Goal: Transaction & Acquisition: Purchase product/service

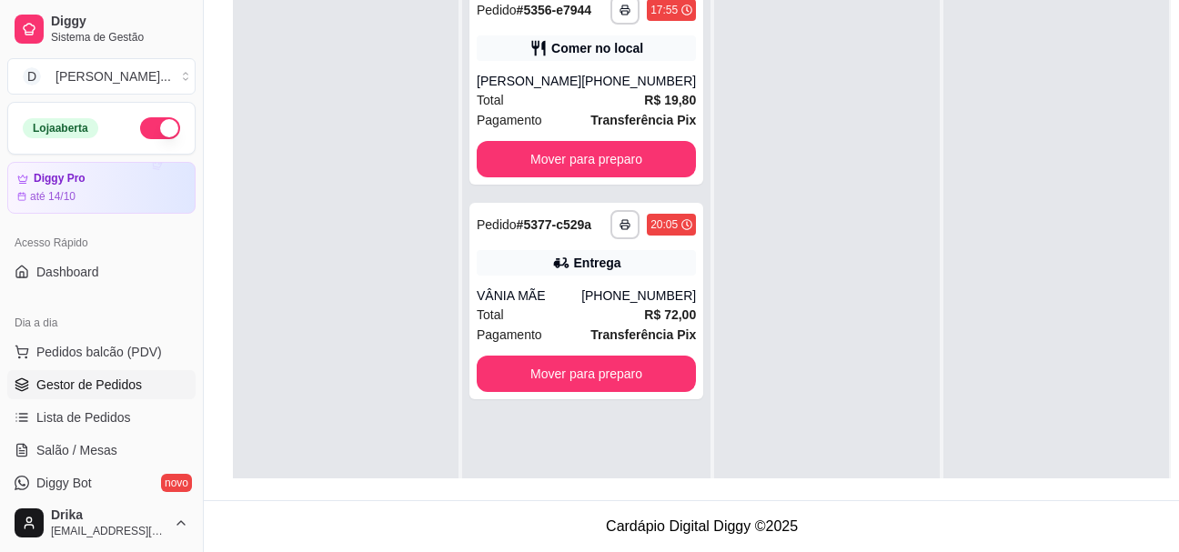
scroll to position [51, 0]
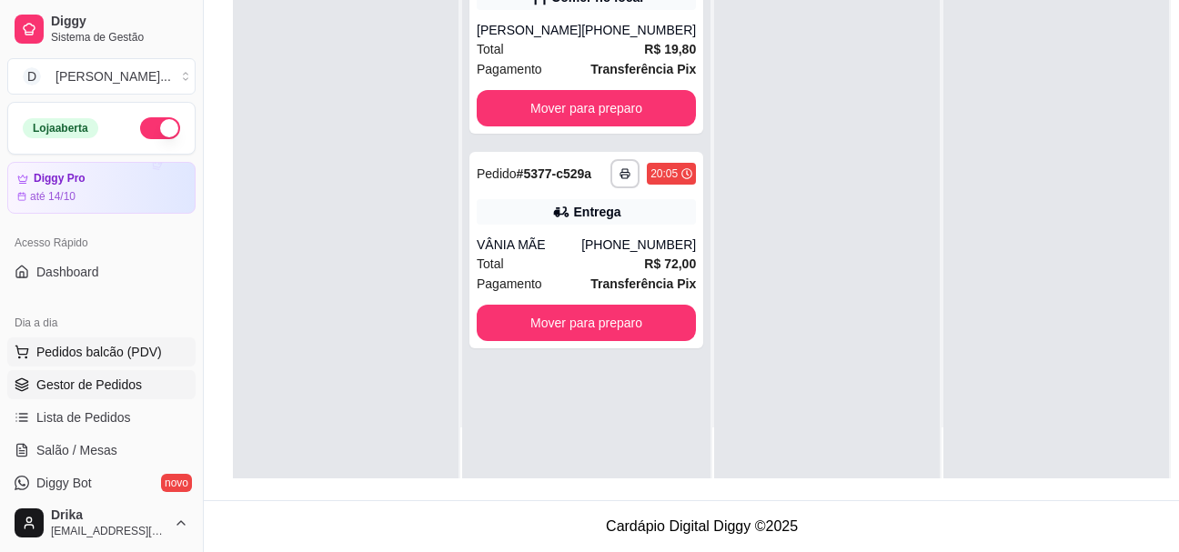
click at [61, 354] on span "Pedidos balcão (PDV)" at bounding box center [99, 352] width 126 height 18
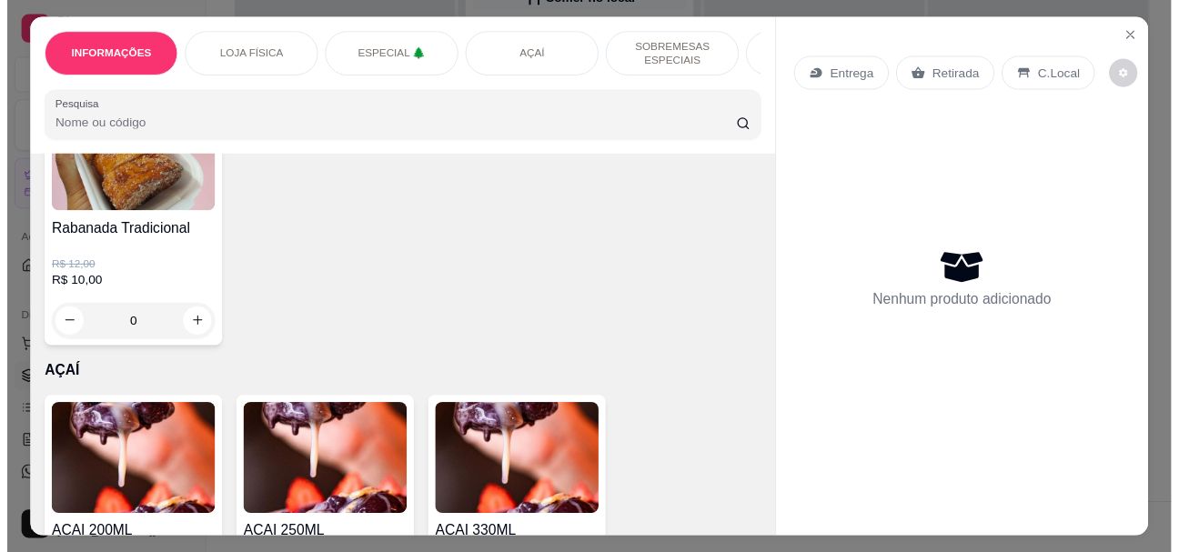
scroll to position [1910, 0]
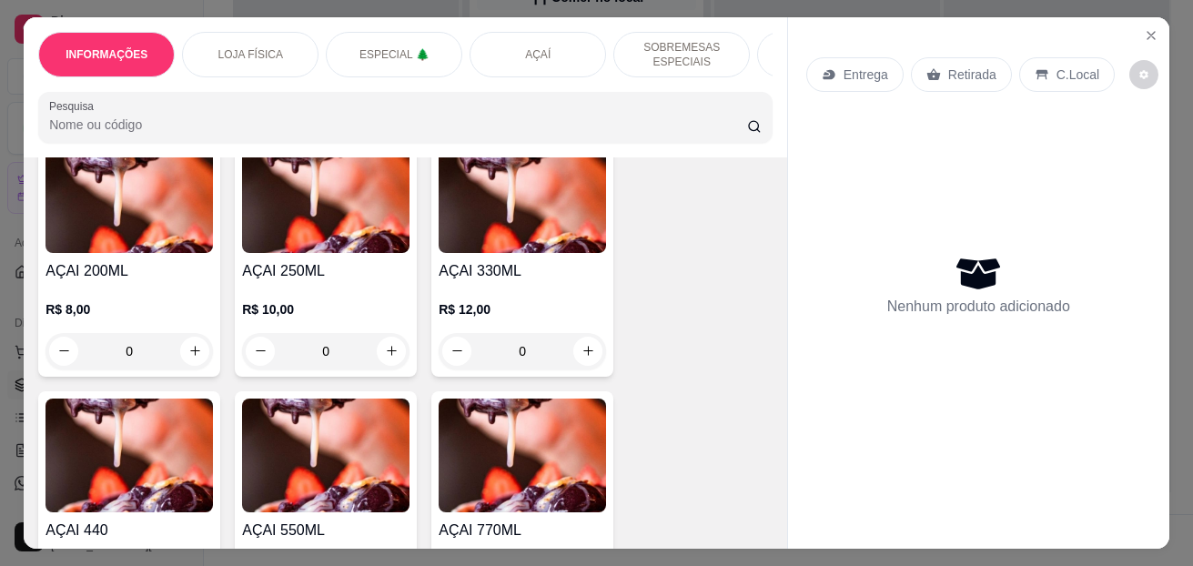
click at [390, 354] on div "0" at bounding box center [325, 351] width 167 height 36
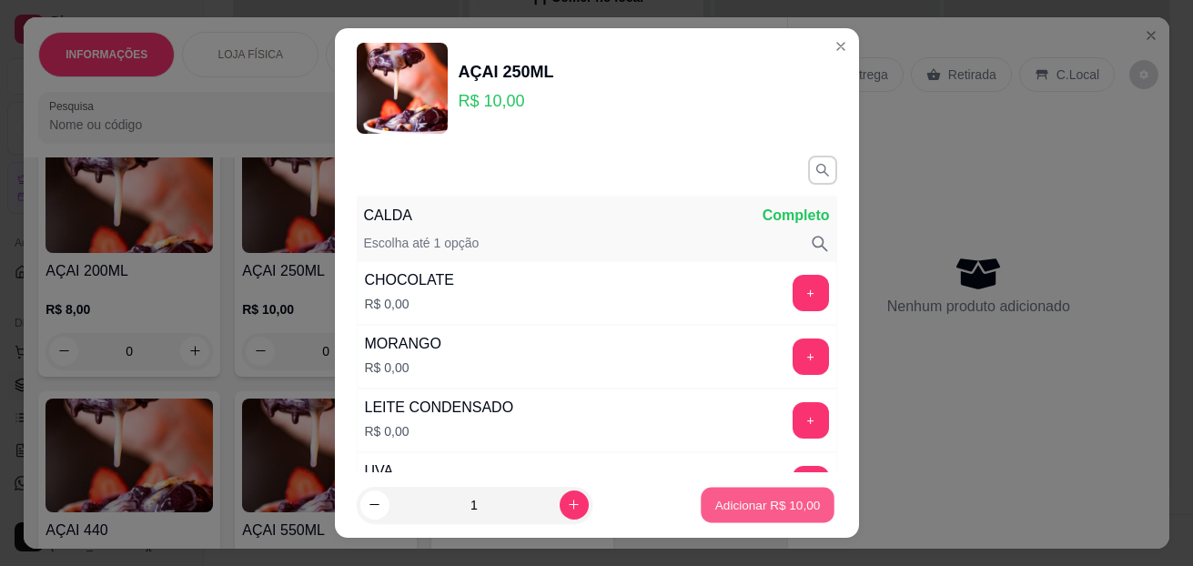
click at [748, 494] on button "Adicionar R$ 10,00" at bounding box center [768, 505] width 134 height 35
type input "1"
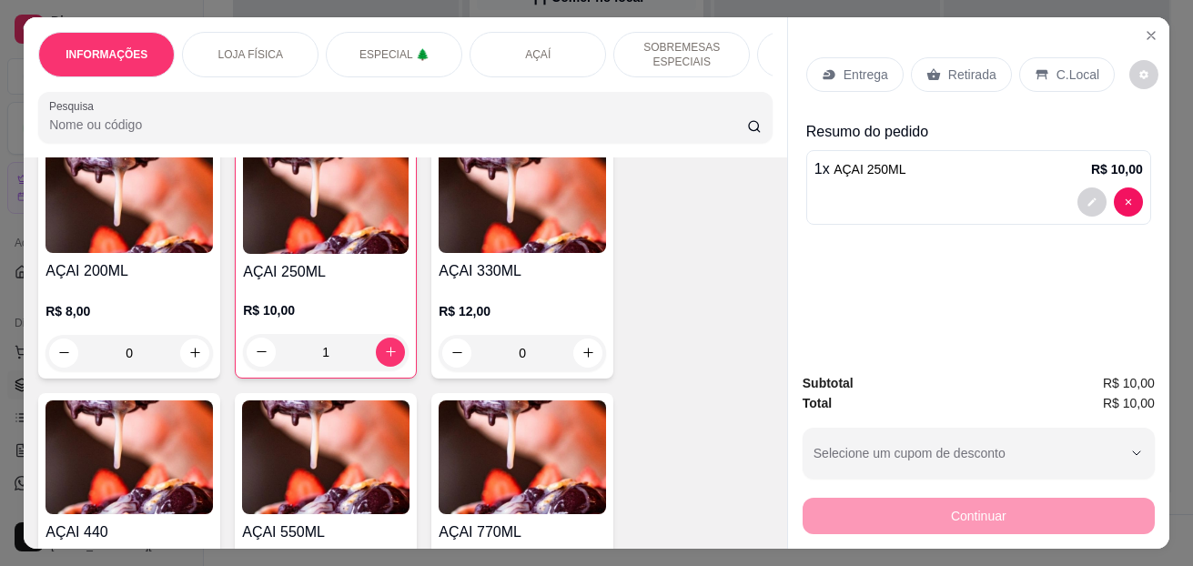
click at [1075, 57] on div "C.Local" at bounding box center [1067, 74] width 96 height 35
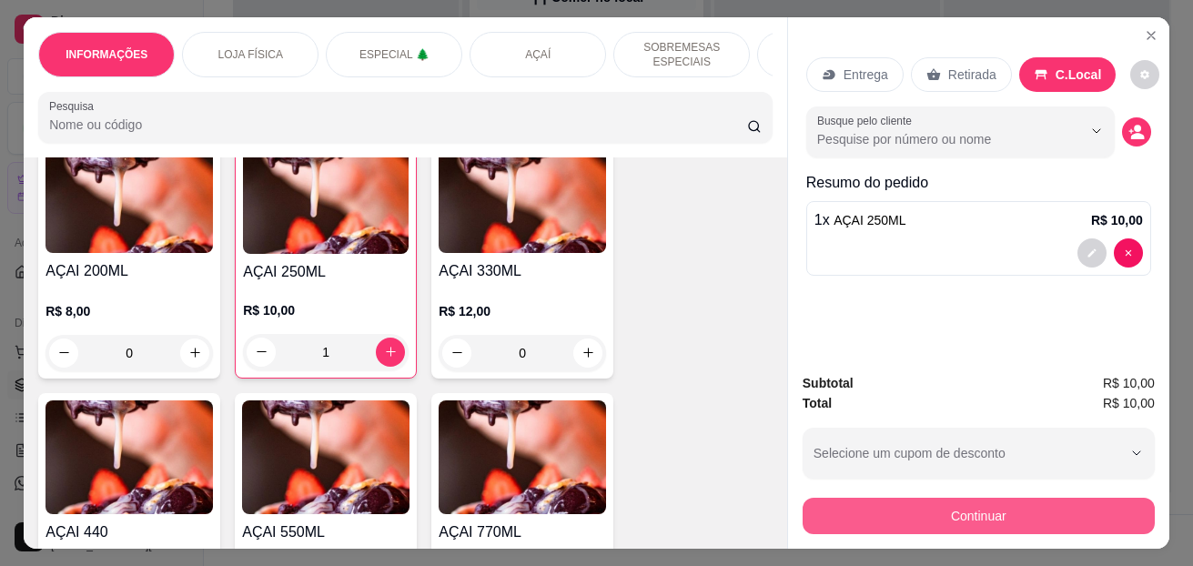
click at [880, 498] on button "Continuar" at bounding box center [978, 516] width 352 height 36
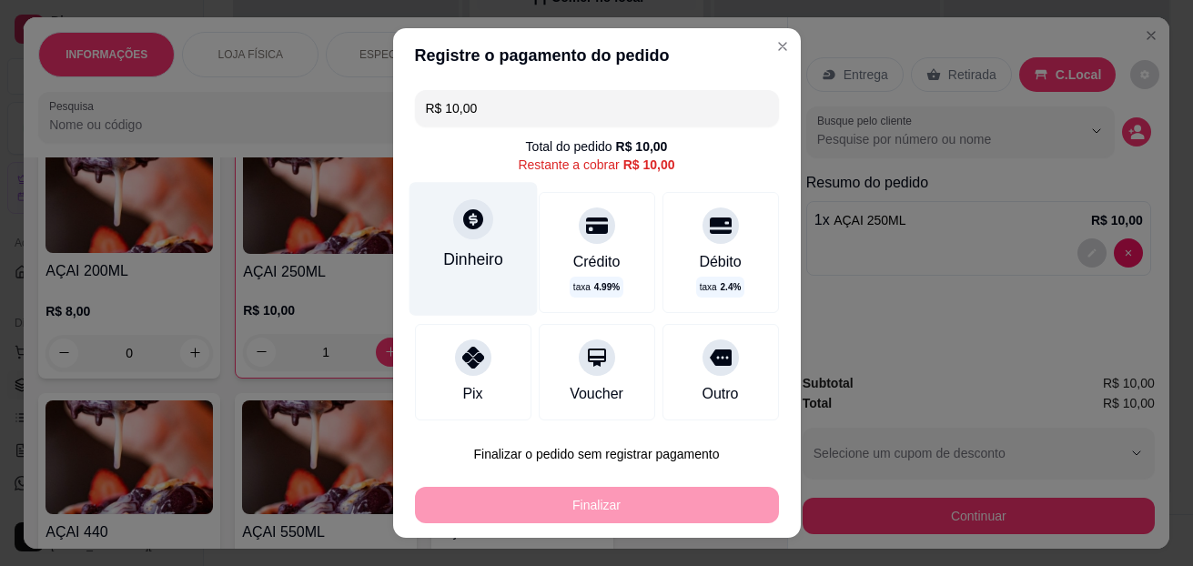
click at [458, 206] on div at bounding box center [473, 219] width 40 height 40
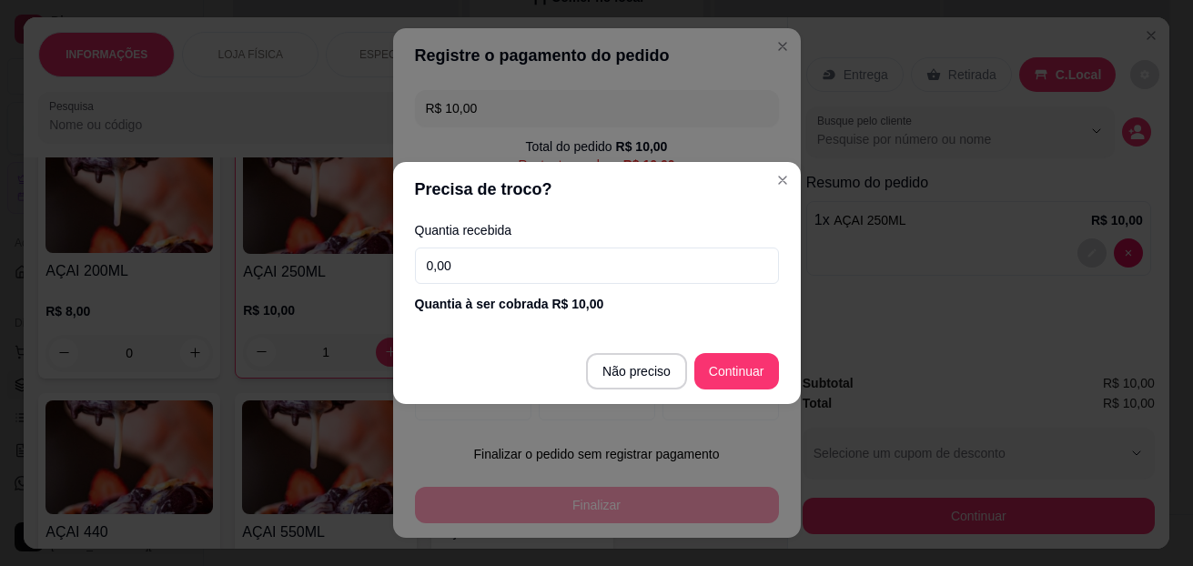
click at [565, 256] on input "0,00" at bounding box center [597, 265] width 364 height 36
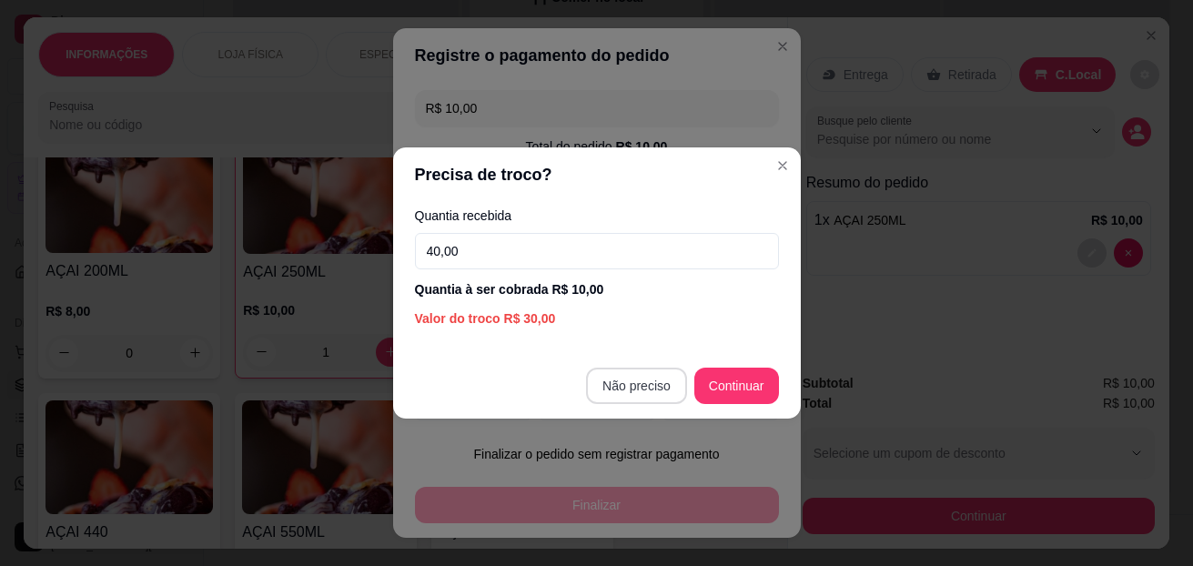
type input "40,00"
type input "R$ 0,00"
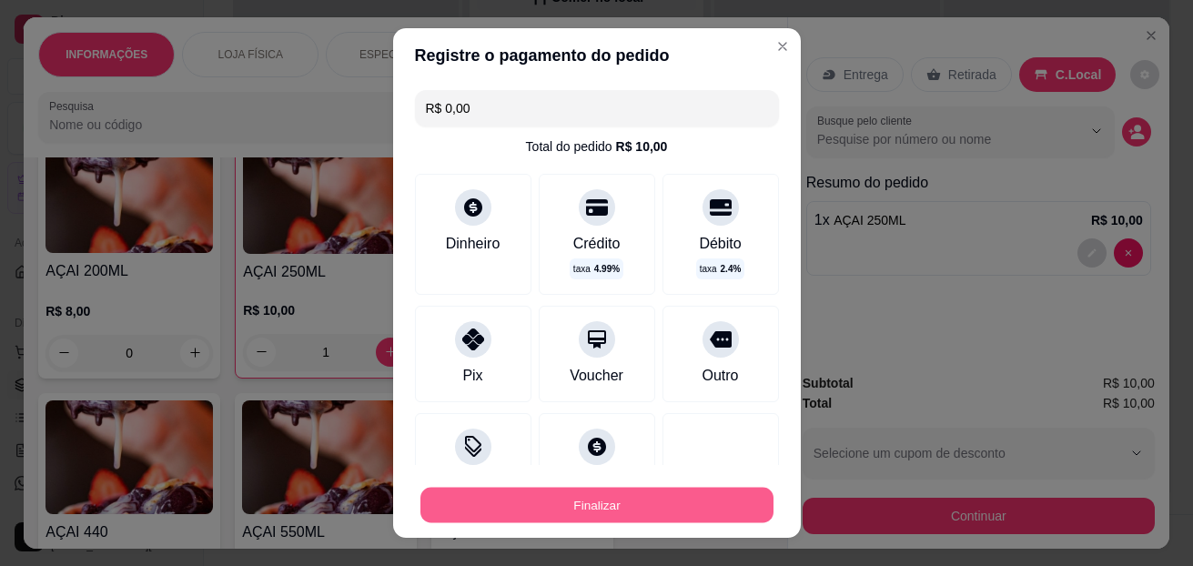
click at [666, 499] on button "Finalizar" at bounding box center [596, 505] width 353 height 35
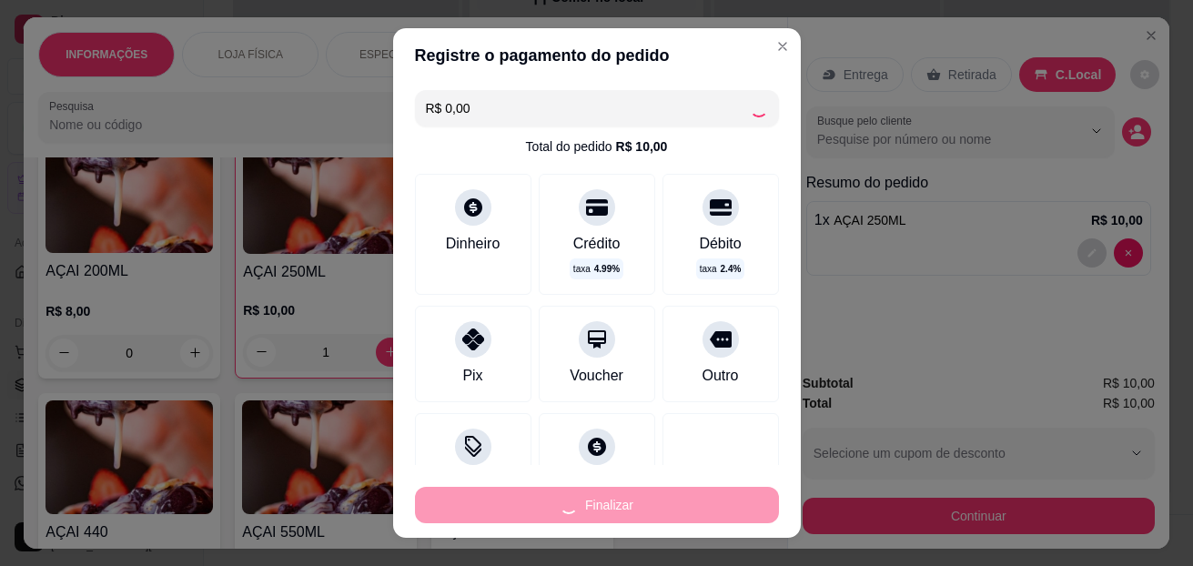
type input "0"
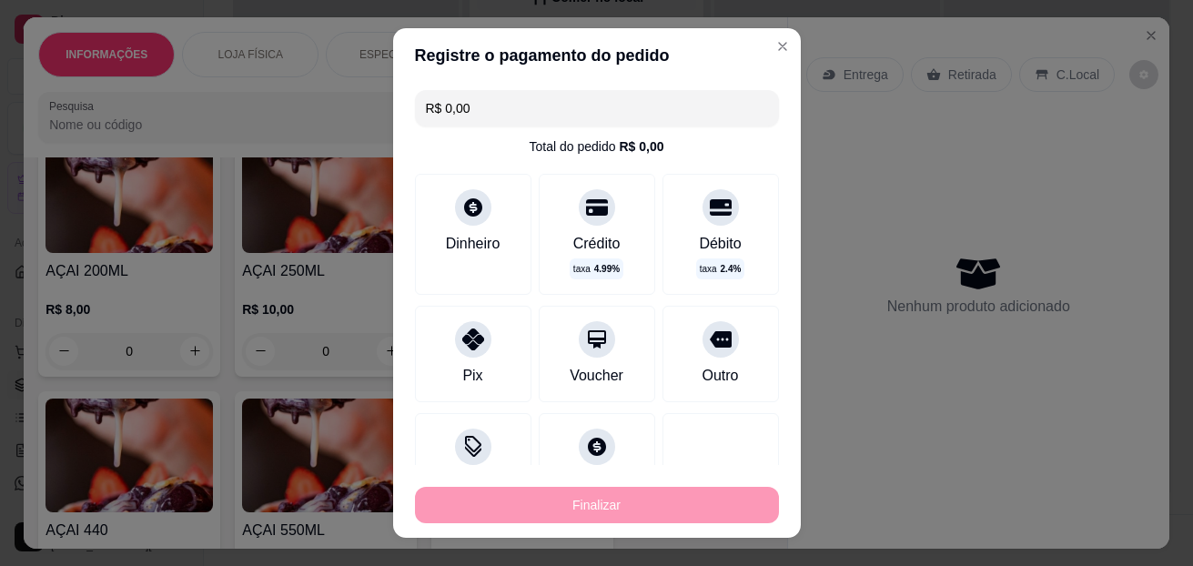
type input "-R$ 10,00"
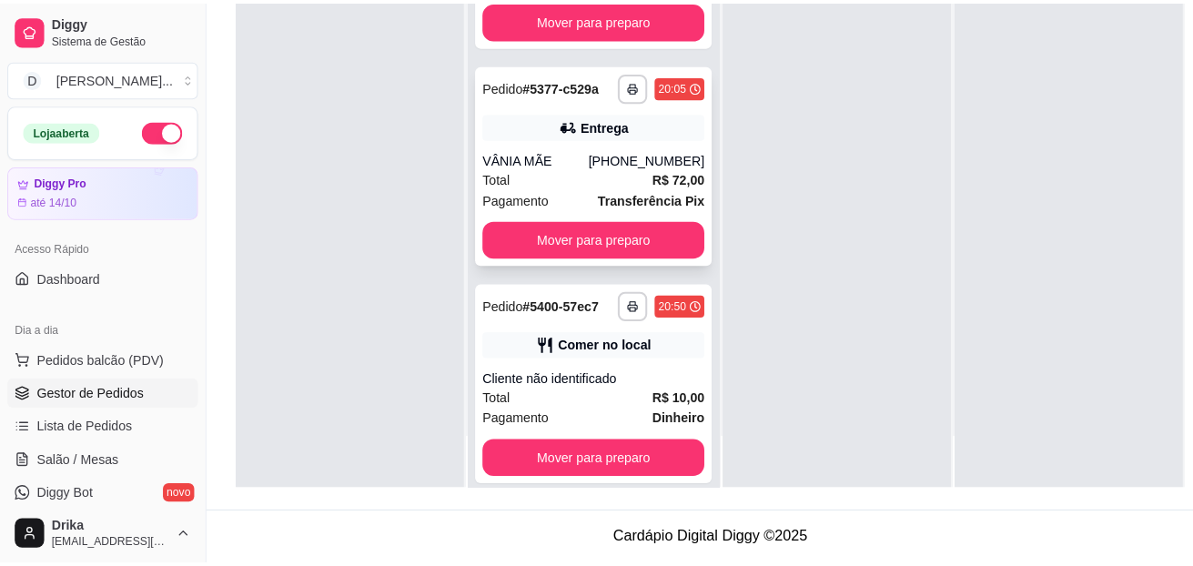
scroll to position [158, 0]
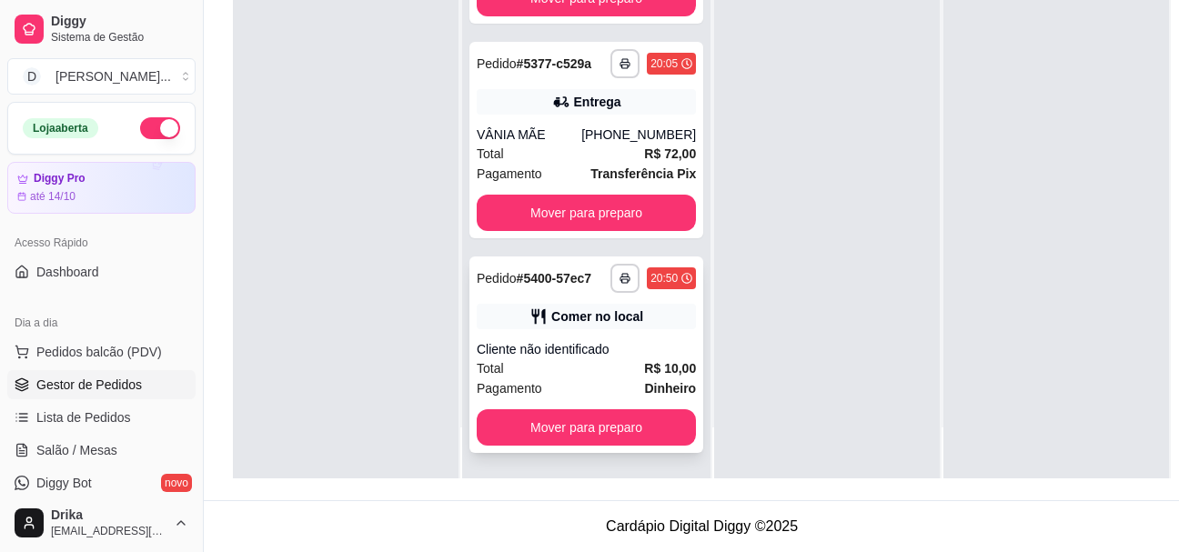
click at [536, 309] on div "**********" at bounding box center [586, 355] width 234 height 196
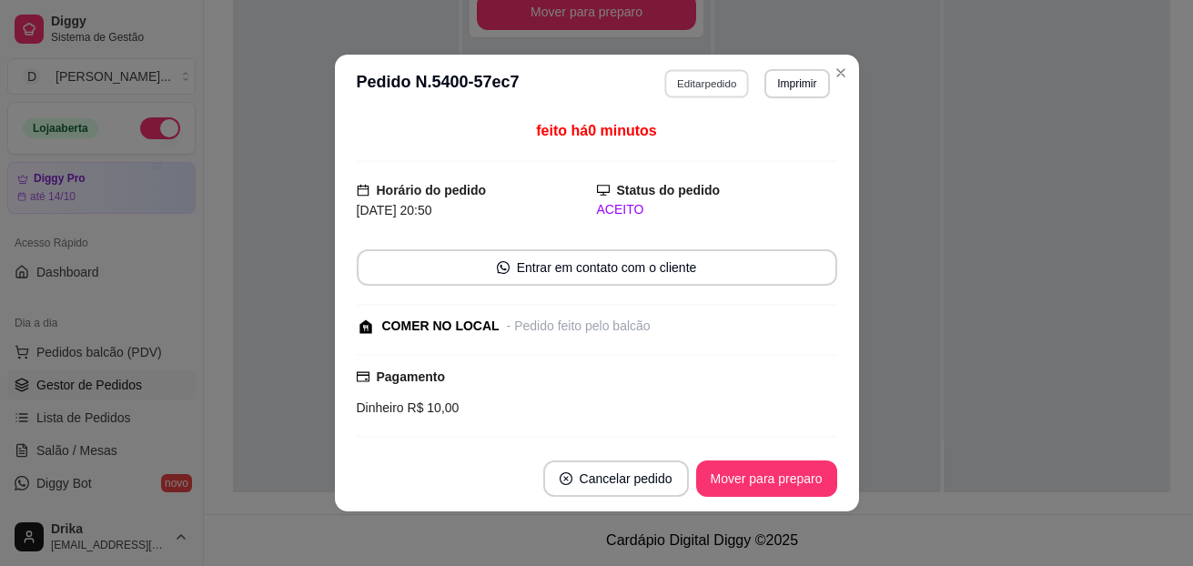
click at [710, 80] on button "Editar pedido" at bounding box center [706, 83] width 85 height 28
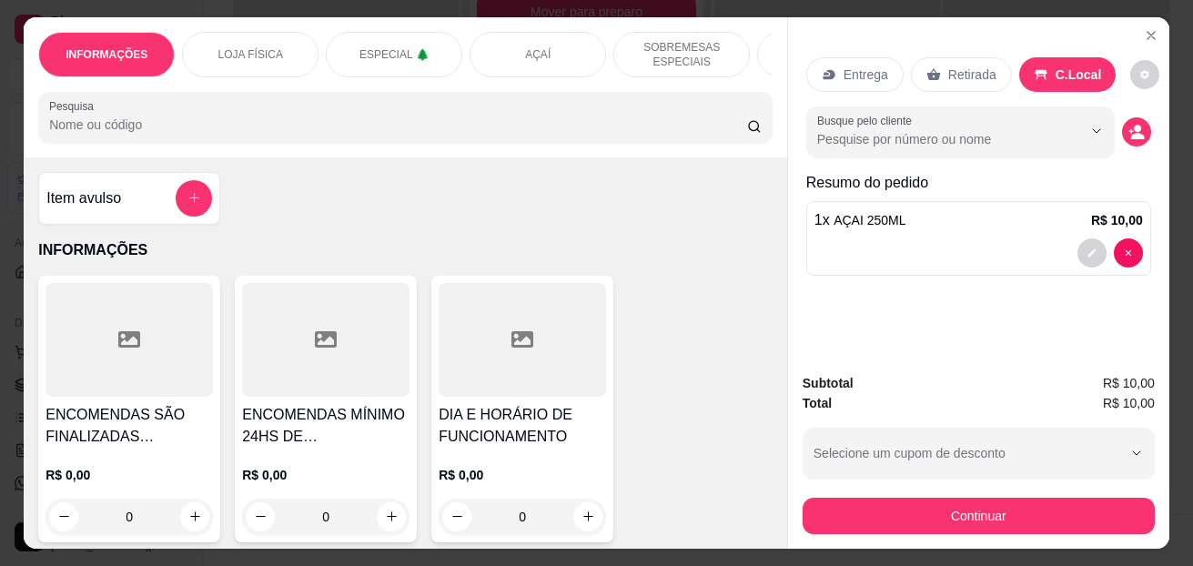
type input "0"
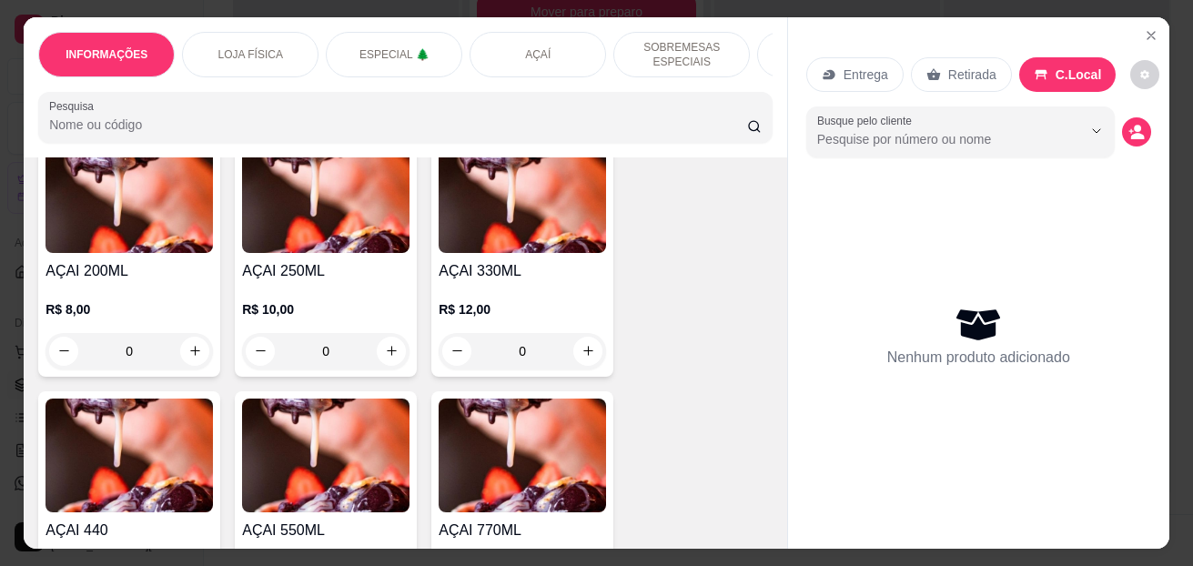
scroll to position [1637, 0]
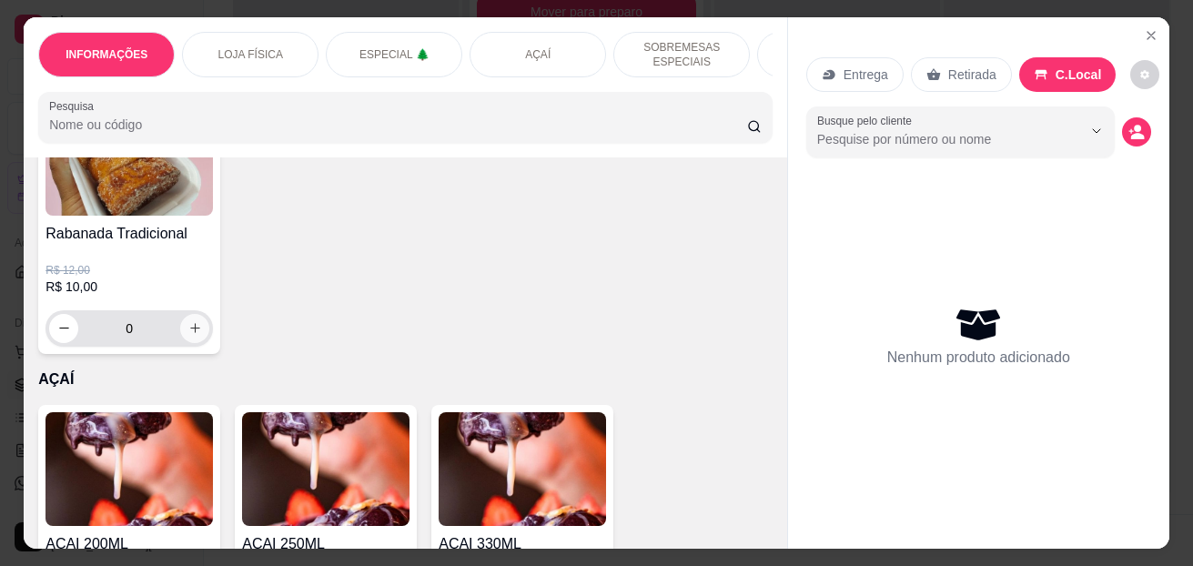
click at [195, 330] on icon "increase-product-quantity" at bounding box center [195, 328] width 14 height 14
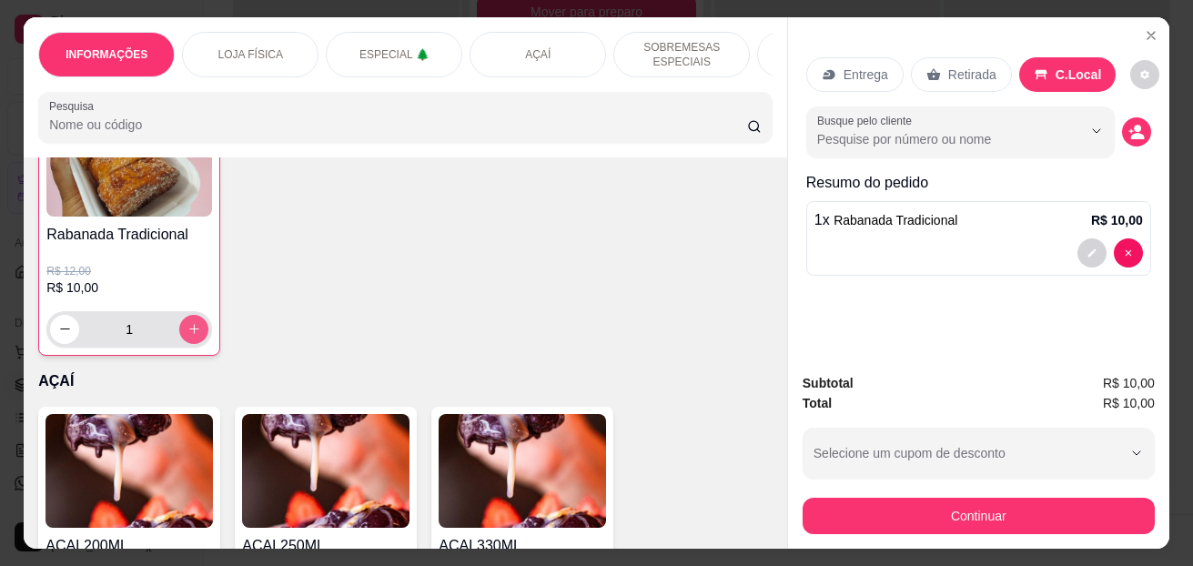
type input "1"
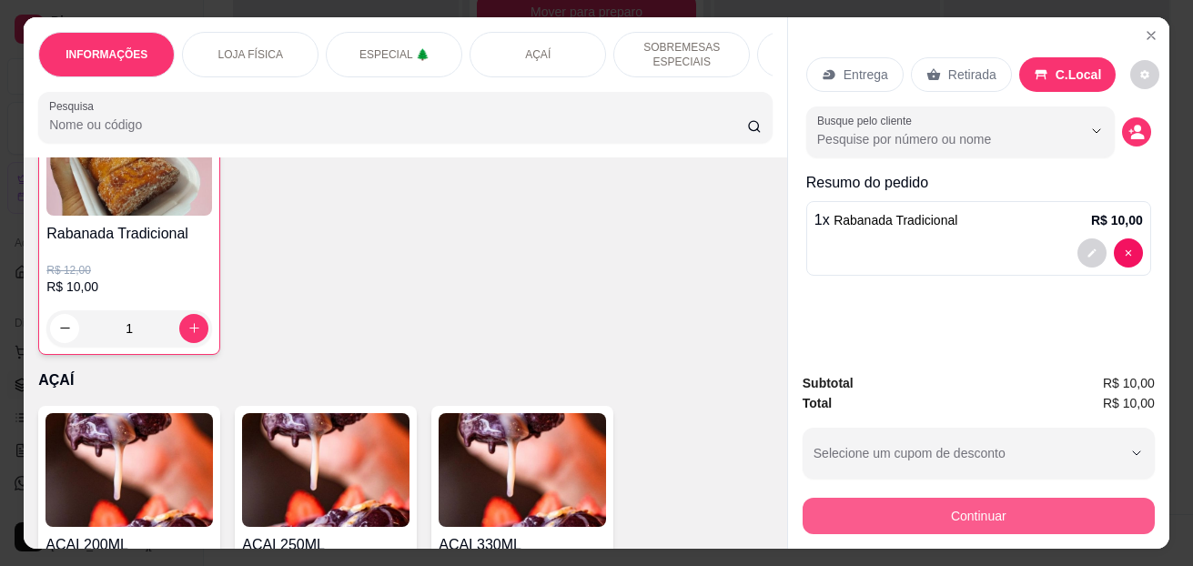
click at [938, 525] on button "Continuar" at bounding box center [978, 516] width 352 height 36
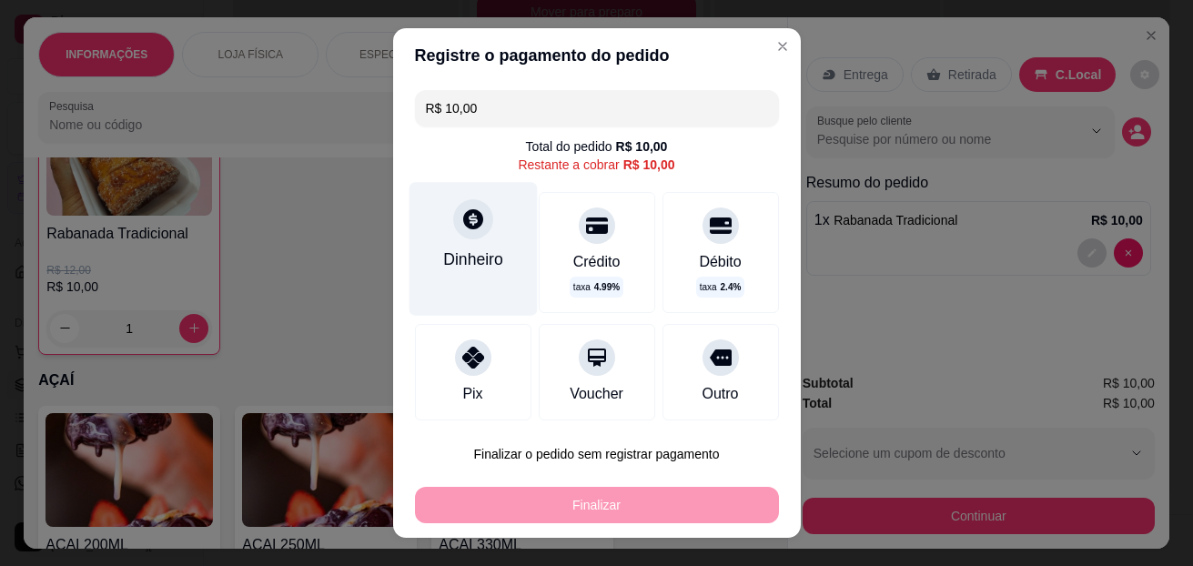
click at [466, 269] on div "Dinheiro" at bounding box center [473, 259] width 60 height 24
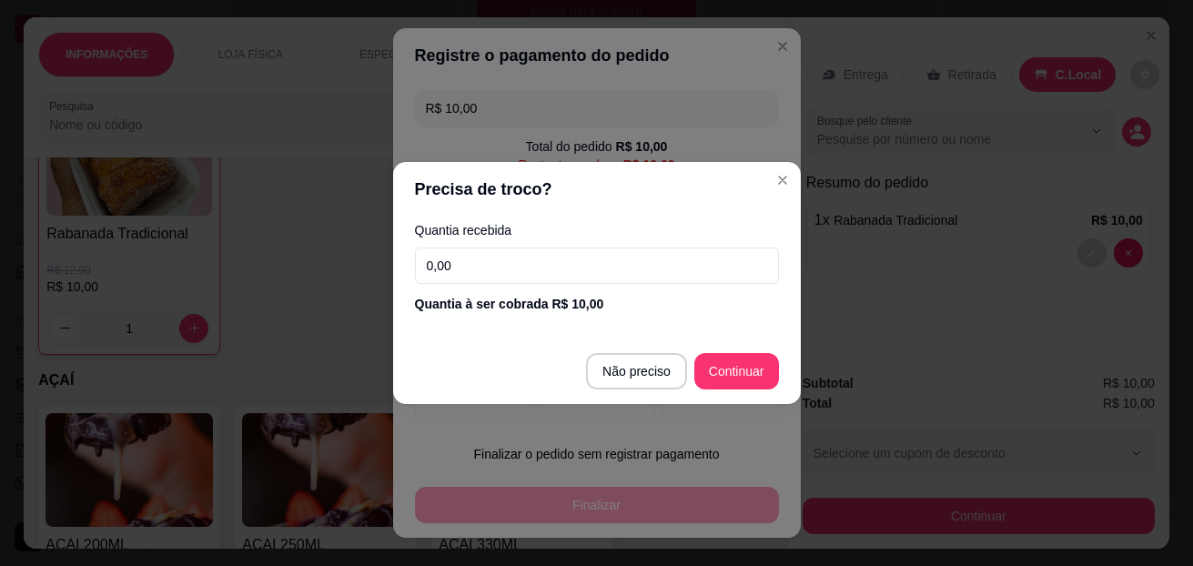
click at [514, 254] on input "0,00" at bounding box center [597, 265] width 364 height 36
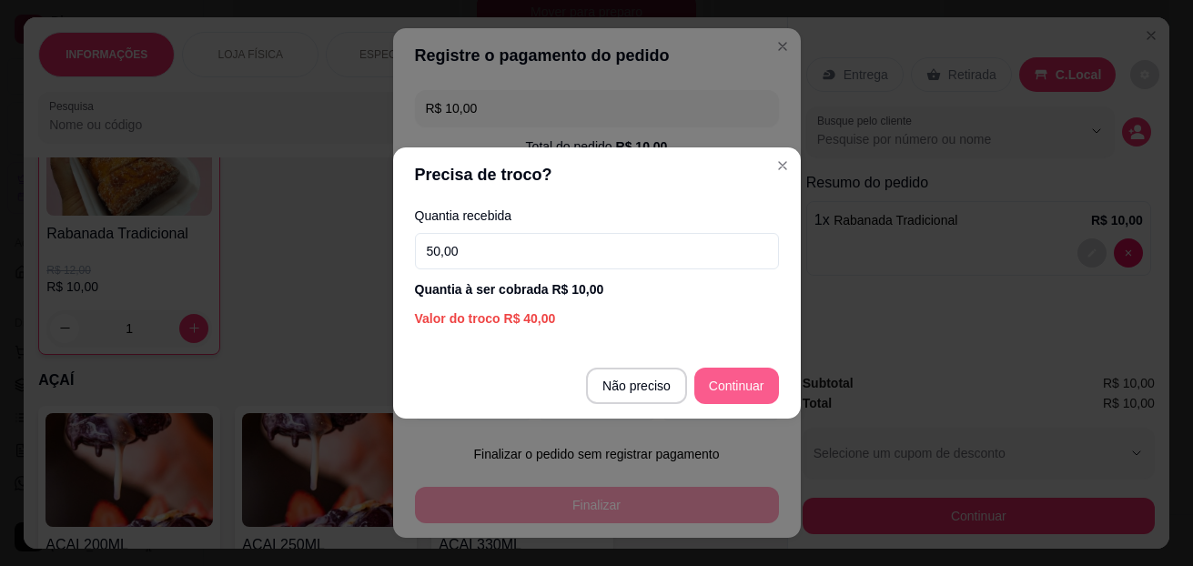
type input "50,00"
type input "R$ 0,00"
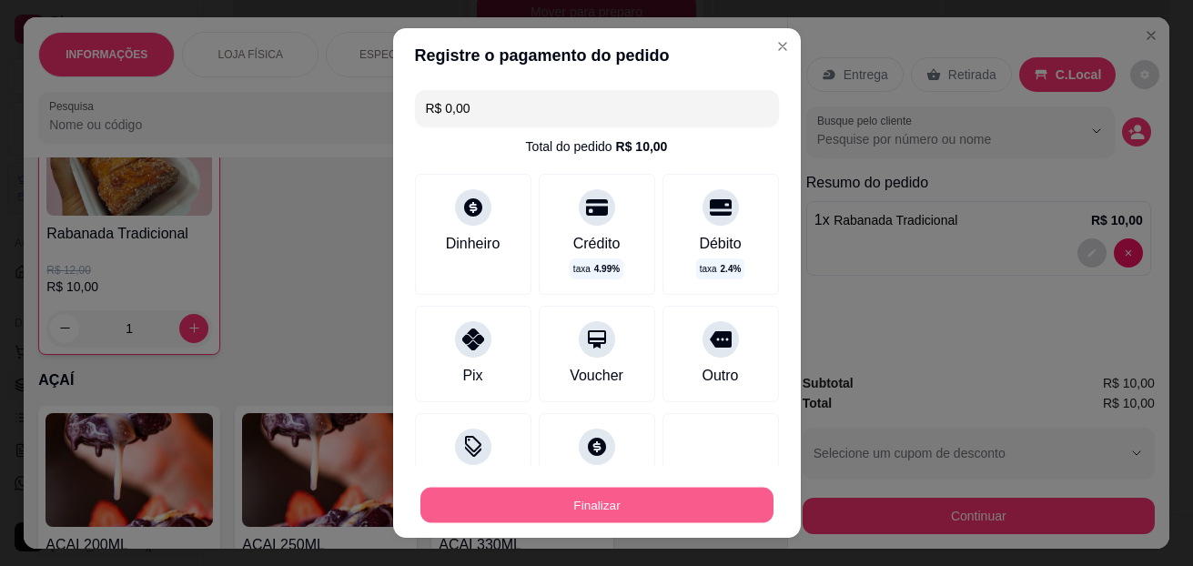
click at [589, 499] on button "Finalizar" at bounding box center [596, 505] width 353 height 35
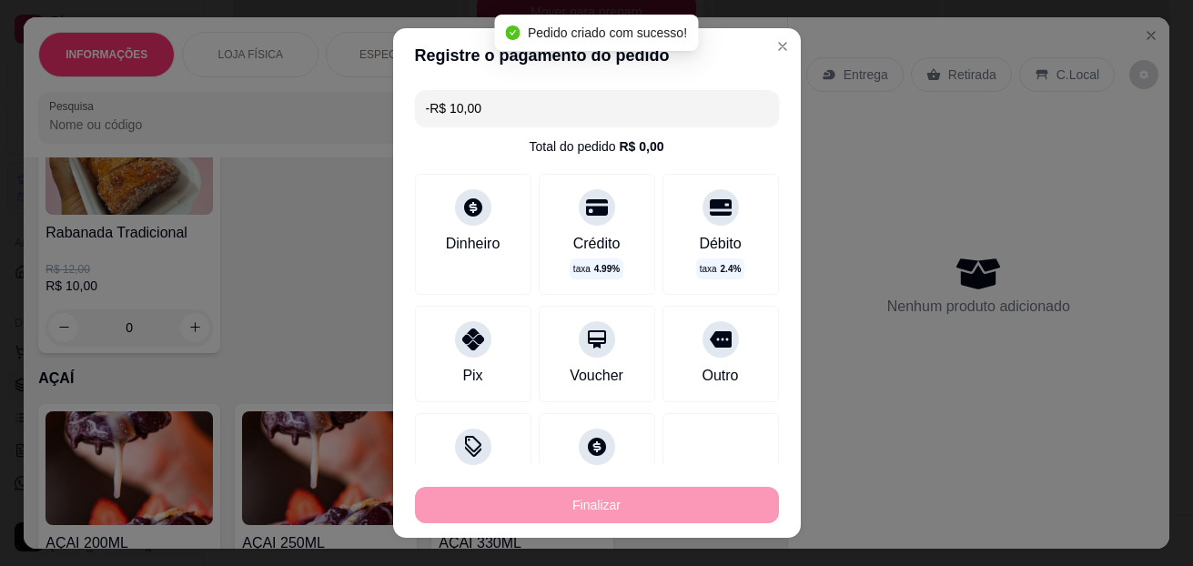
scroll to position [0, 0]
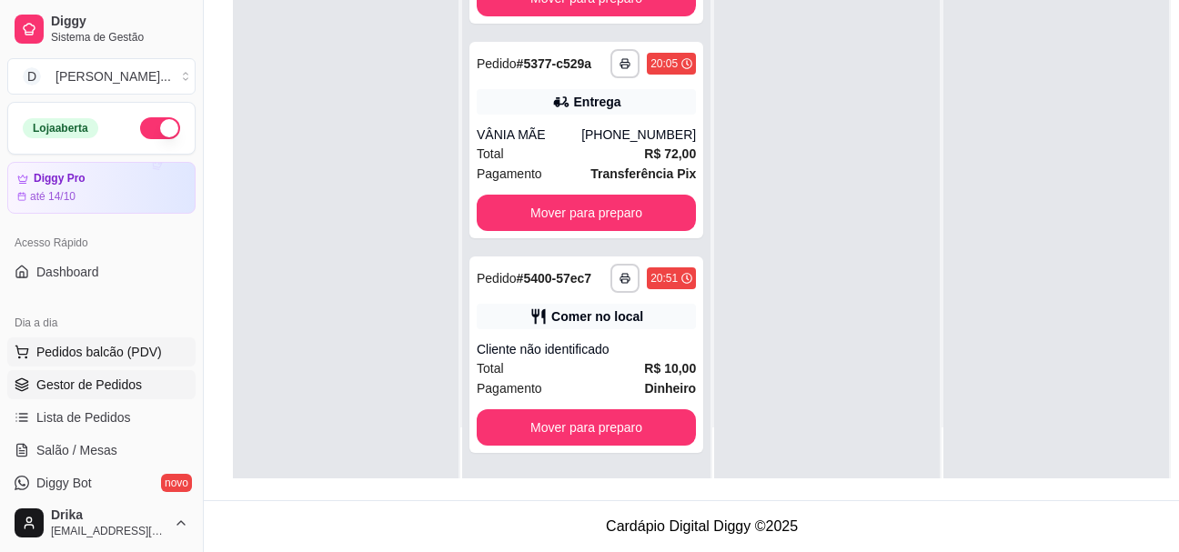
click at [47, 351] on span "Pedidos balcão (PDV)" at bounding box center [99, 352] width 126 height 18
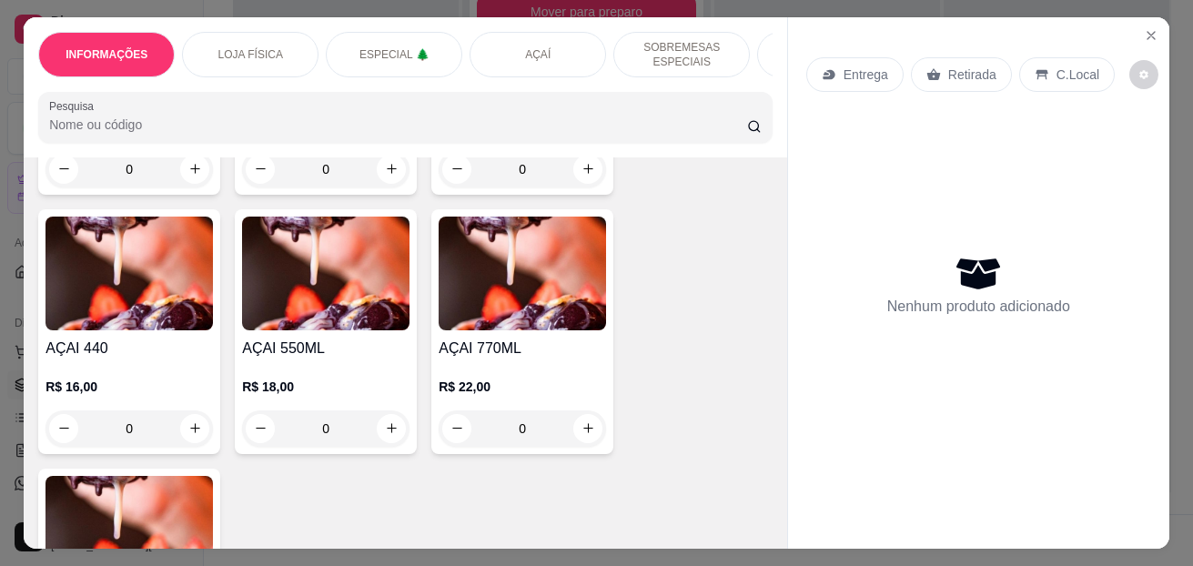
scroll to position [2001, 0]
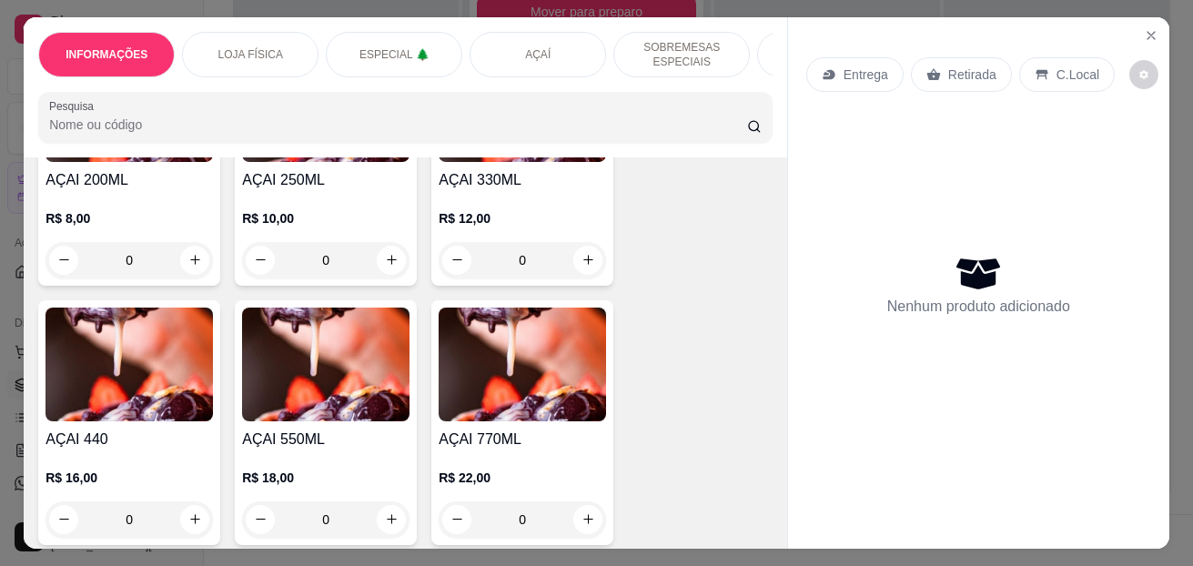
click at [194, 266] on div "0" at bounding box center [128, 260] width 167 height 36
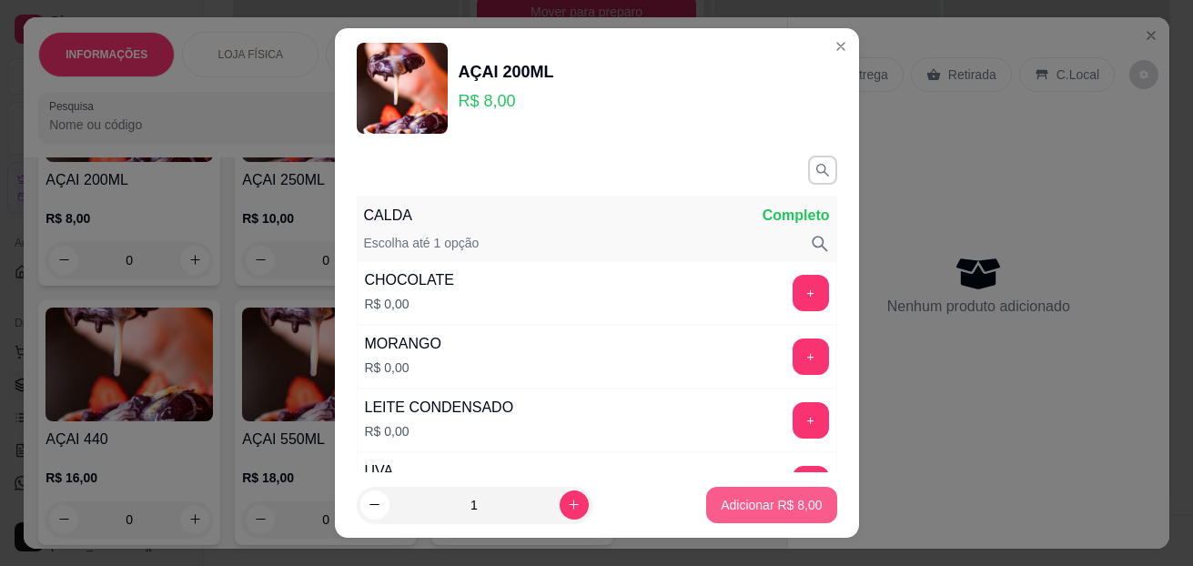
click at [720, 503] on p "Adicionar R$ 8,00" at bounding box center [770, 505] width 101 height 18
type input "1"
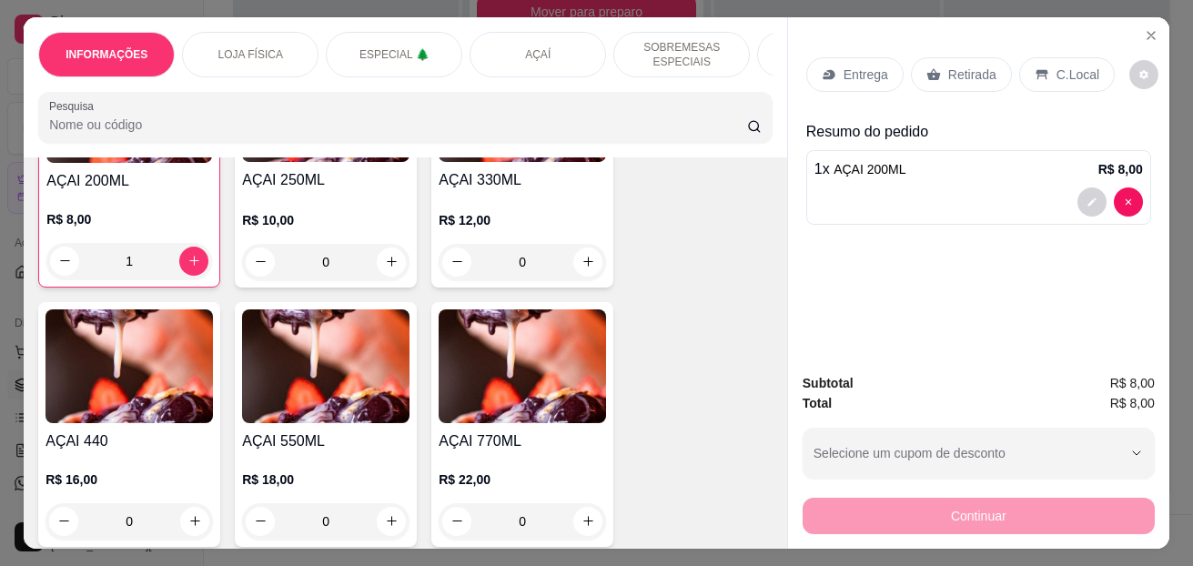
scroll to position [2002, 0]
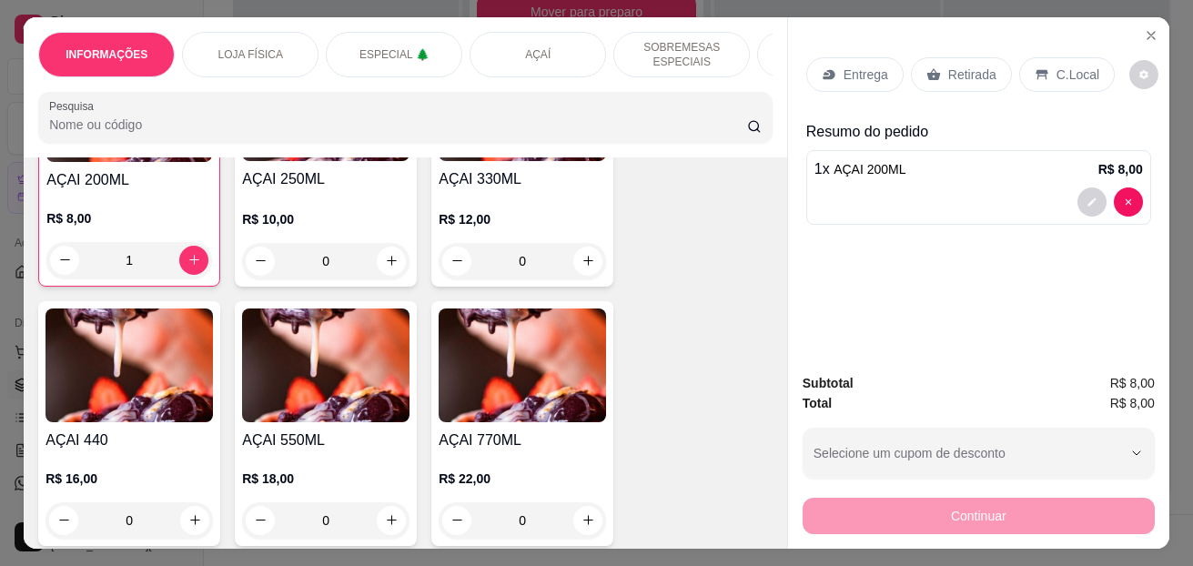
click at [1056, 65] on p "C.Local" at bounding box center [1077, 74] width 43 height 18
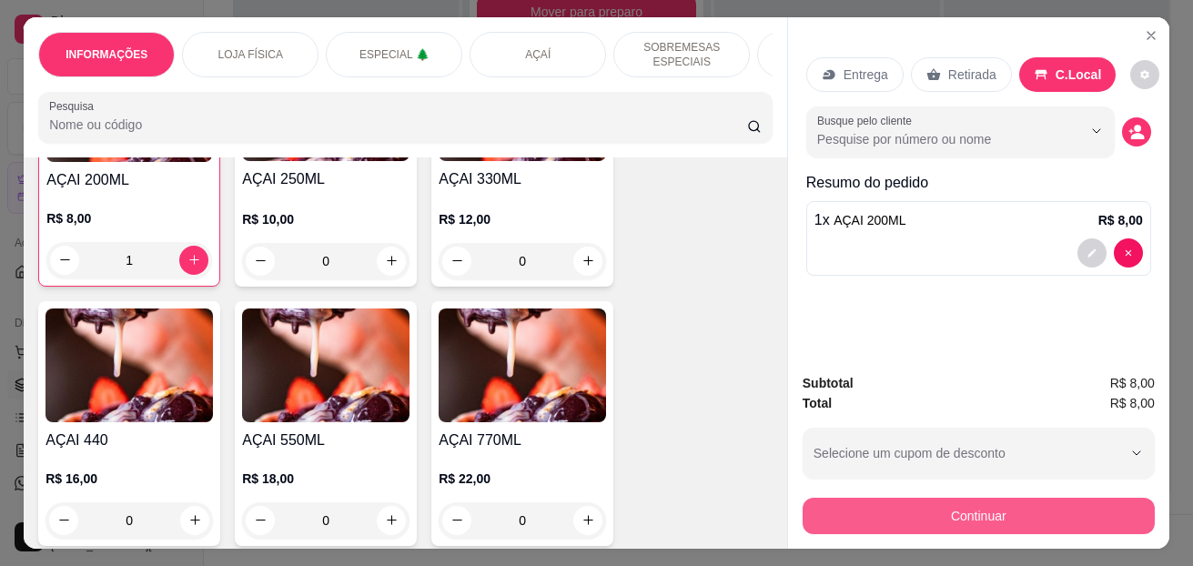
click at [948, 505] on button "Continuar" at bounding box center [978, 516] width 352 height 36
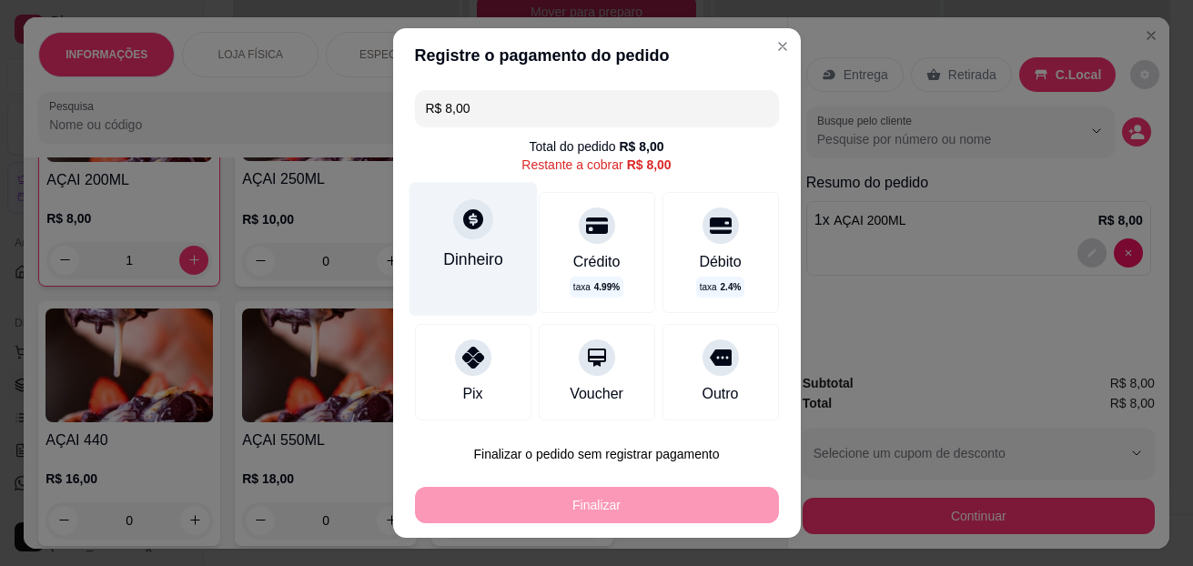
click at [443, 249] on div "Dinheiro" at bounding box center [473, 259] width 60 height 24
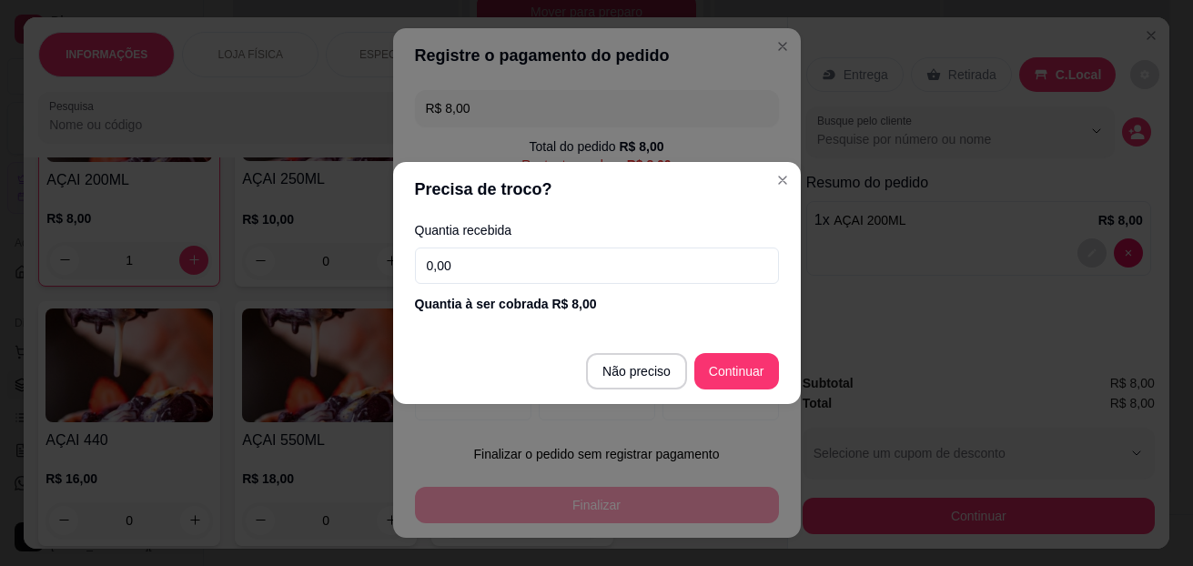
click at [517, 271] on input "0,00" at bounding box center [597, 265] width 364 height 36
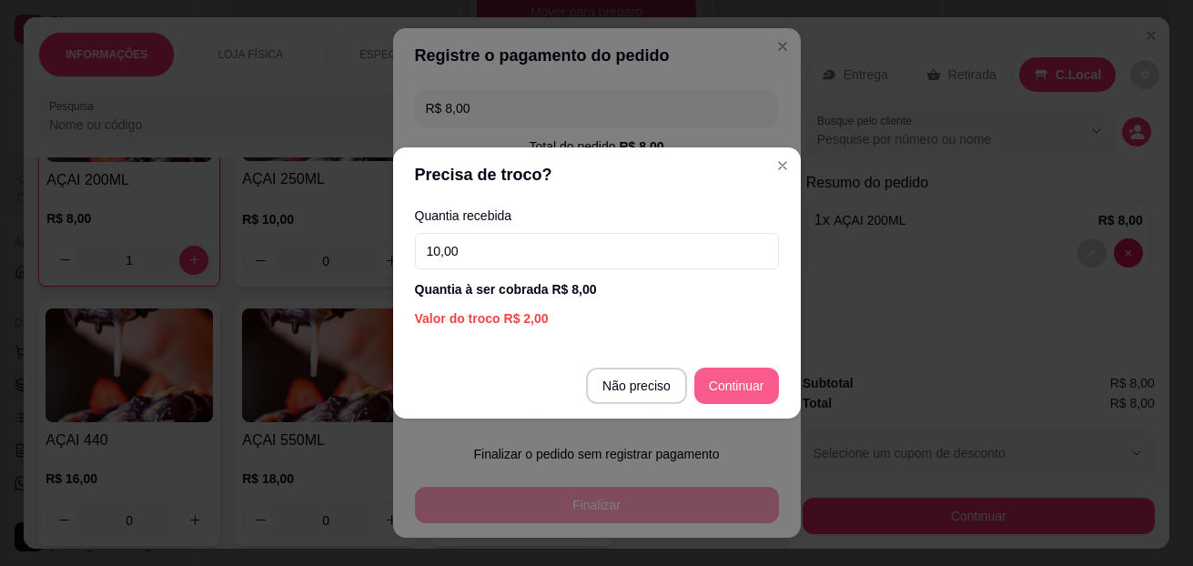
type input "10,00"
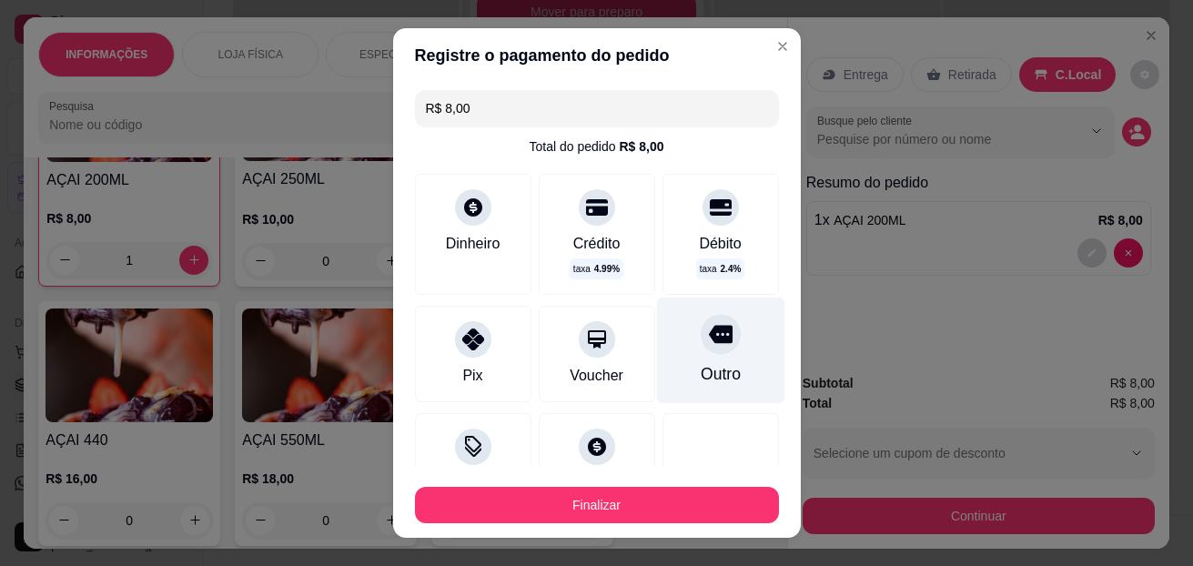
type input "R$ 0,00"
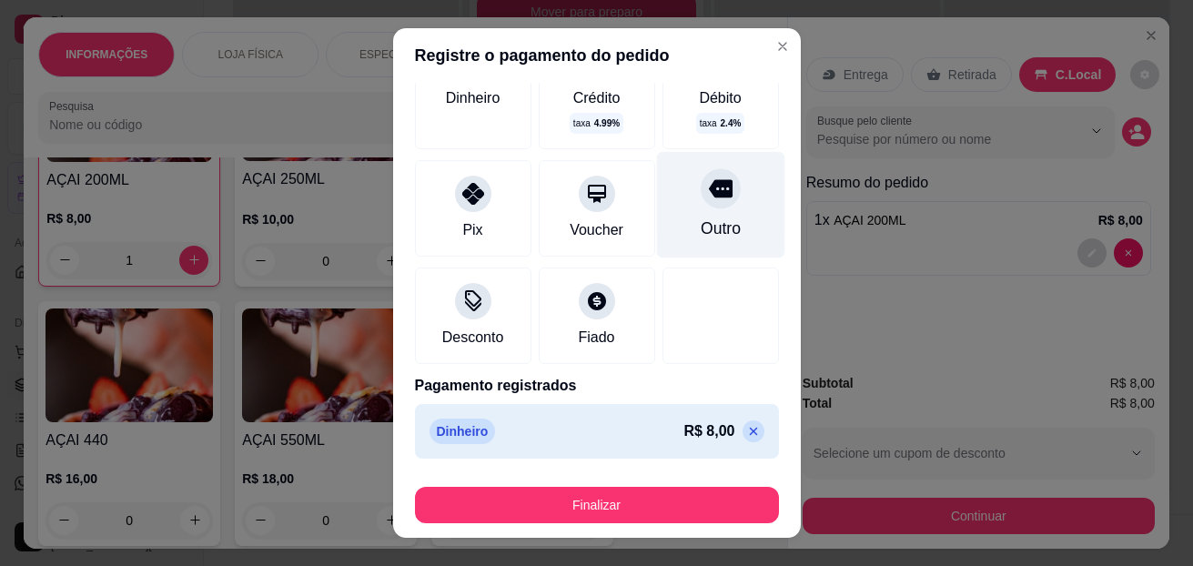
scroll to position [146, 0]
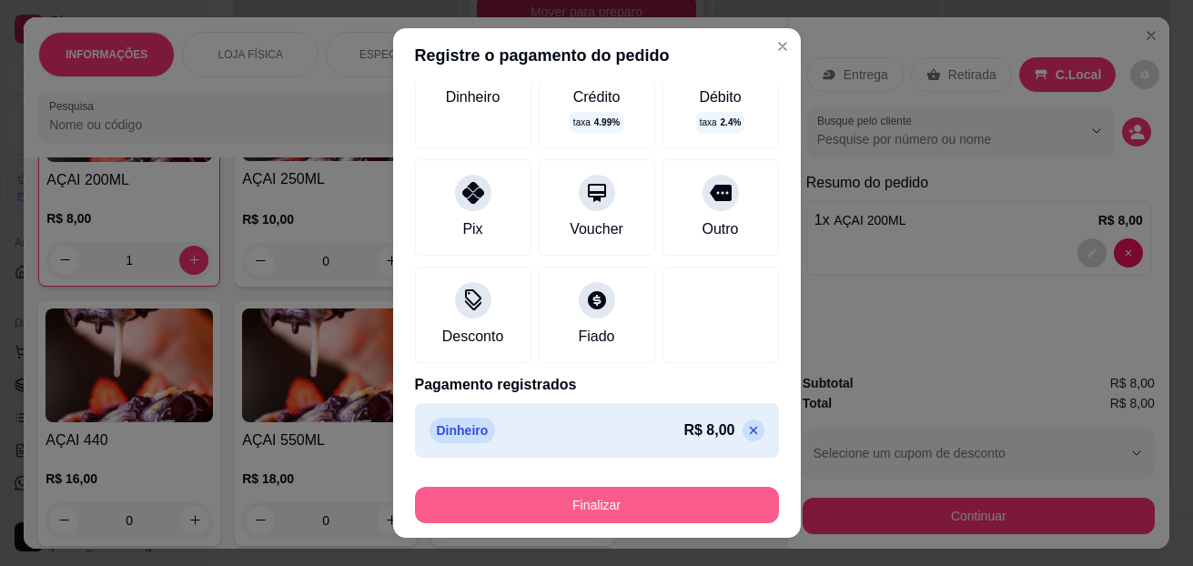
click at [667, 501] on button "Finalizar" at bounding box center [597, 505] width 364 height 36
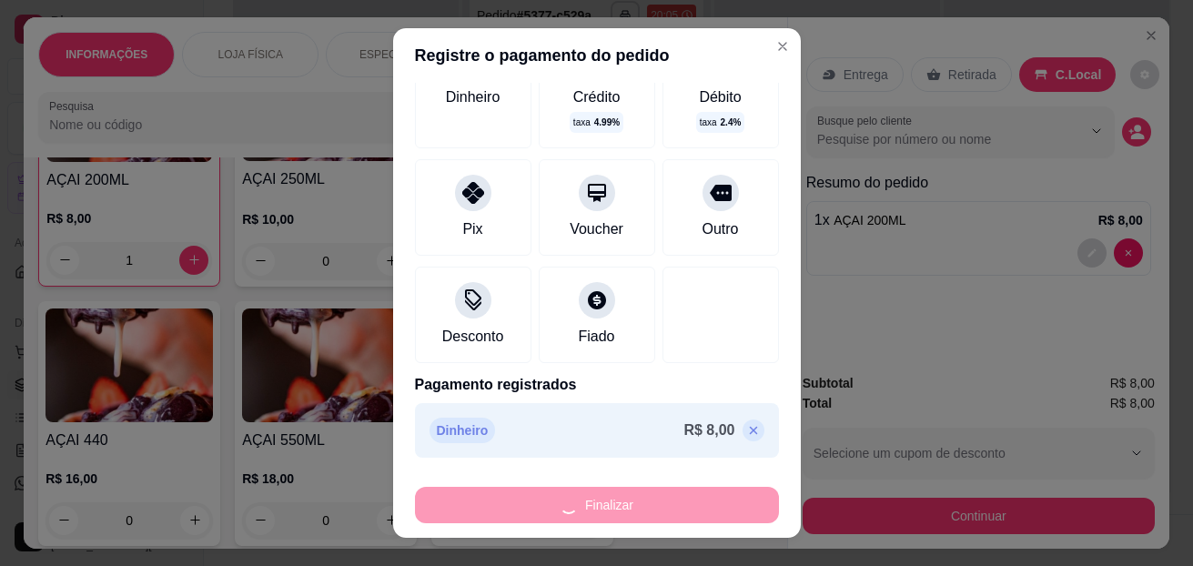
type input "0"
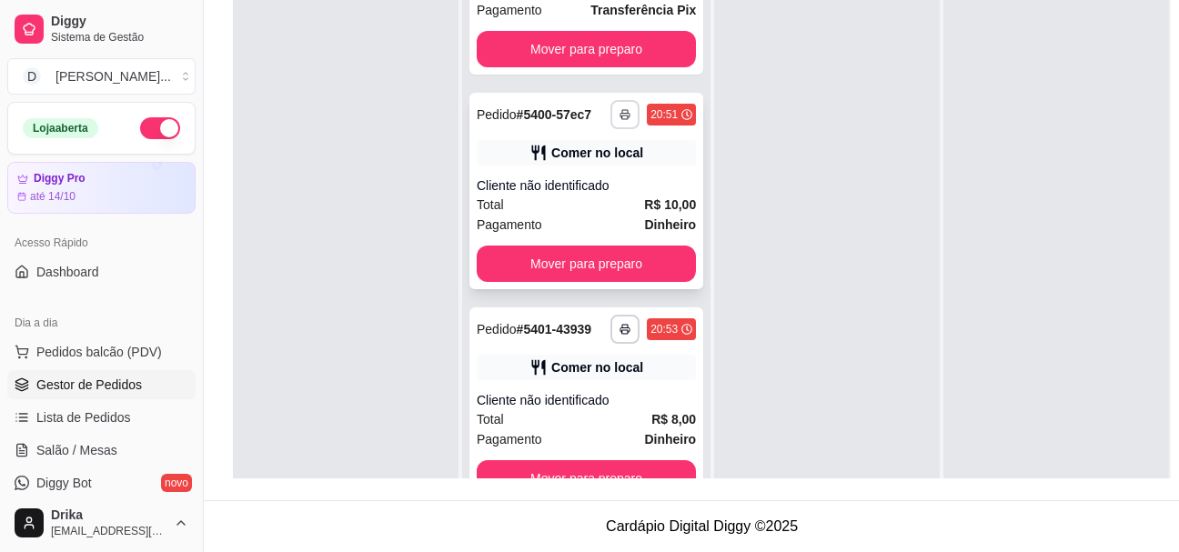
scroll to position [388, 0]
click at [586, 144] on div "Comer no local" at bounding box center [597, 153] width 92 height 18
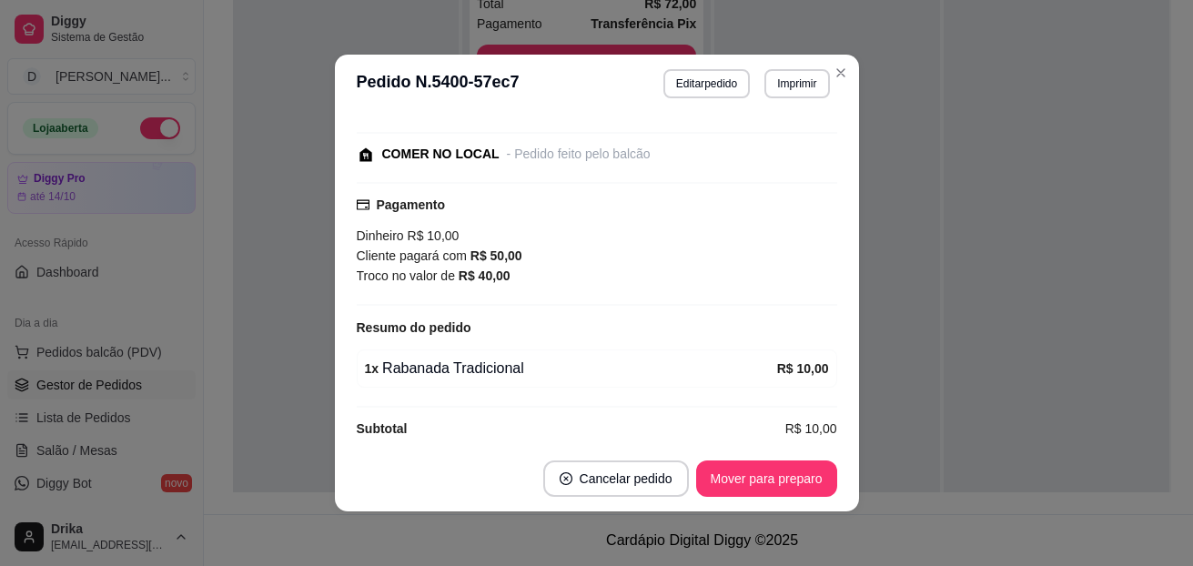
scroll to position [232, 0]
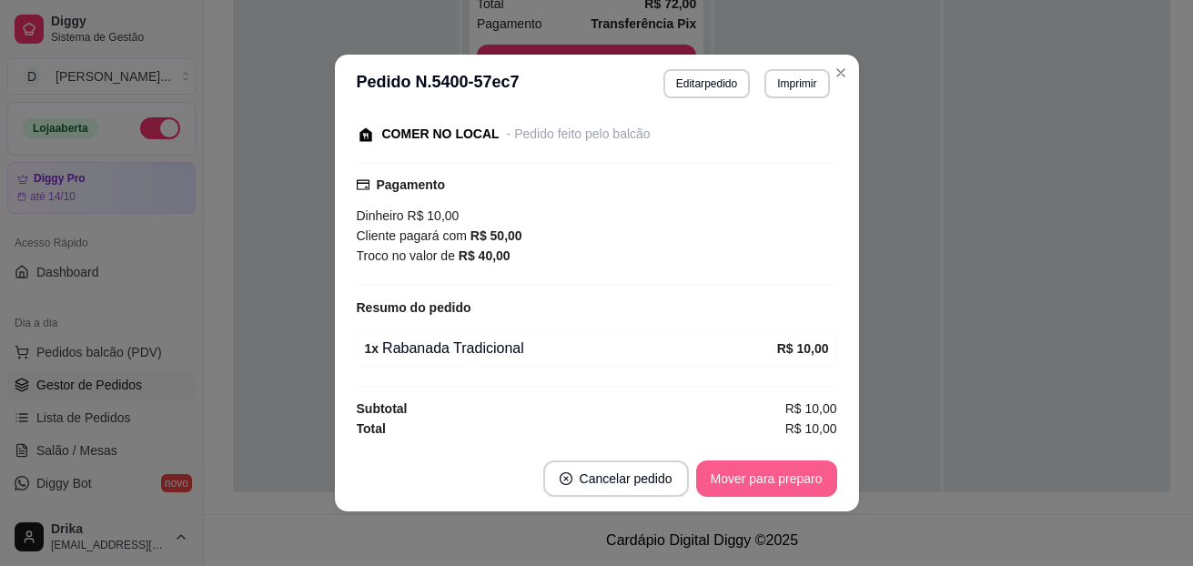
click at [782, 470] on button "Mover para preparo" at bounding box center [766, 478] width 141 height 36
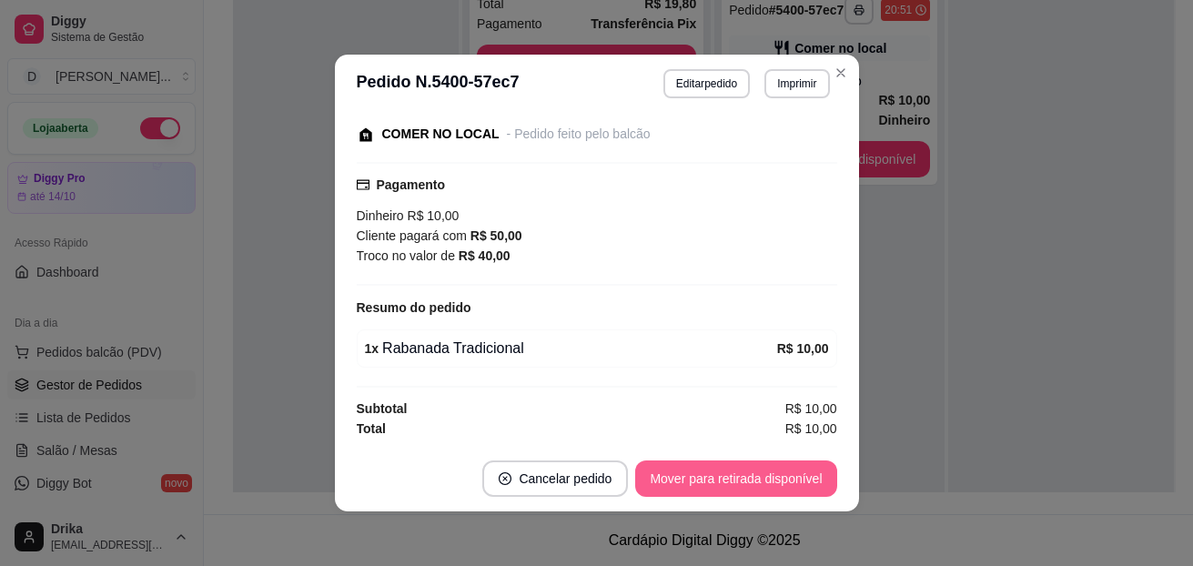
scroll to position [158, 0]
click at [781, 470] on button "Mover para retirada disponível" at bounding box center [735, 478] width 201 height 36
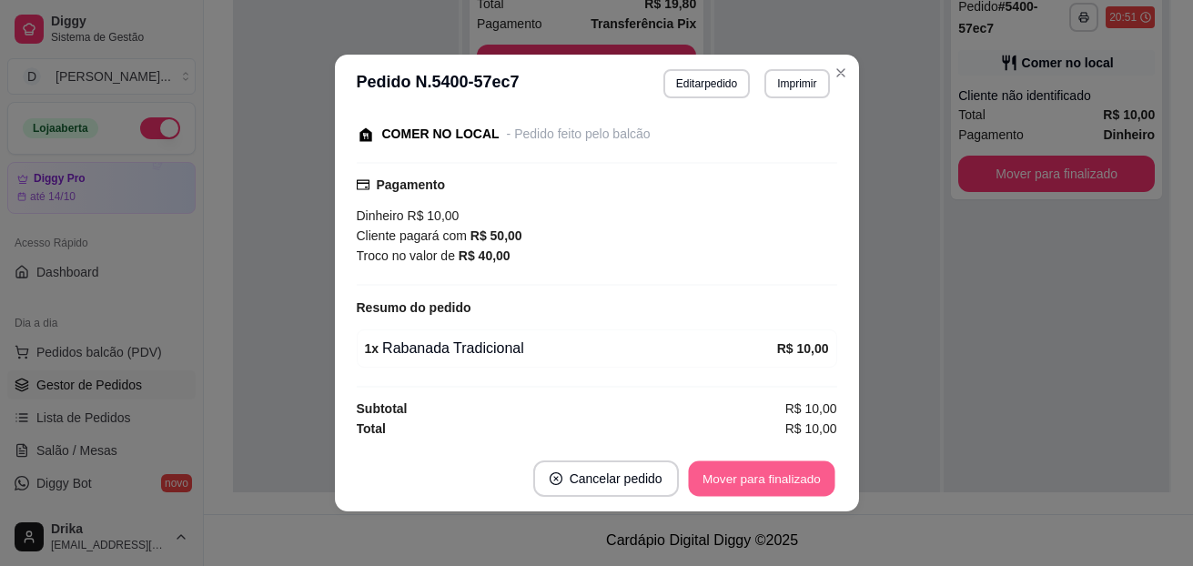
click at [781, 470] on button "Mover para finalizado" at bounding box center [761, 478] width 146 height 35
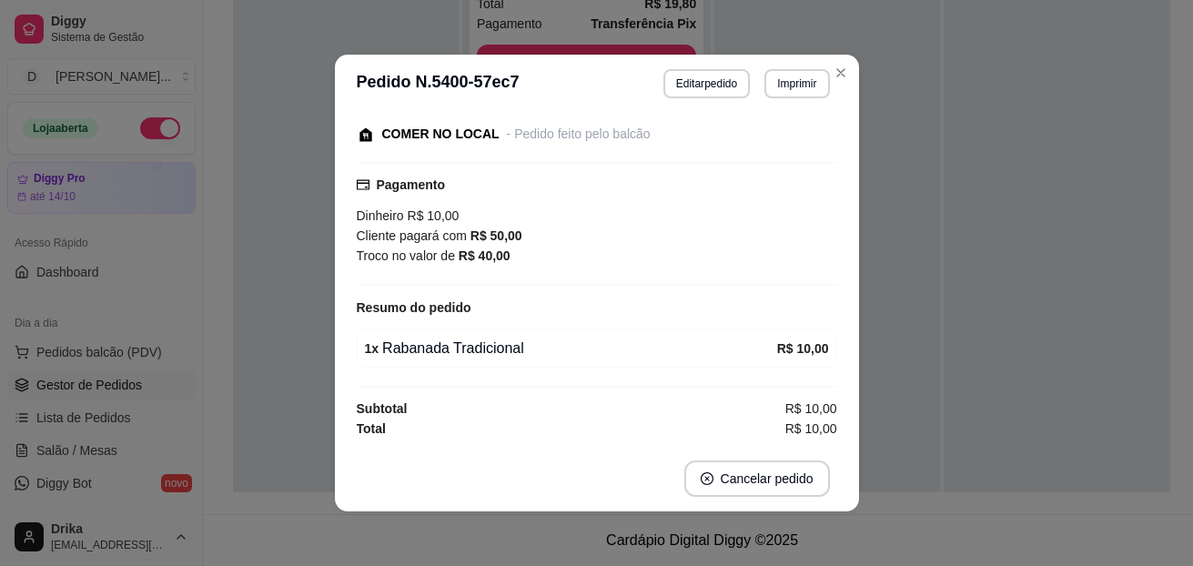
scroll to position [136, 0]
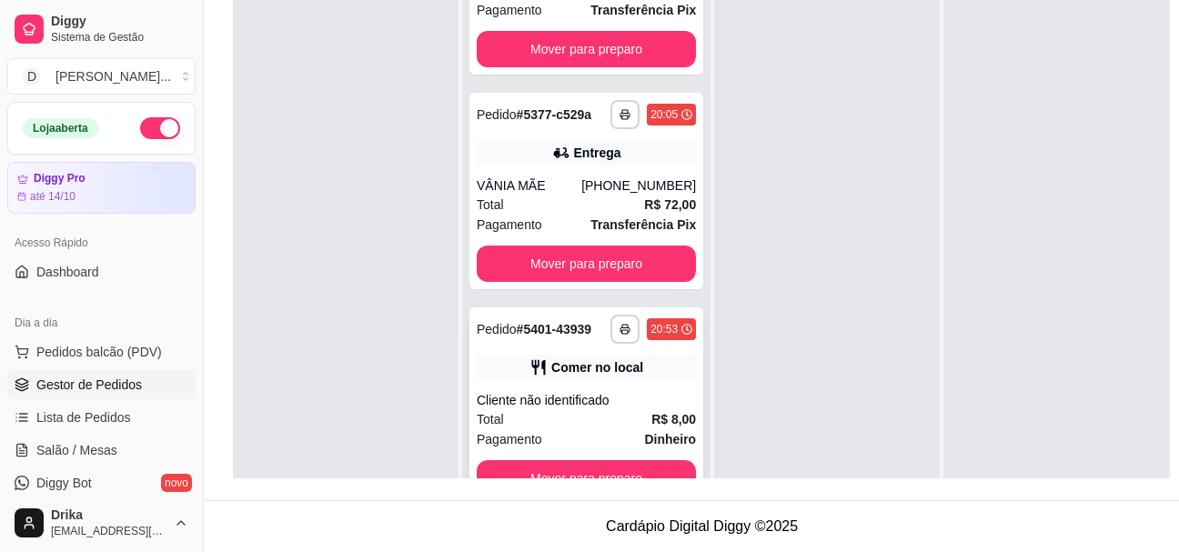
click at [510, 377] on div "Comer no local" at bounding box center [586, 367] width 219 height 25
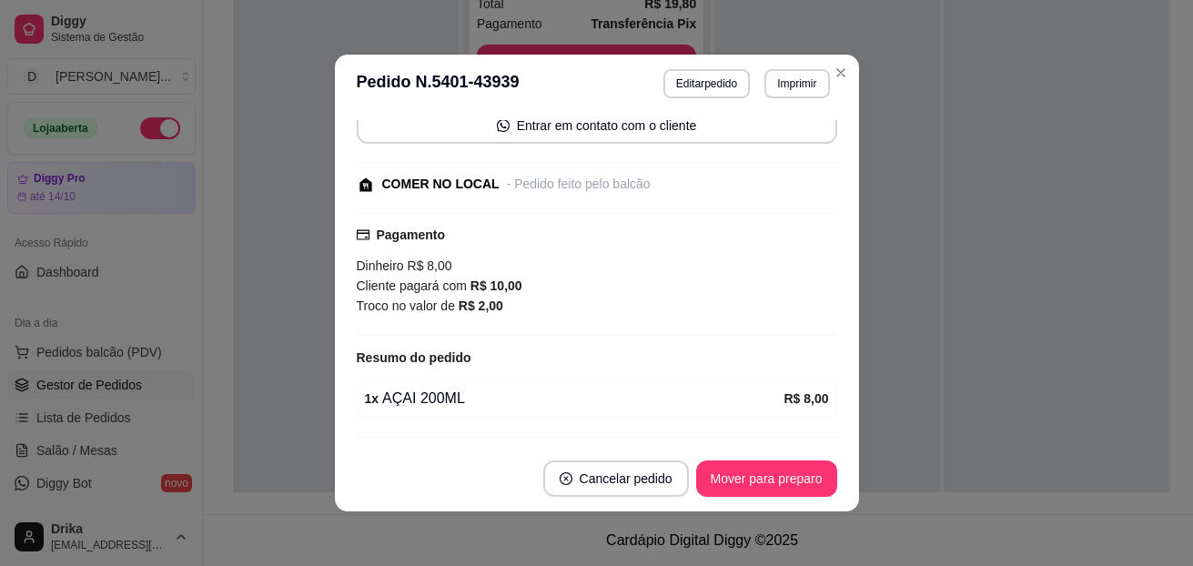
scroll to position [192, 0]
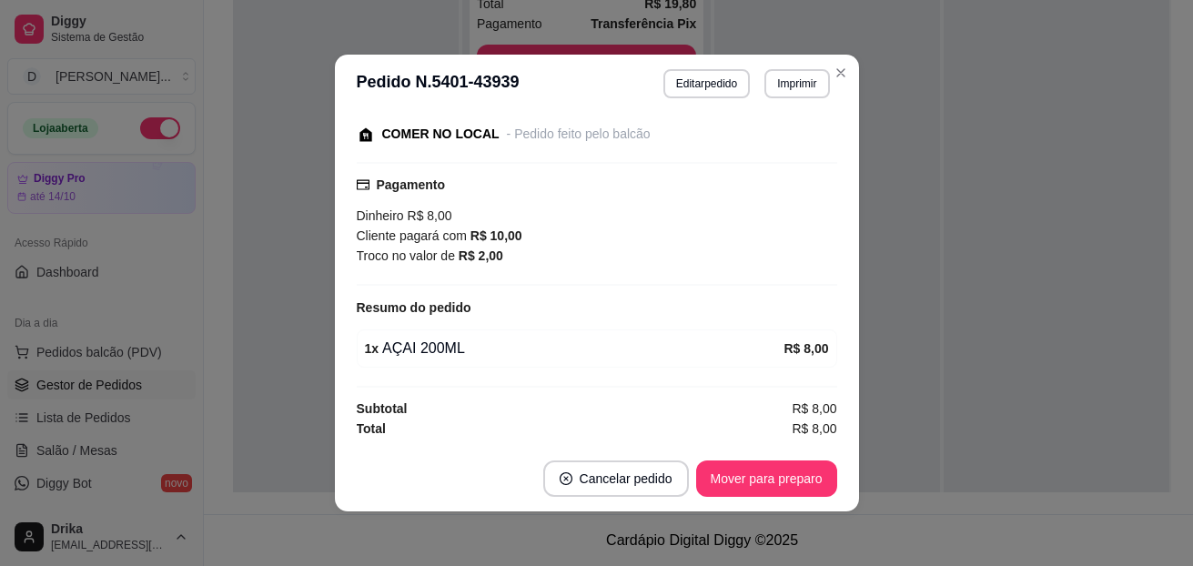
click at [755, 453] on footer "Cancelar pedido Mover para preparo" at bounding box center [597, 478] width 524 height 65
click at [764, 484] on button "Mover para preparo" at bounding box center [766, 478] width 136 height 35
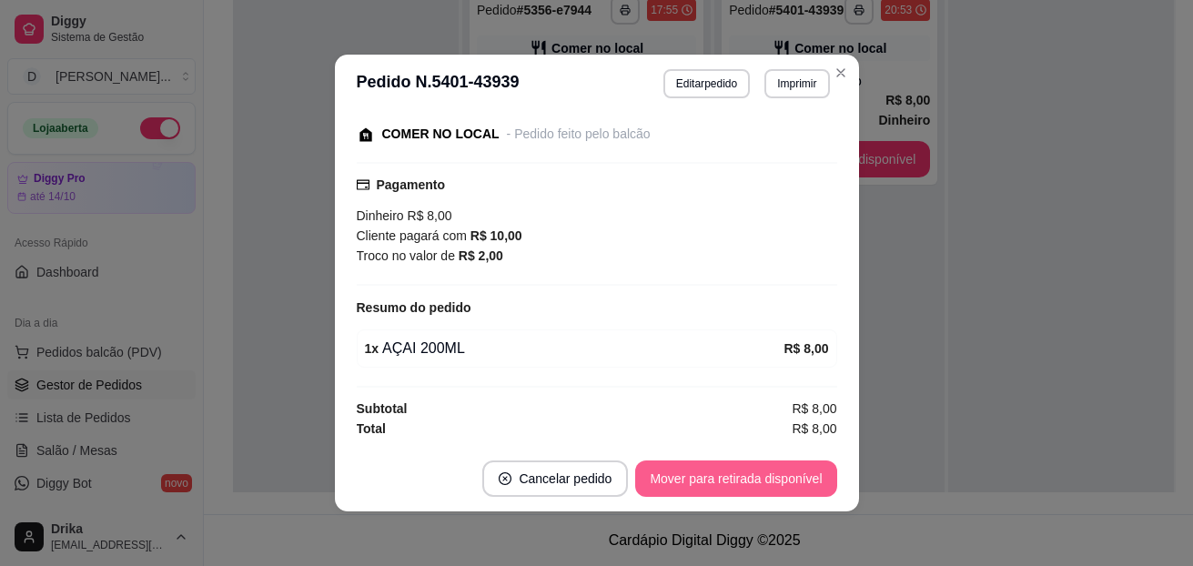
scroll to position [0, 0]
click at [764, 484] on button "Mover para retirada disponível" at bounding box center [736, 478] width 195 height 35
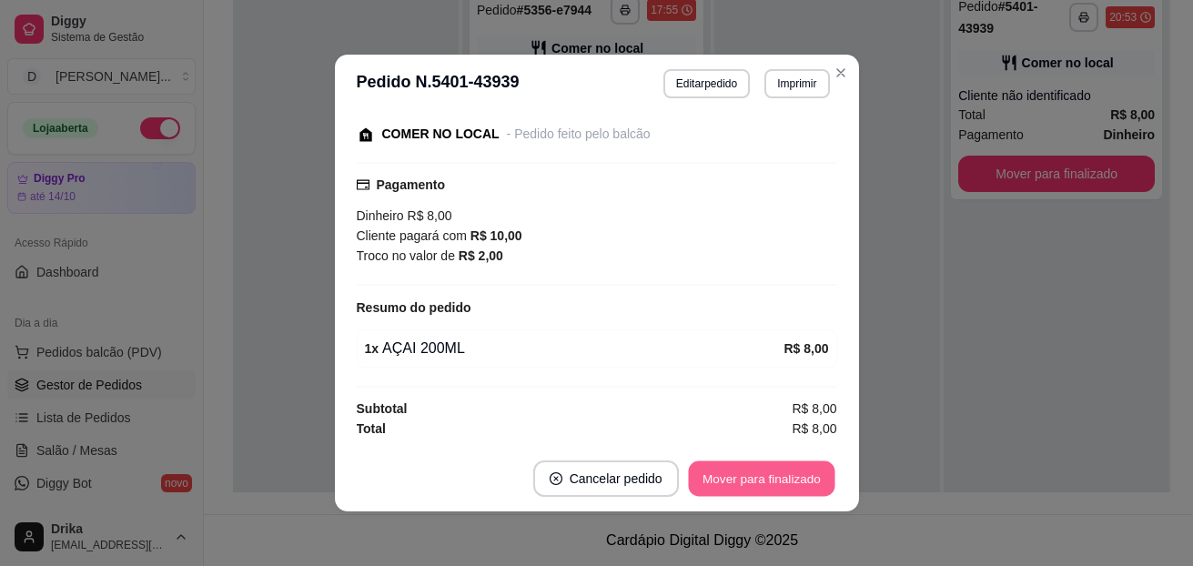
click at [764, 484] on button "Mover para finalizado" at bounding box center [761, 478] width 146 height 35
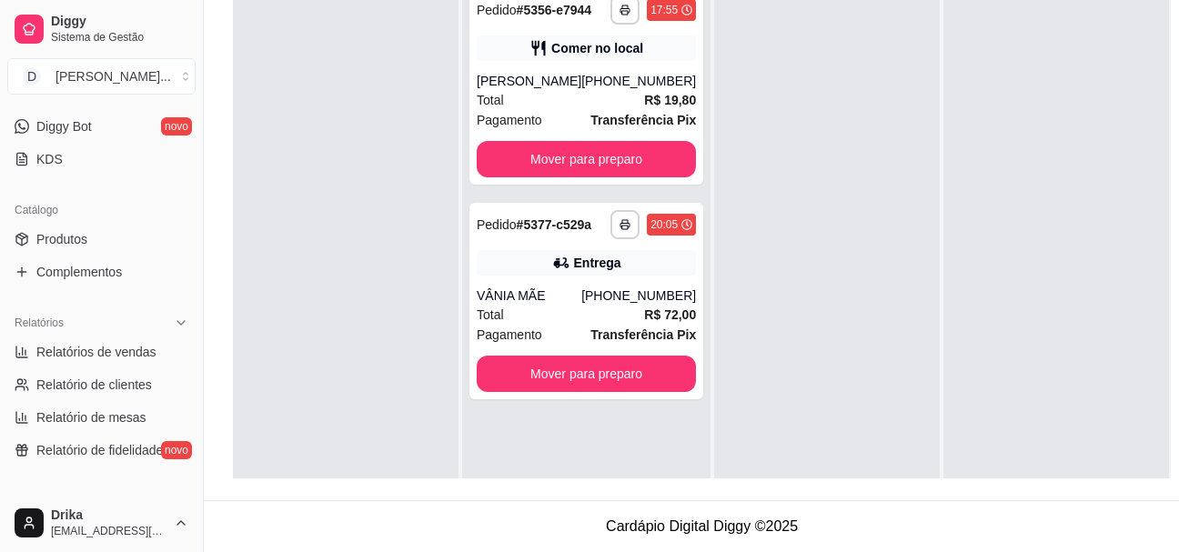
scroll to position [364, 0]
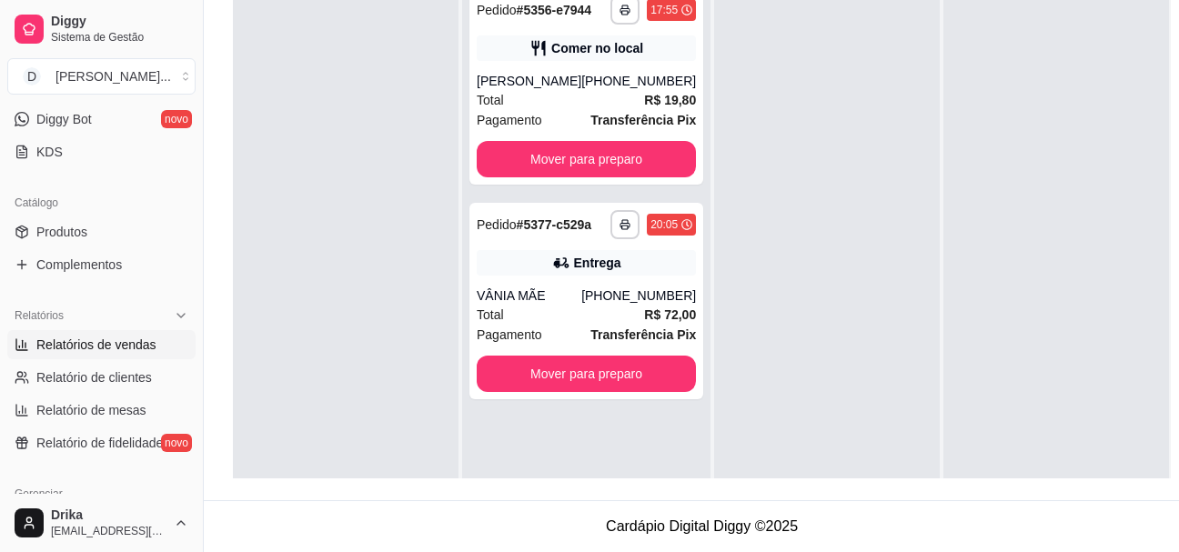
click at [132, 353] on span "Relatórios de vendas" at bounding box center [96, 345] width 120 height 18
select select "ALL"
select select "0"
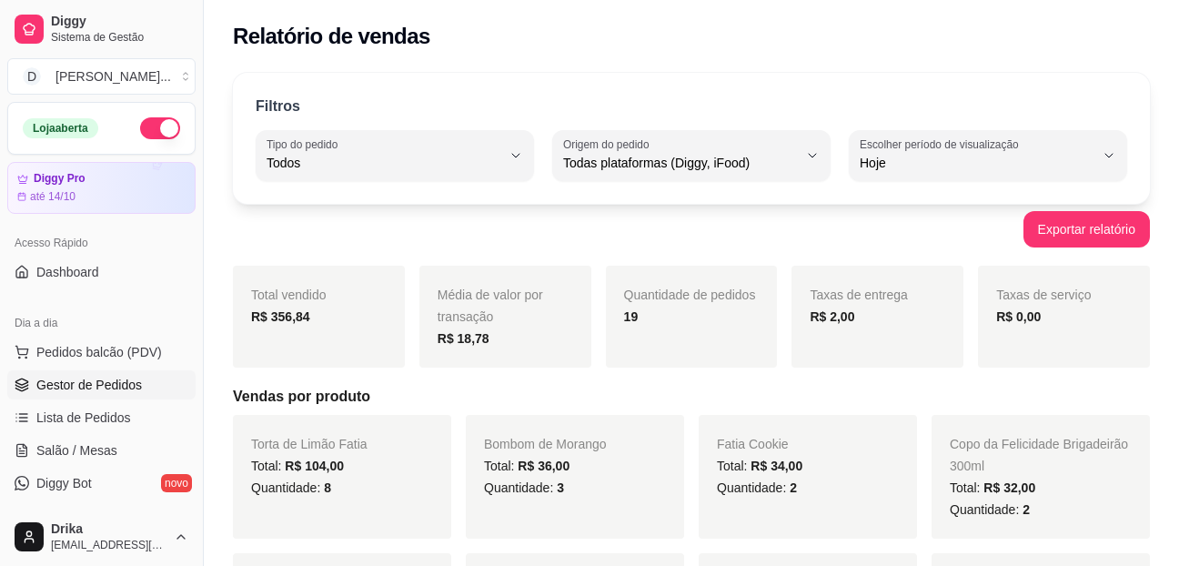
click at [115, 398] on link "Gestor de Pedidos" at bounding box center [101, 384] width 188 height 29
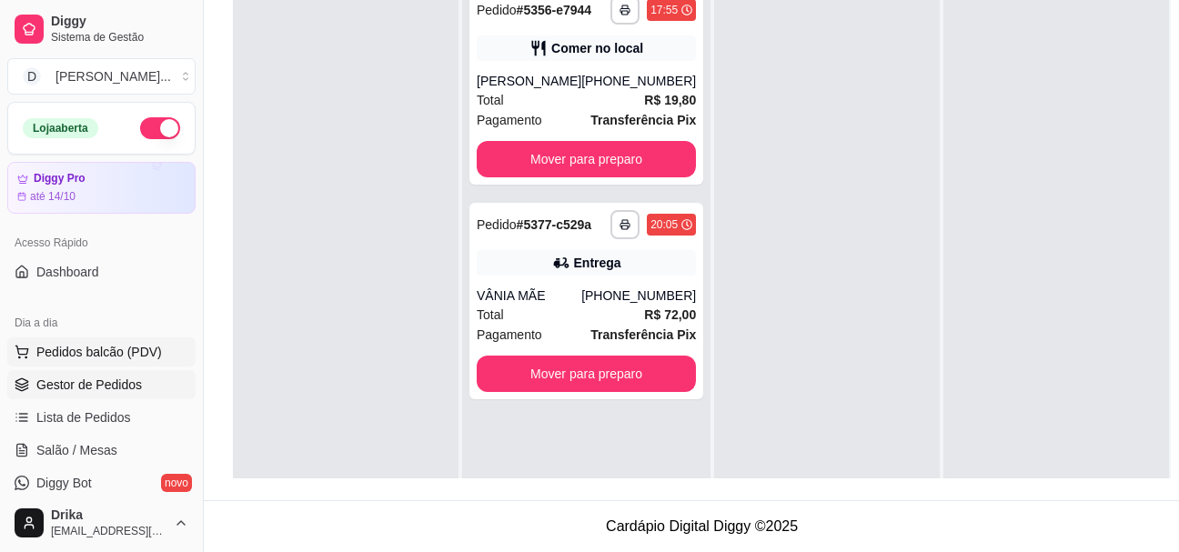
click at [135, 353] on span "Pedidos balcão (PDV)" at bounding box center [99, 352] width 126 height 18
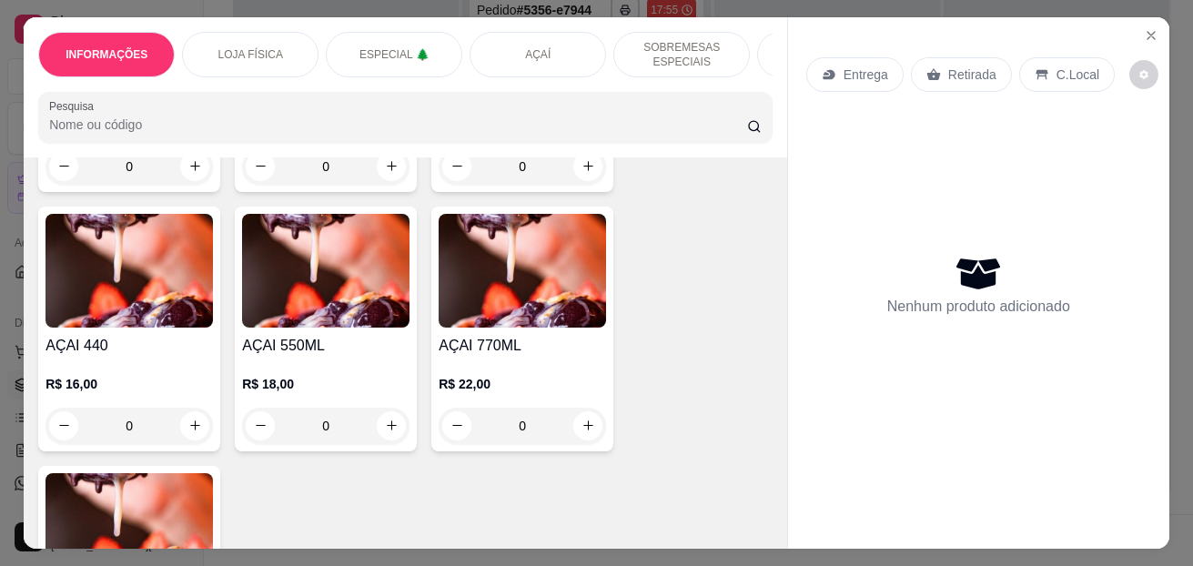
scroll to position [2001, 0]
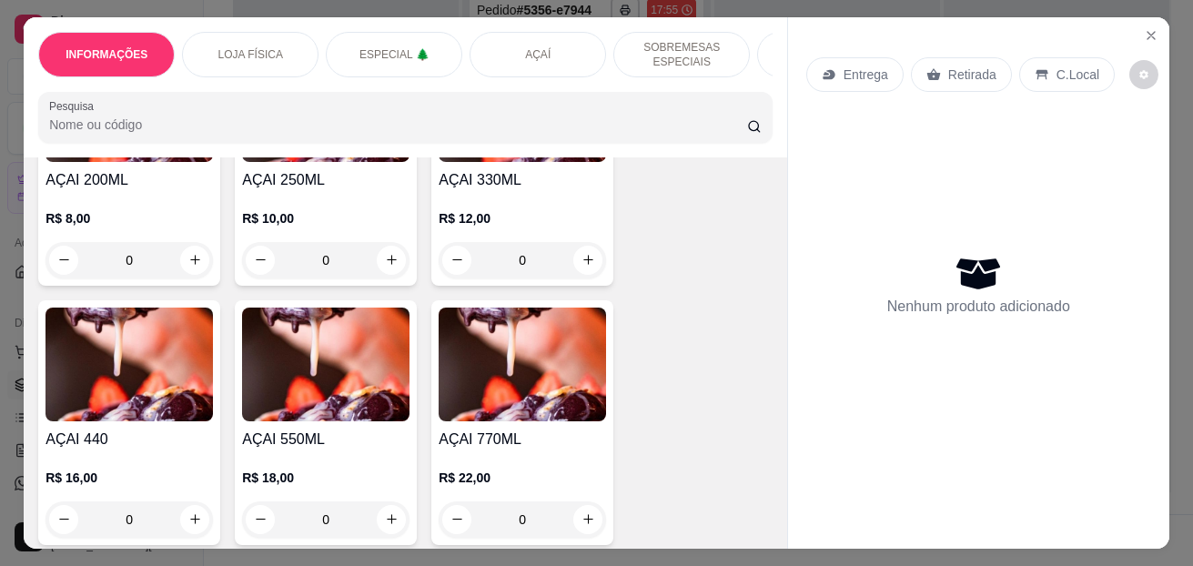
click at [585, 261] on div "0" at bounding box center [521, 260] width 167 height 36
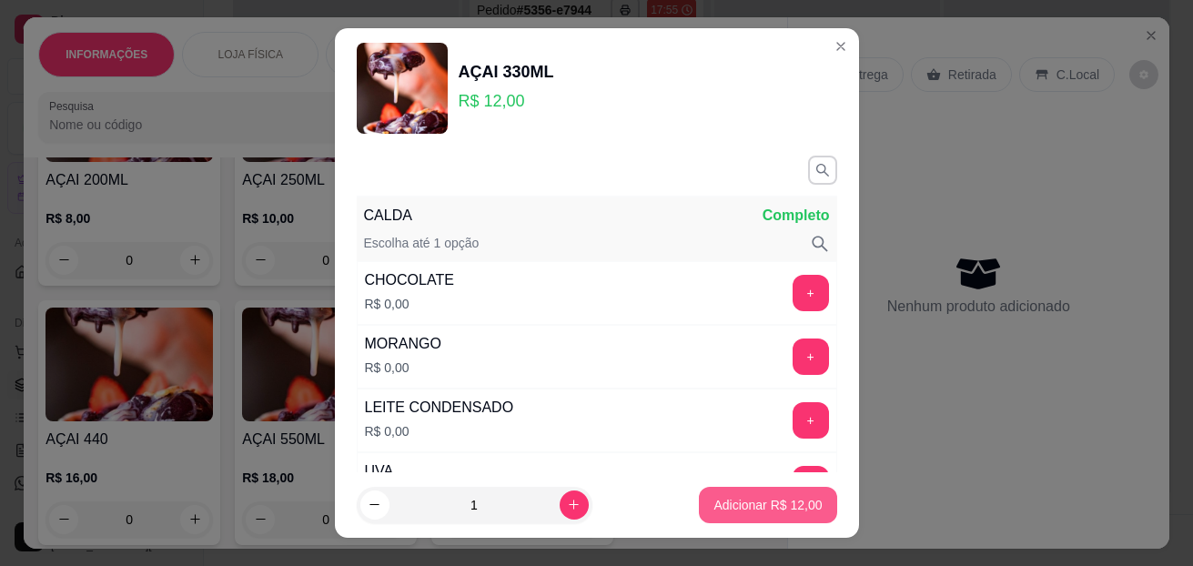
click at [792, 493] on button "Adicionar R$ 12,00" at bounding box center [767, 505] width 137 height 36
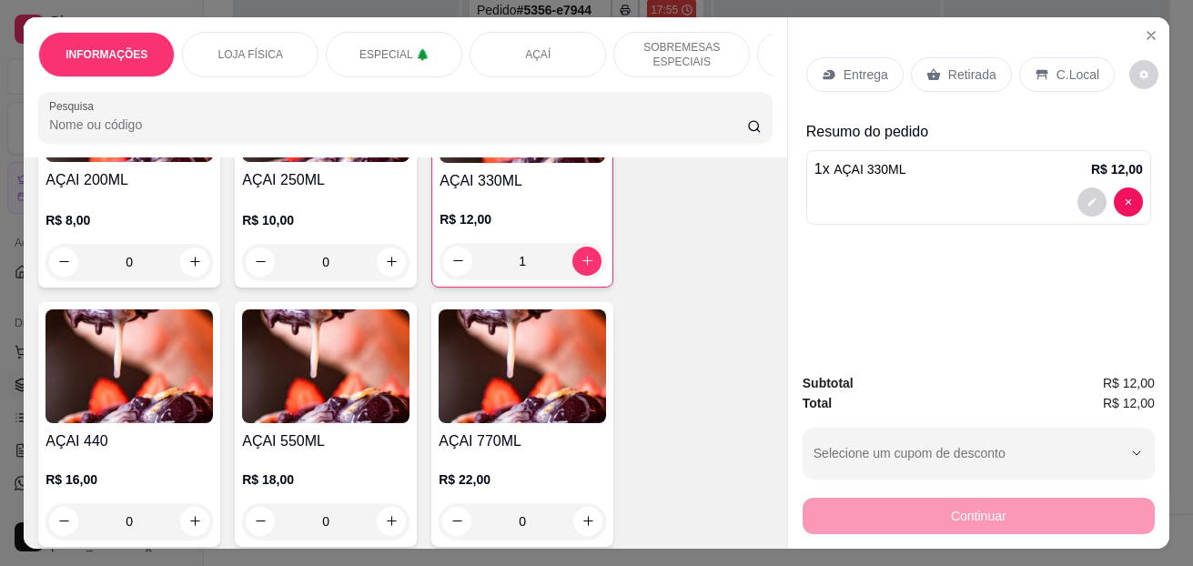
click at [1063, 65] on p "C.Local" at bounding box center [1077, 74] width 43 height 18
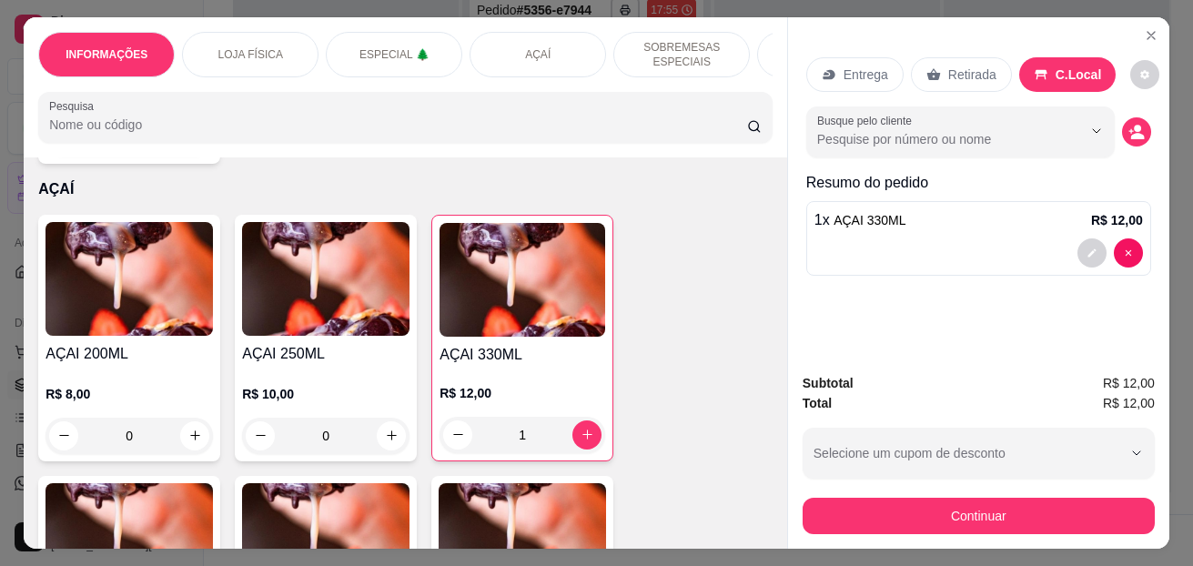
scroll to position [1819, 0]
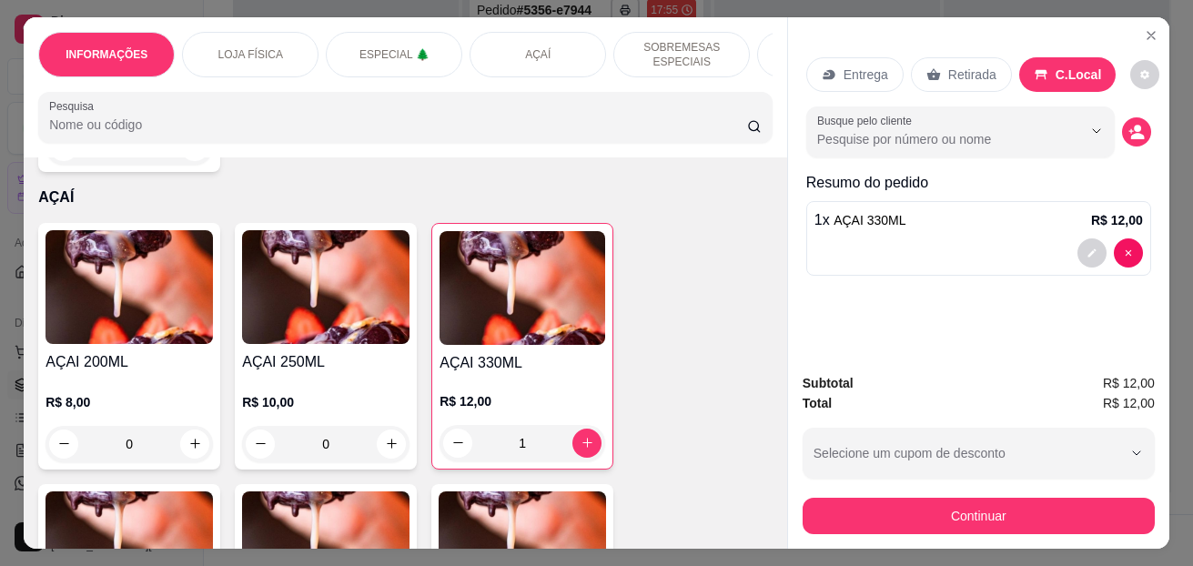
click at [583, 451] on div "1" at bounding box center [522, 443] width 166 height 36
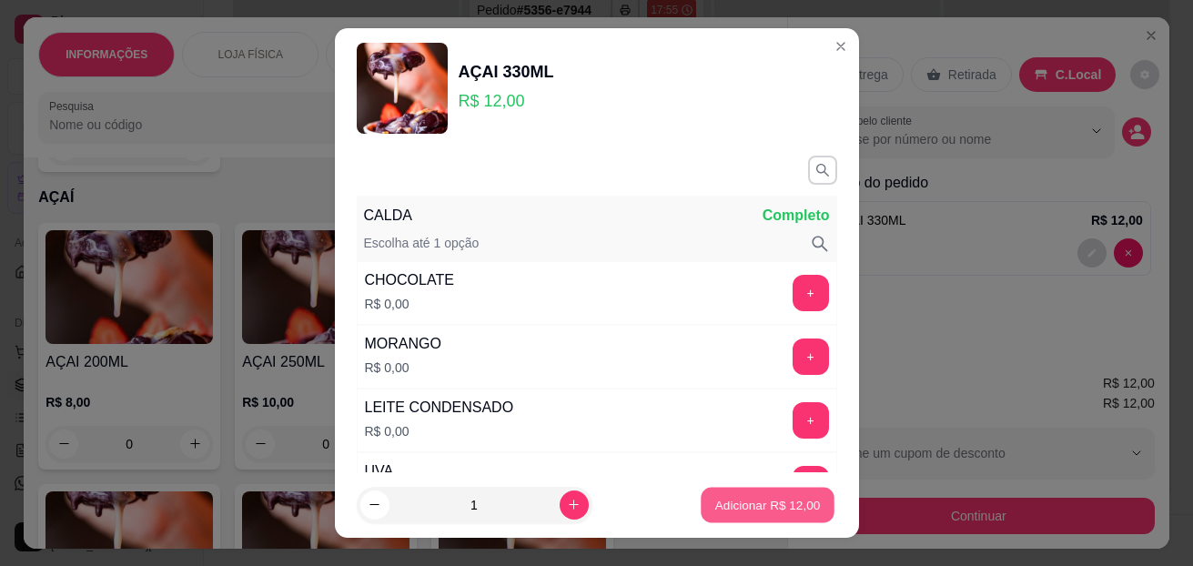
click at [715, 509] on p "Adicionar R$ 12,00" at bounding box center [768, 504] width 106 height 17
type input "2"
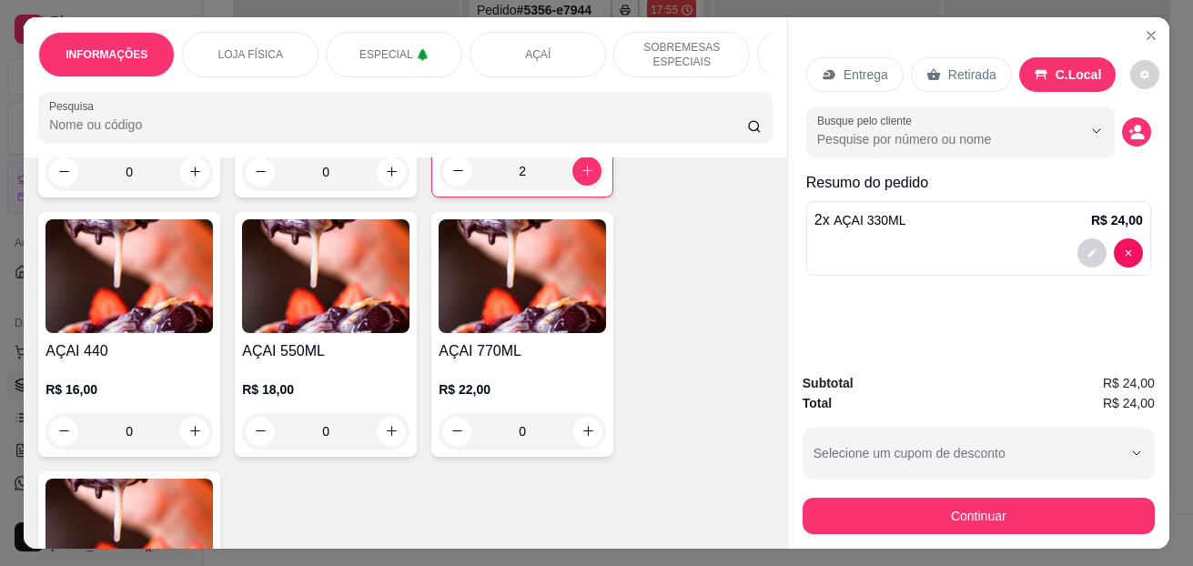
scroll to position [2092, 0]
click at [191, 434] on div "0" at bounding box center [128, 430] width 167 height 36
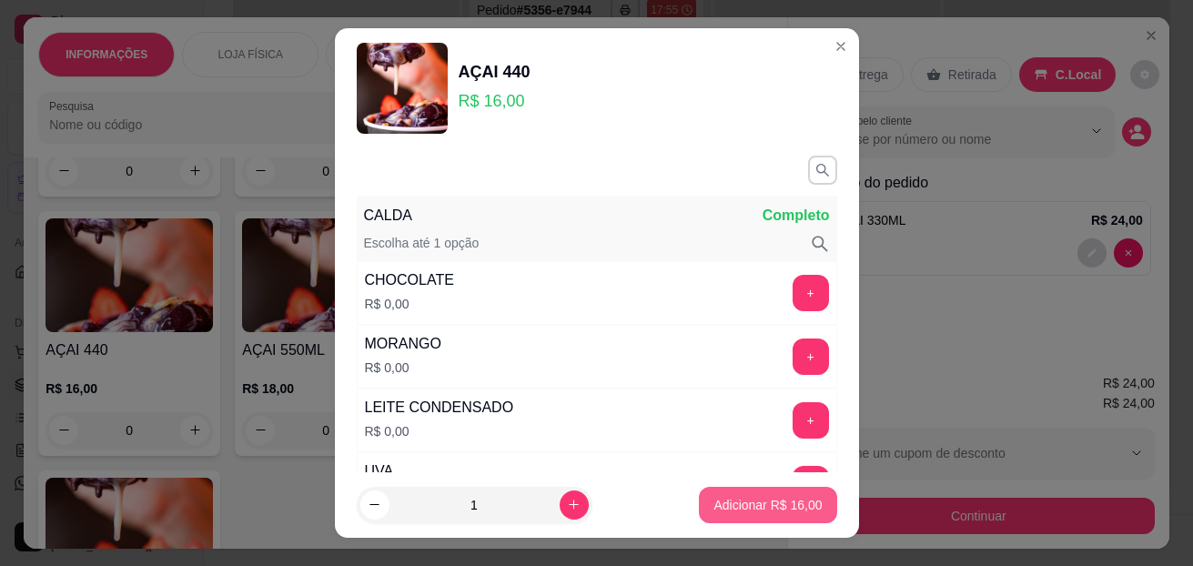
click at [732, 506] on p "Adicionar R$ 16,00" at bounding box center [767, 505] width 108 height 18
type input "1"
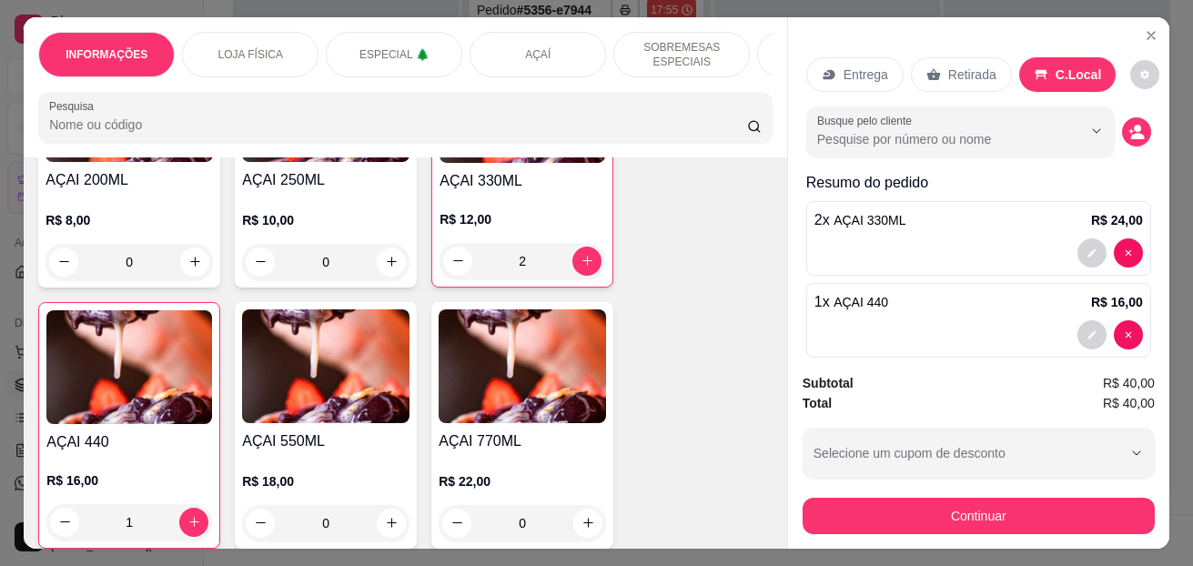
scroll to position [2183, 0]
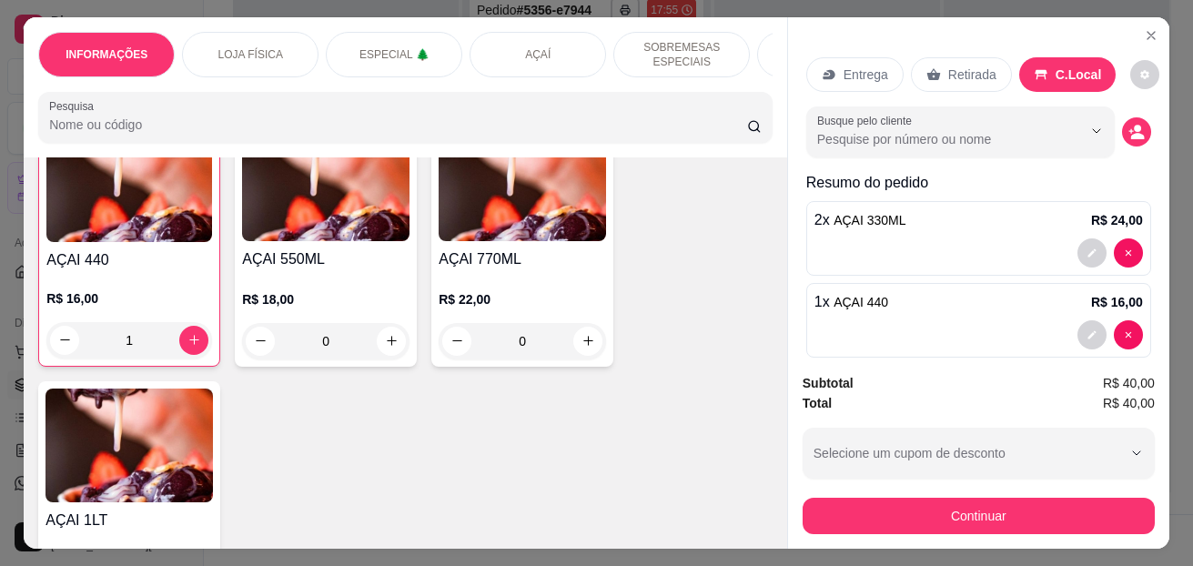
click at [385, 344] on div "0" at bounding box center [325, 341] width 167 height 36
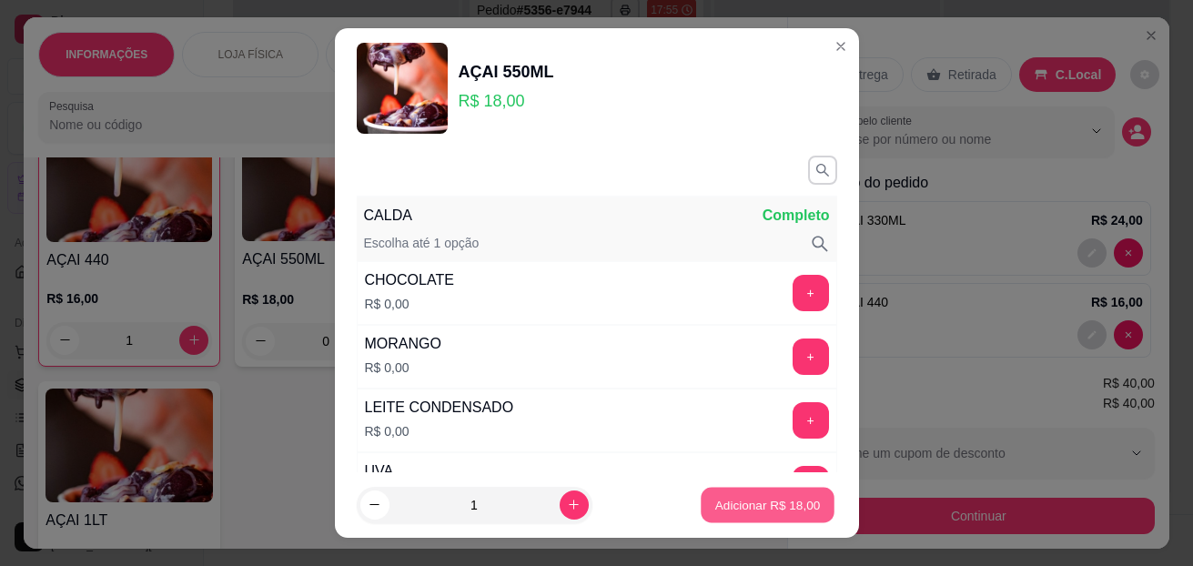
click at [735, 496] on p "Adicionar R$ 18,00" at bounding box center [768, 504] width 106 height 17
type input "1"
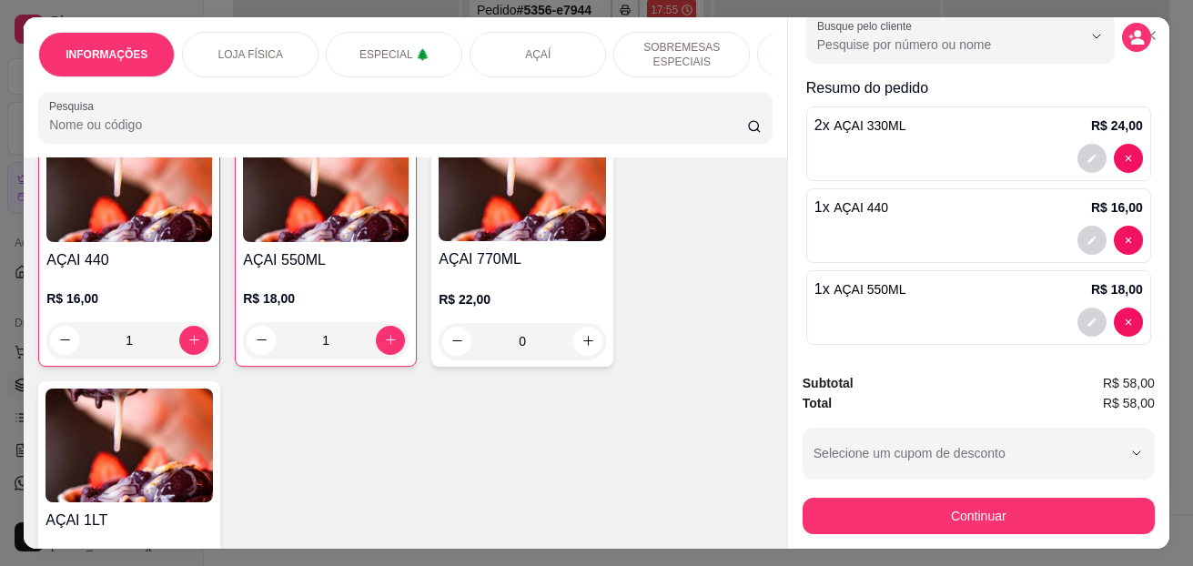
scroll to position [106, 0]
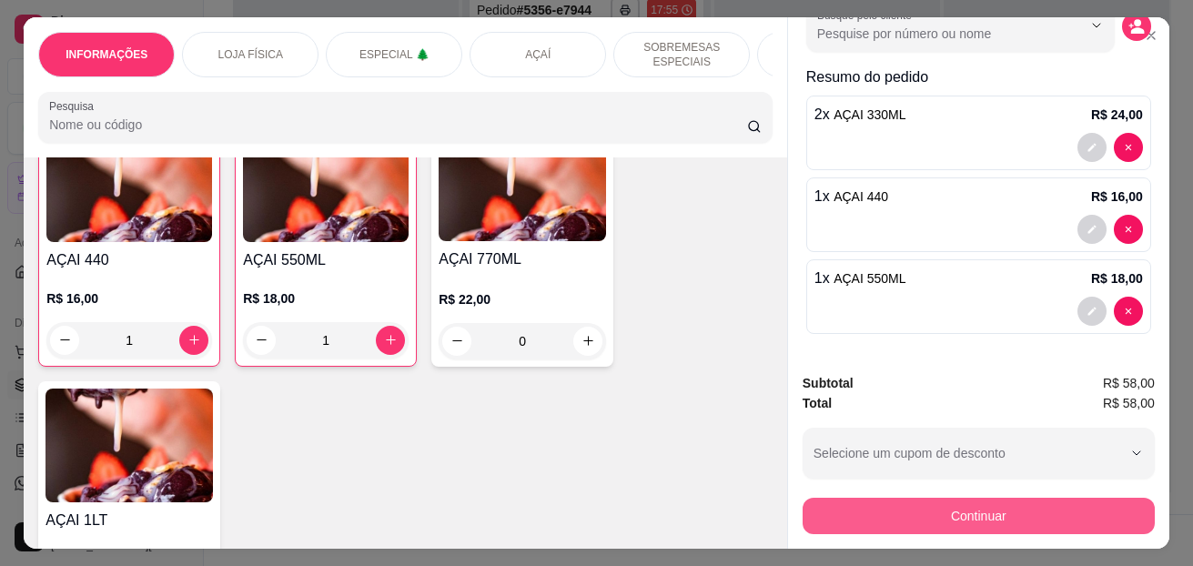
click at [924, 506] on button "Continuar" at bounding box center [978, 516] width 352 height 36
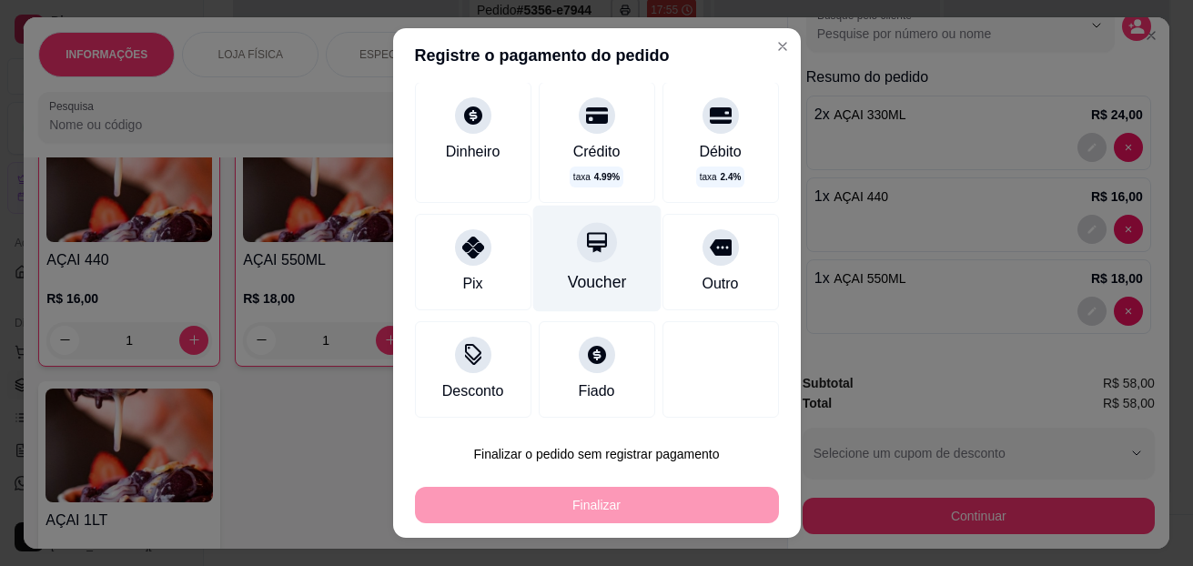
scroll to position [114, 0]
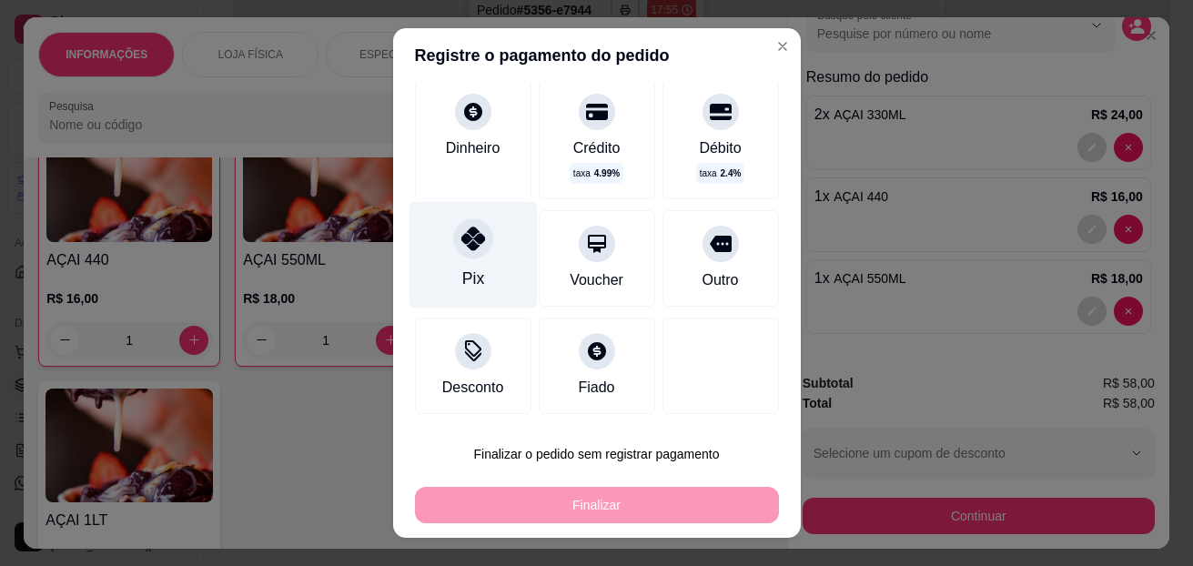
click at [445, 260] on div "Pix" at bounding box center [472, 255] width 128 height 106
type input "R$ 0,00"
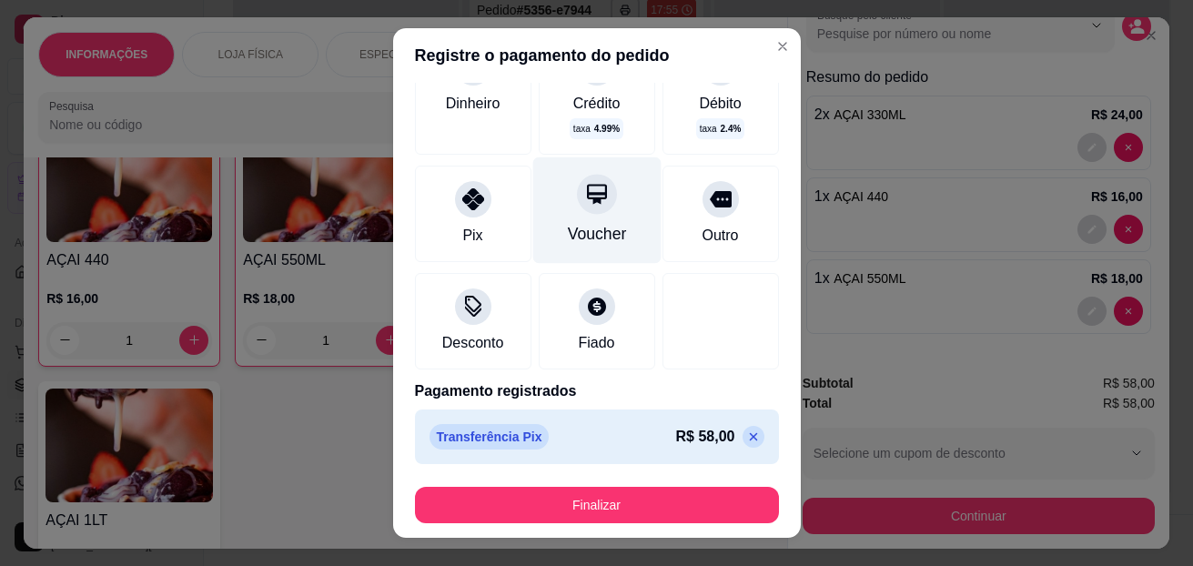
scroll to position [146, 0]
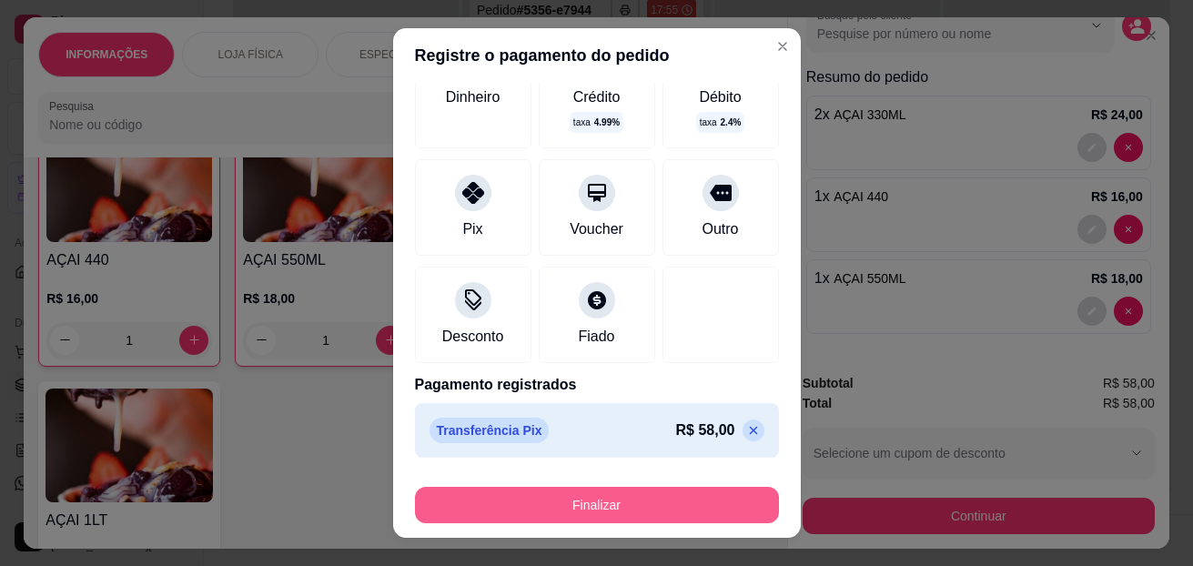
click at [609, 496] on button "Finalizar" at bounding box center [597, 505] width 364 height 36
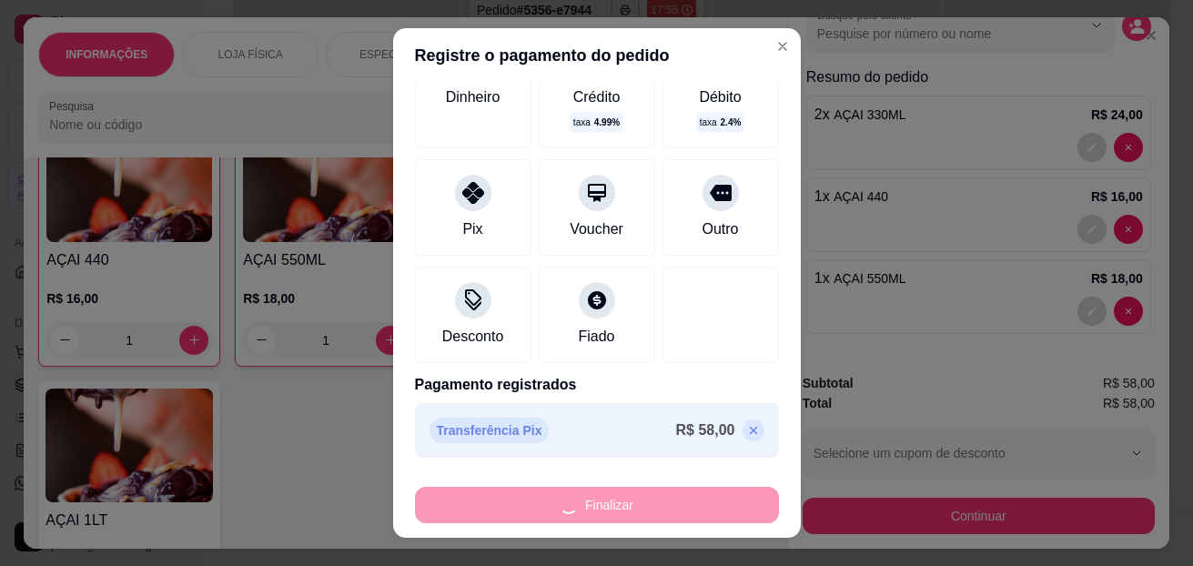
type input "0"
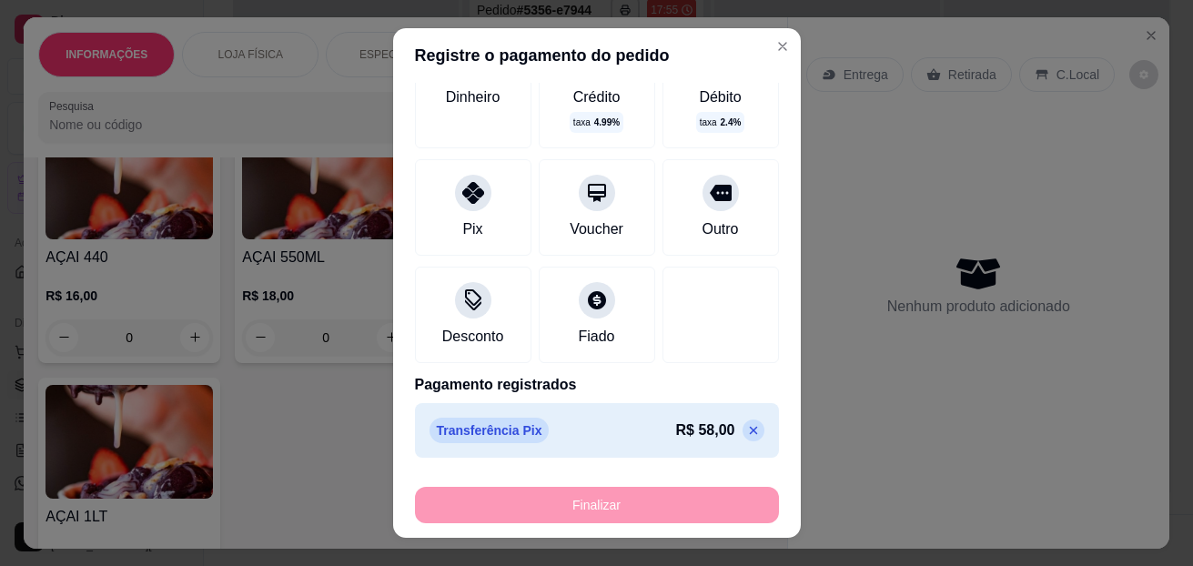
type input "-R$ 58,00"
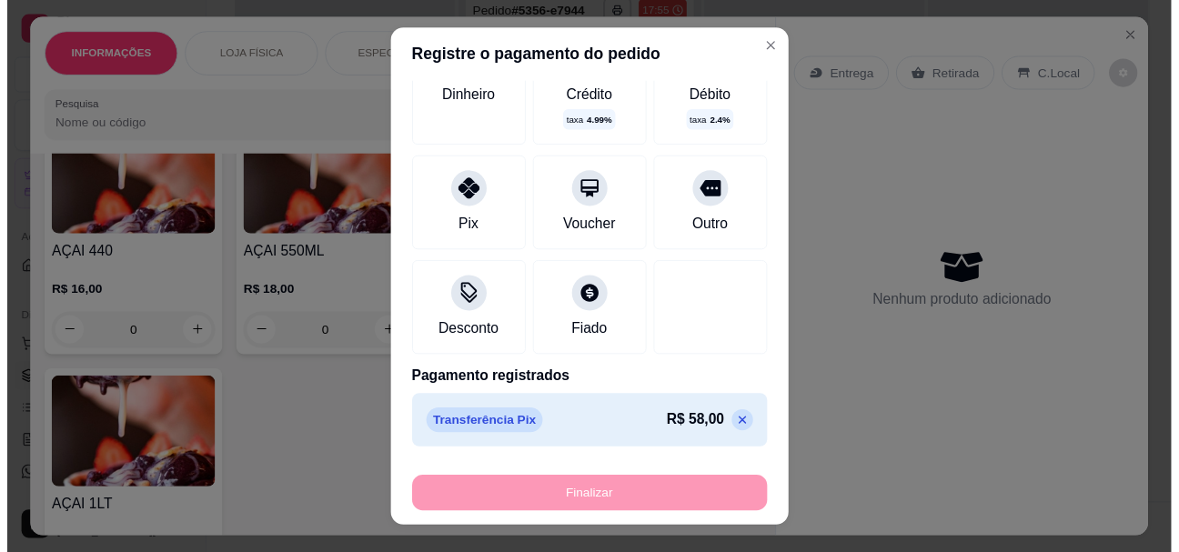
scroll to position [2181, 0]
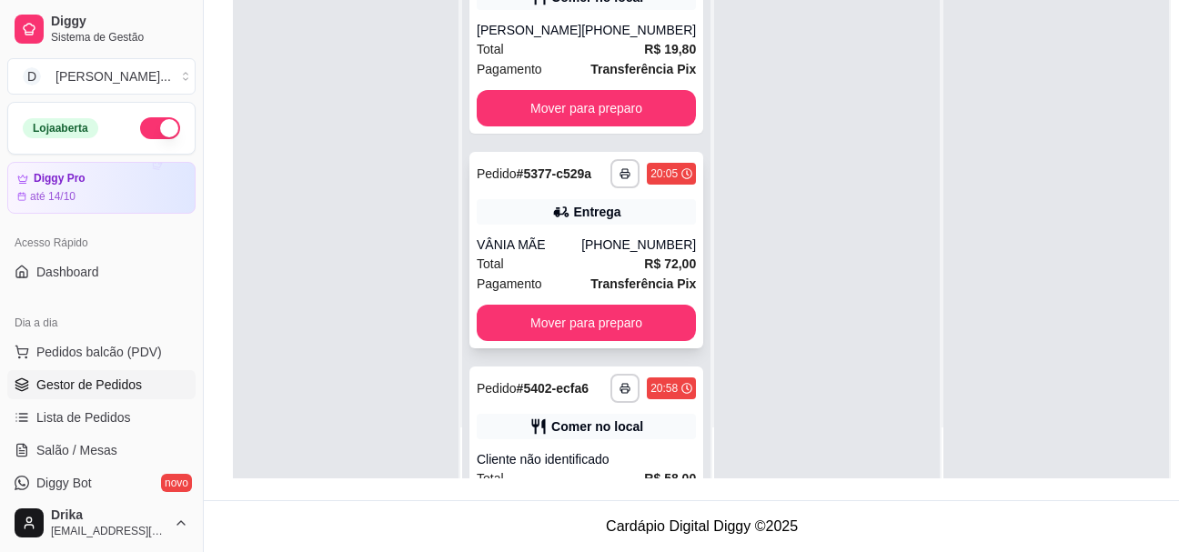
scroll to position [158, 0]
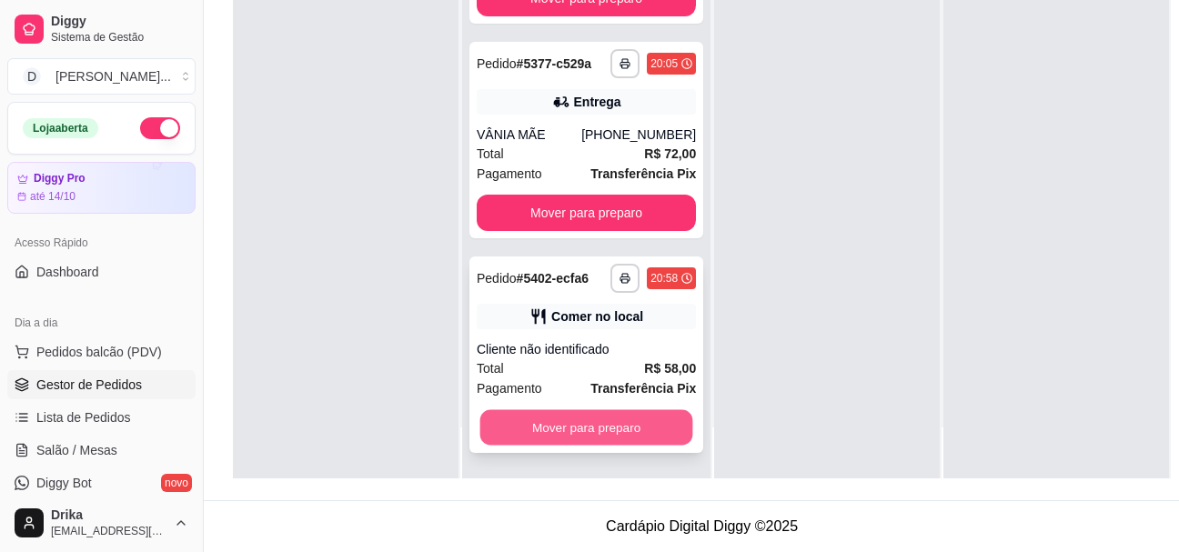
click at [583, 410] on button "Mover para preparo" at bounding box center [586, 427] width 213 height 35
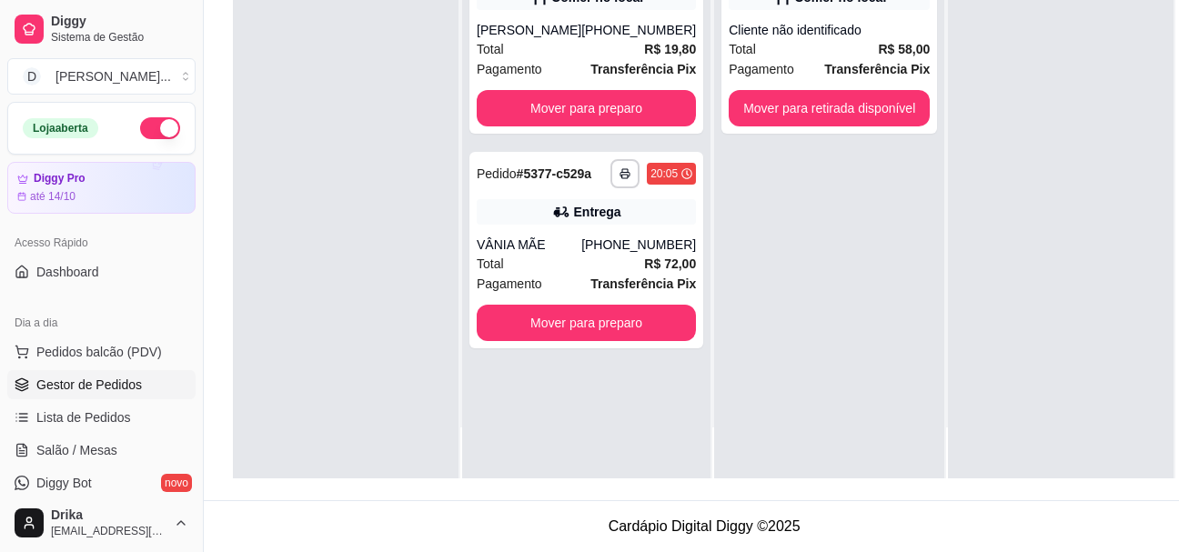
scroll to position [0, 0]
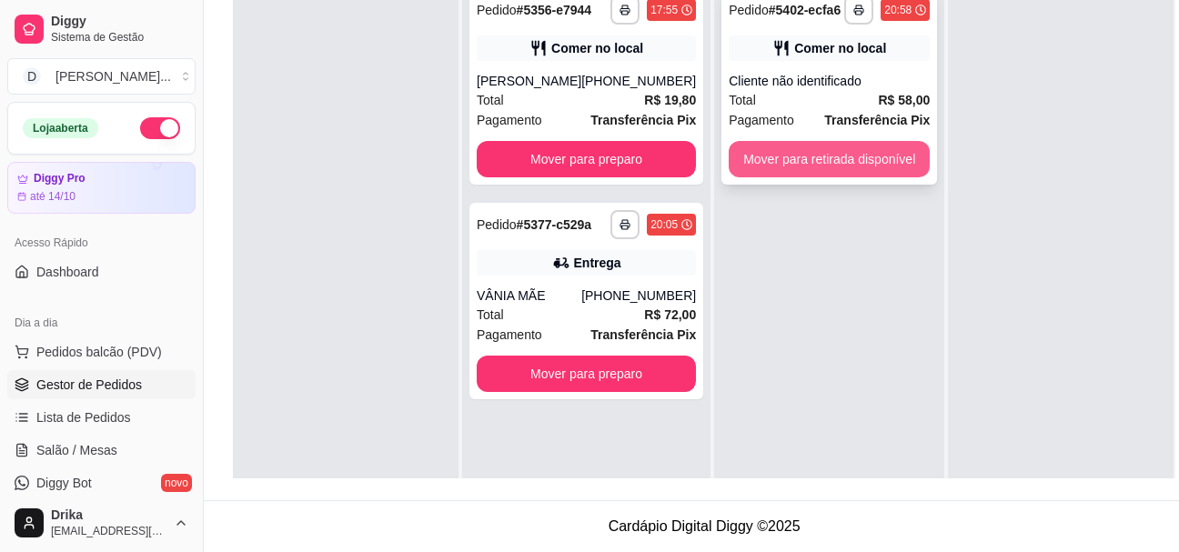
click at [859, 147] on button "Mover para retirada disponível" at bounding box center [829, 159] width 201 height 36
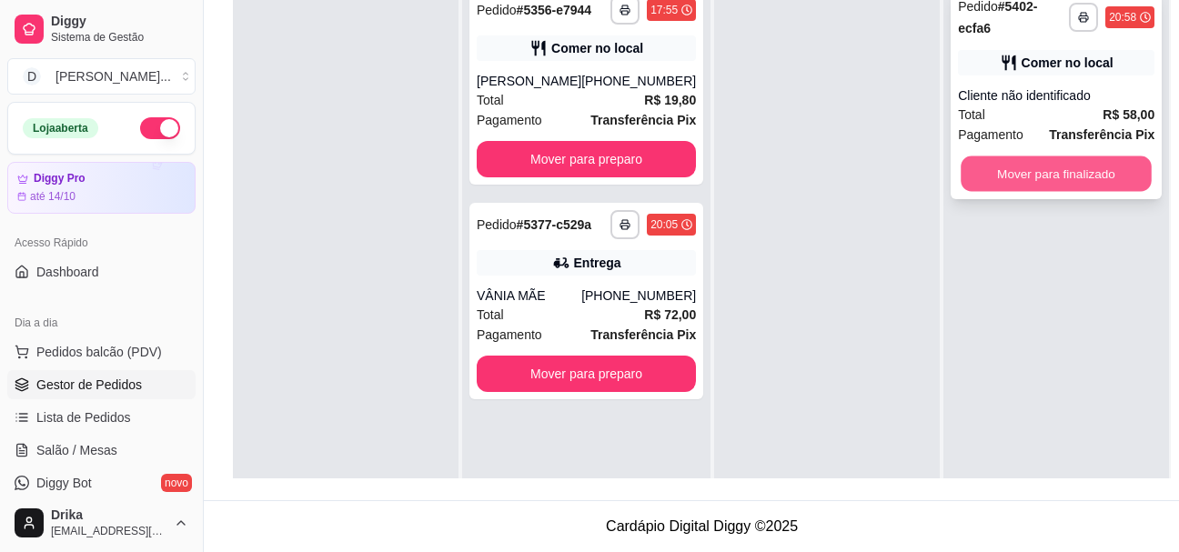
click at [1057, 158] on button "Mover para finalizado" at bounding box center [1056, 173] width 191 height 35
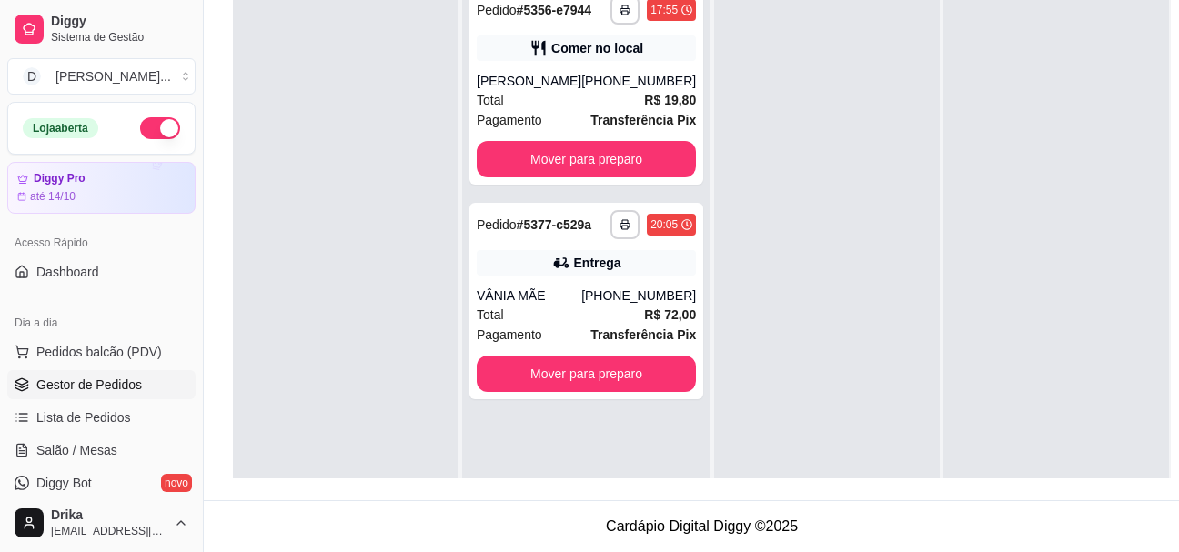
scroll to position [291, 0]
click at [115, 354] on span "Pedidos balcão (PDV)" at bounding box center [99, 352] width 126 height 18
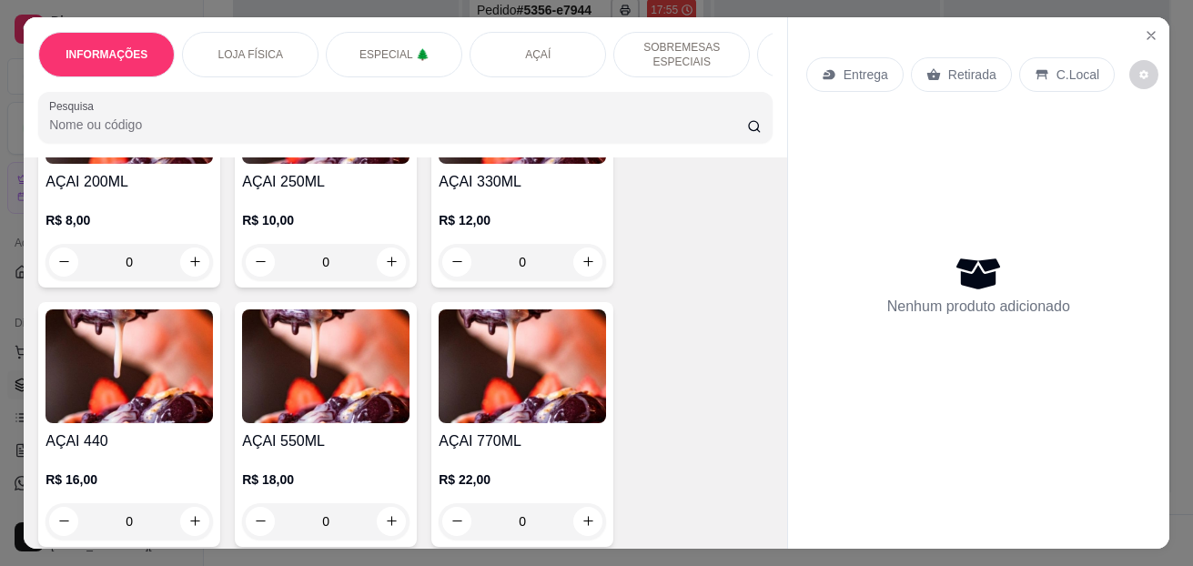
scroll to position [2001, 0]
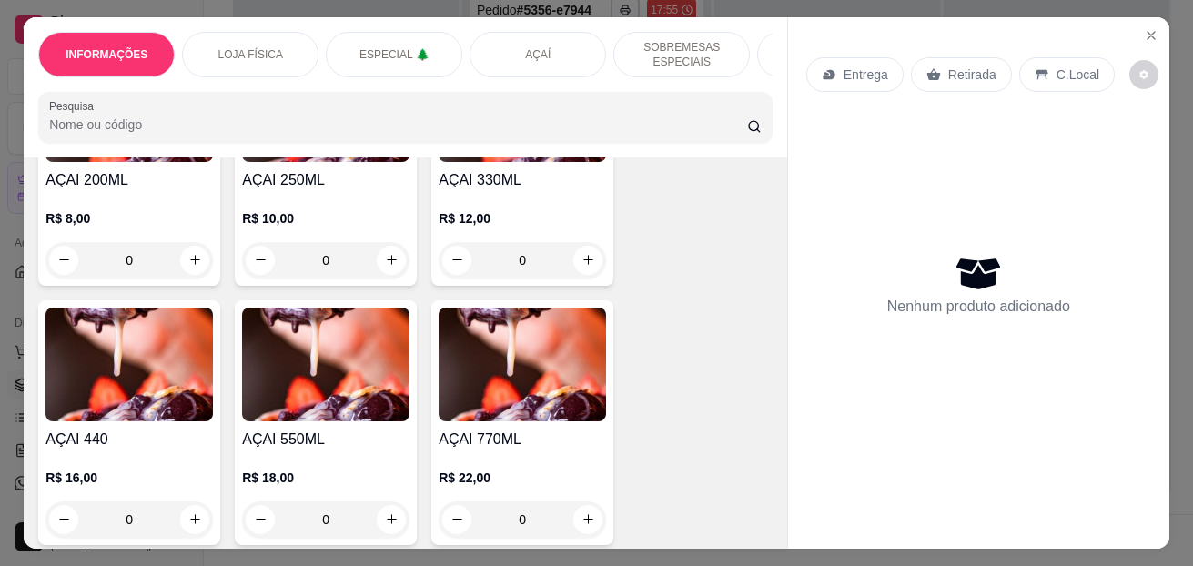
click at [381, 265] on div "0" at bounding box center [325, 260] width 167 height 36
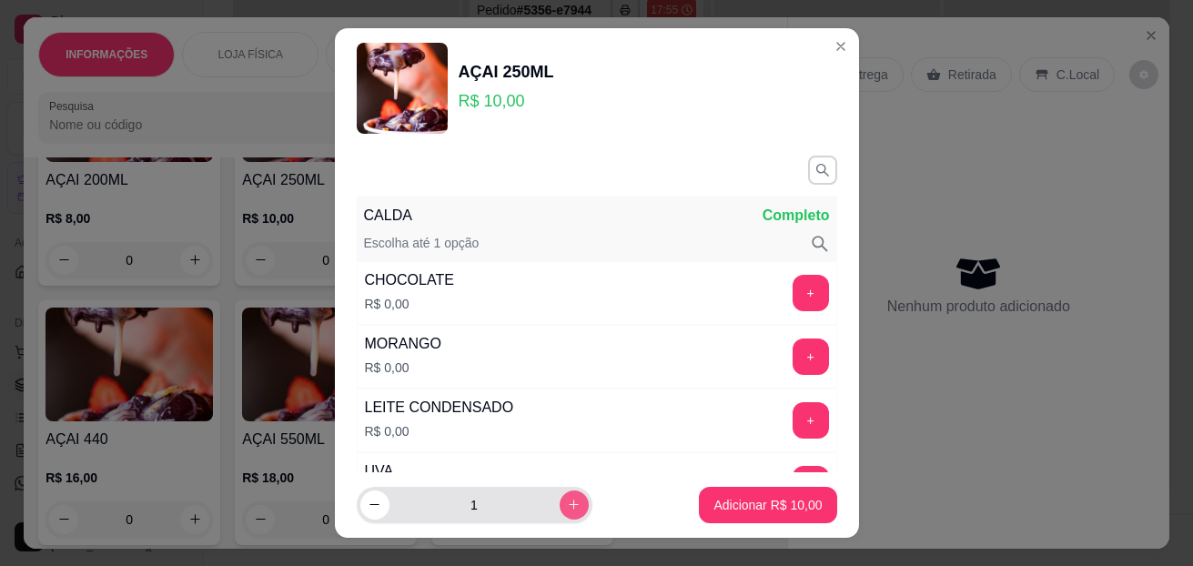
click at [567, 504] on icon "increase-product-quantity" at bounding box center [574, 505] width 14 height 14
type input "2"
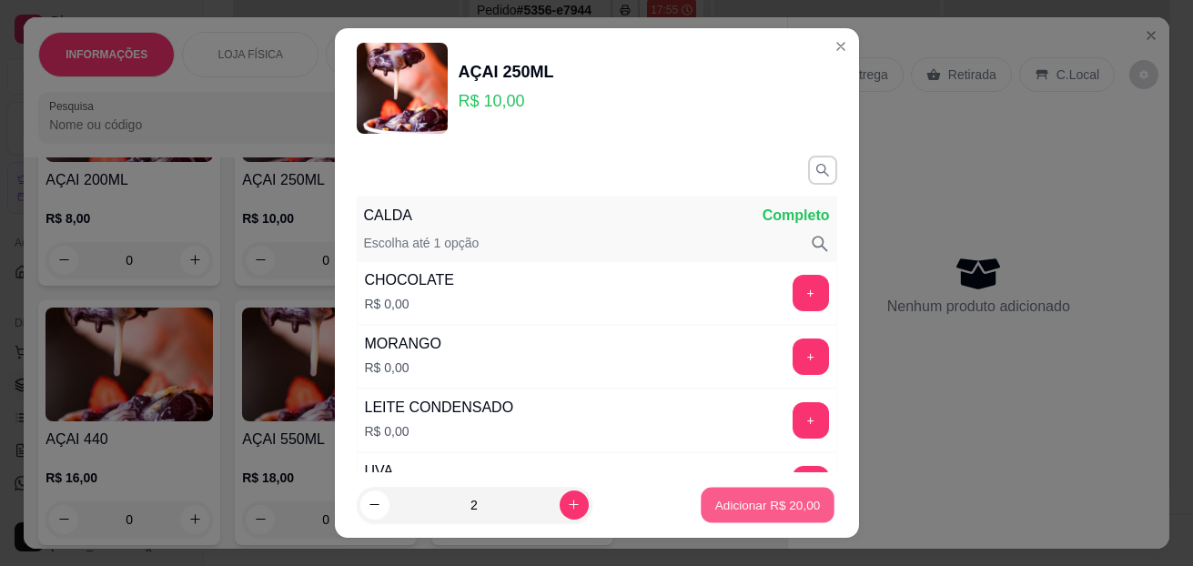
click at [755, 494] on button "Adicionar R$ 20,00" at bounding box center [768, 505] width 134 height 35
type input "2"
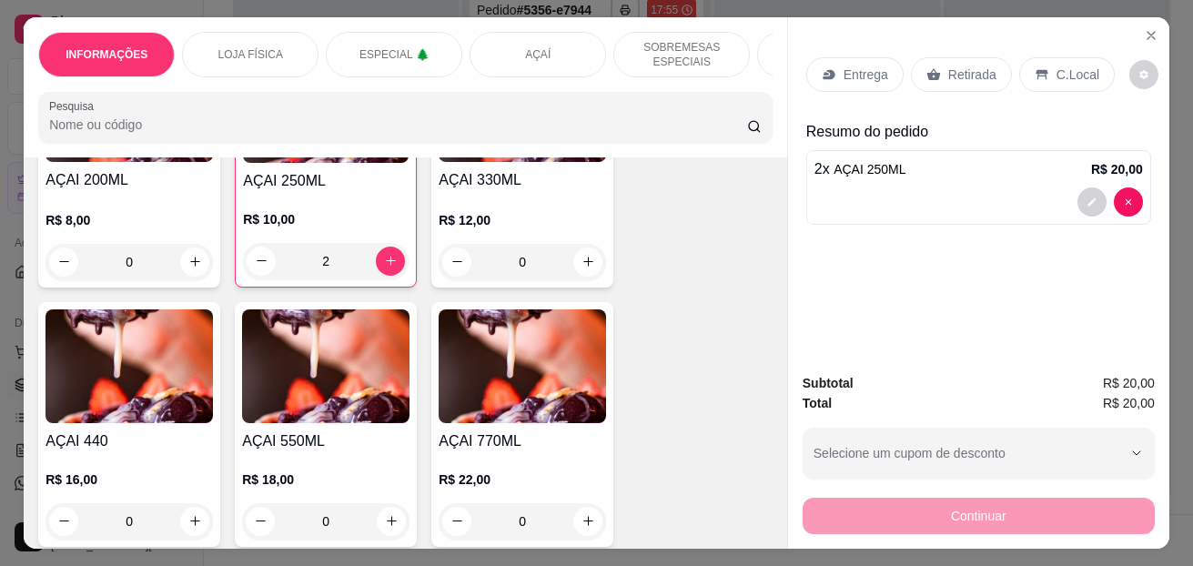
click at [1022, 58] on div "C.Local" at bounding box center [1067, 74] width 96 height 35
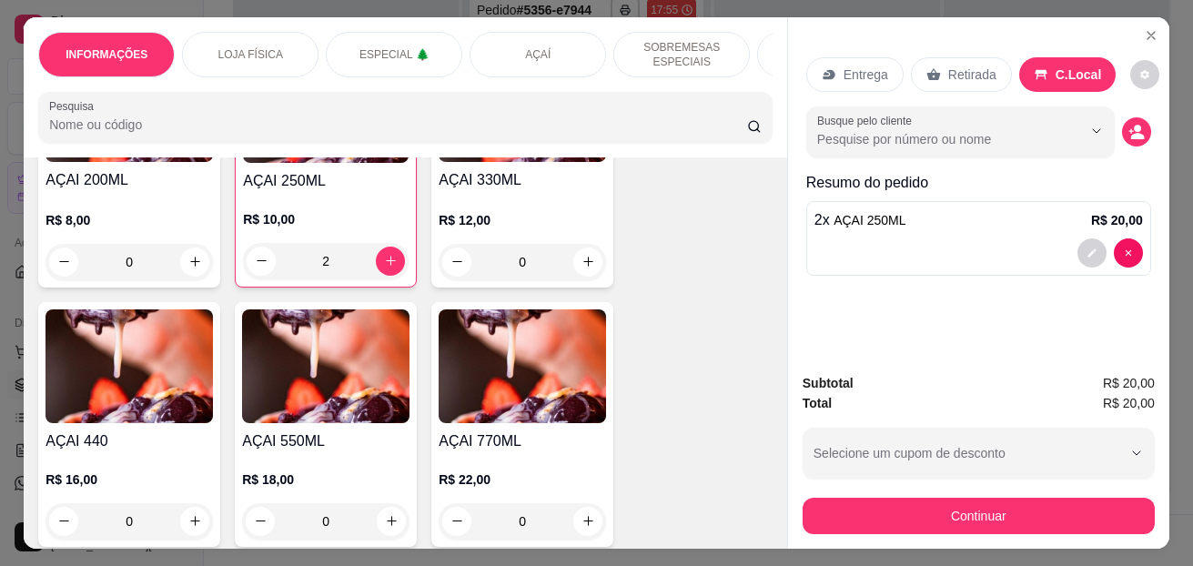
scroll to position [48, 0]
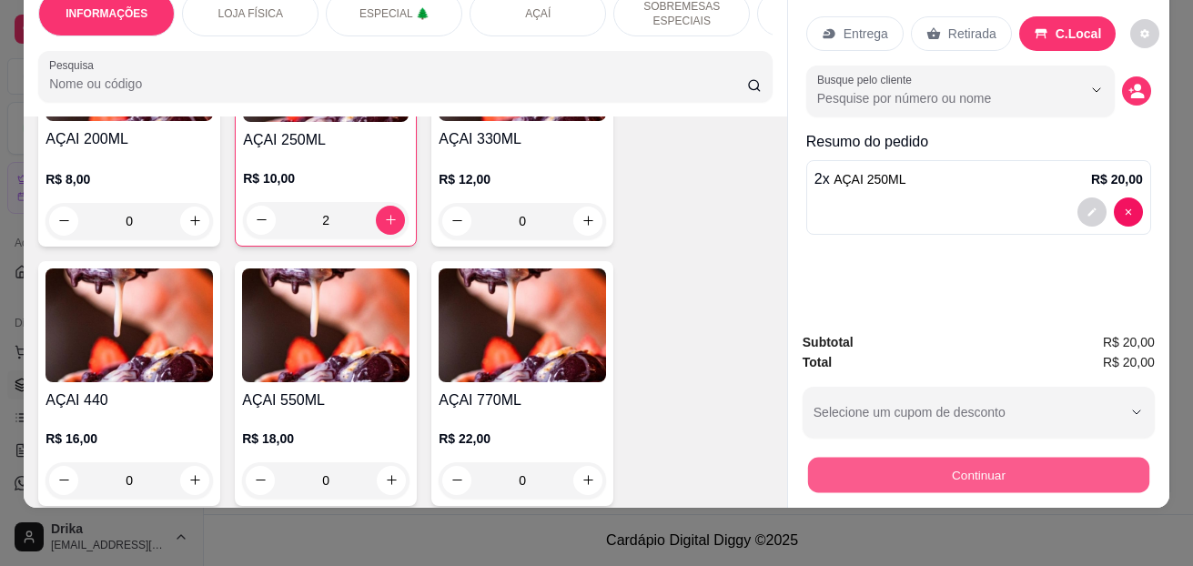
click at [946, 463] on button "Continuar" at bounding box center [978, 475] width 341 height 35
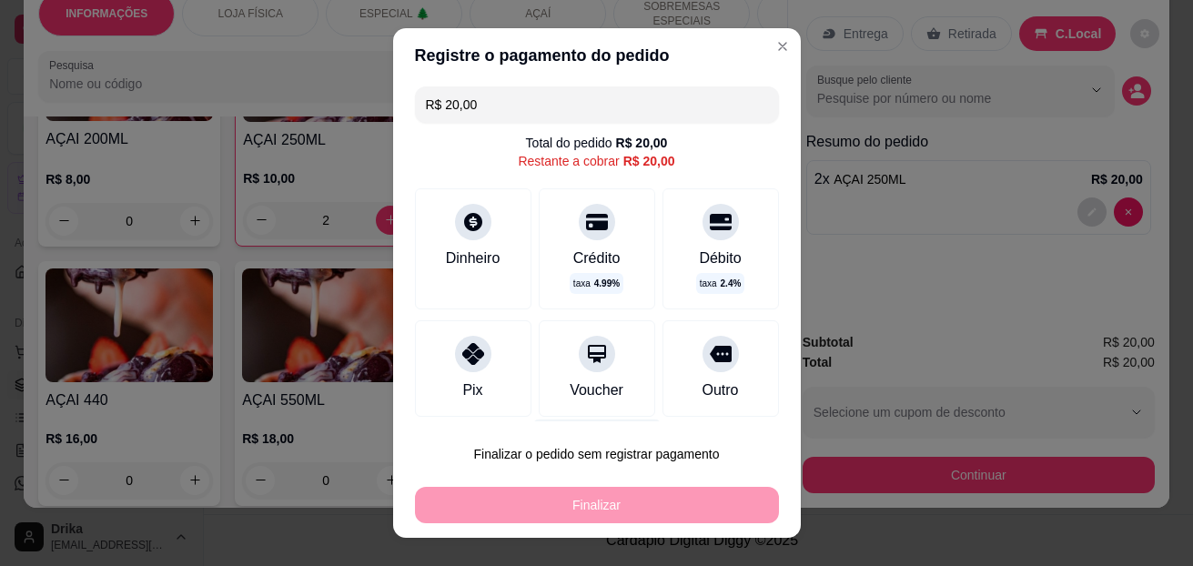
scroll to position [0, 0]
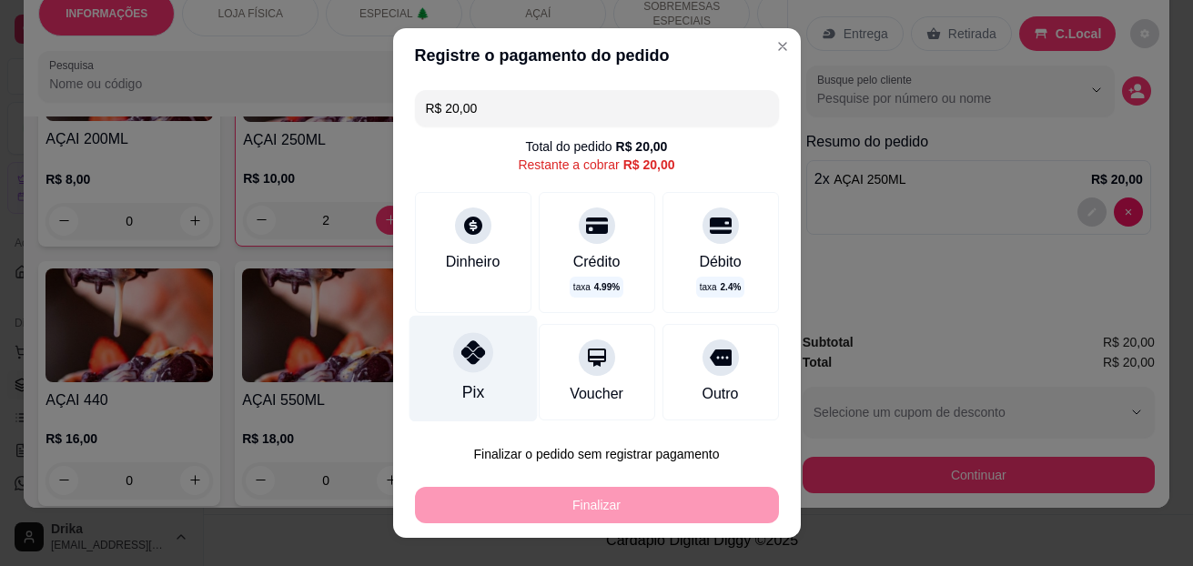
click at [453, 351] on div at bounding box center [473, 353] width 40 height 40
type input "R$ 0,00"
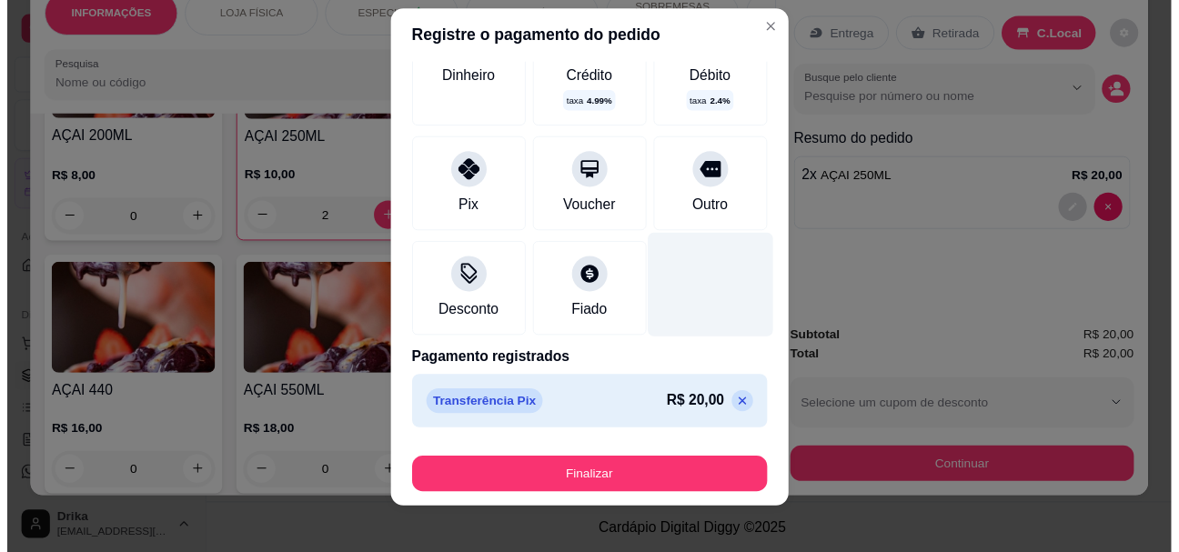
scroll to position [30, 0]
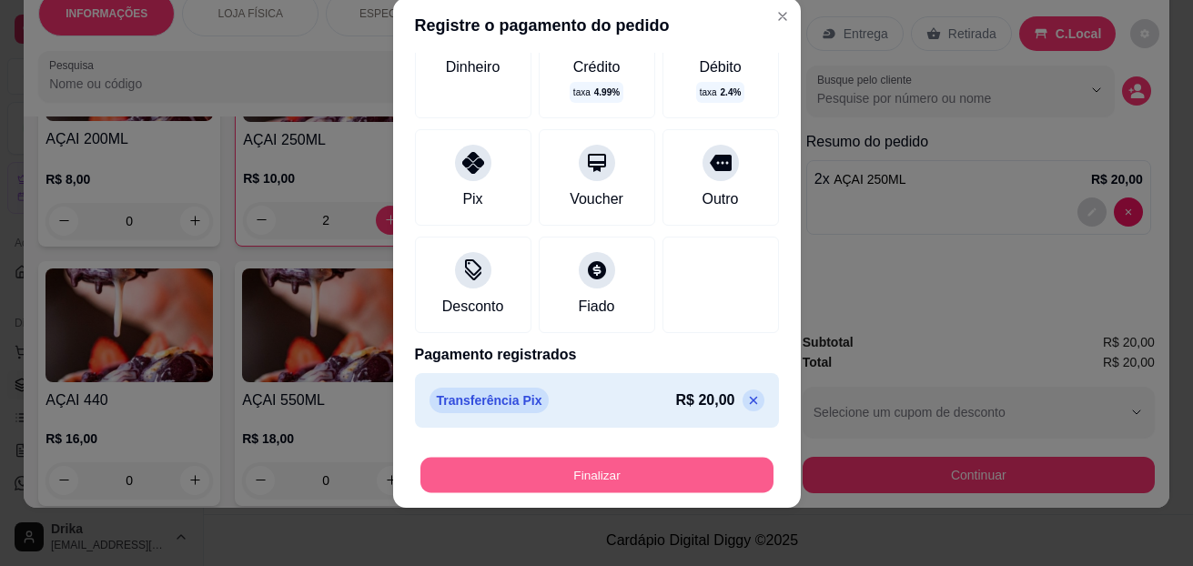
click at [585, 469] on button "Finalizar" at bounding box center [596, 475] width 353 height 35
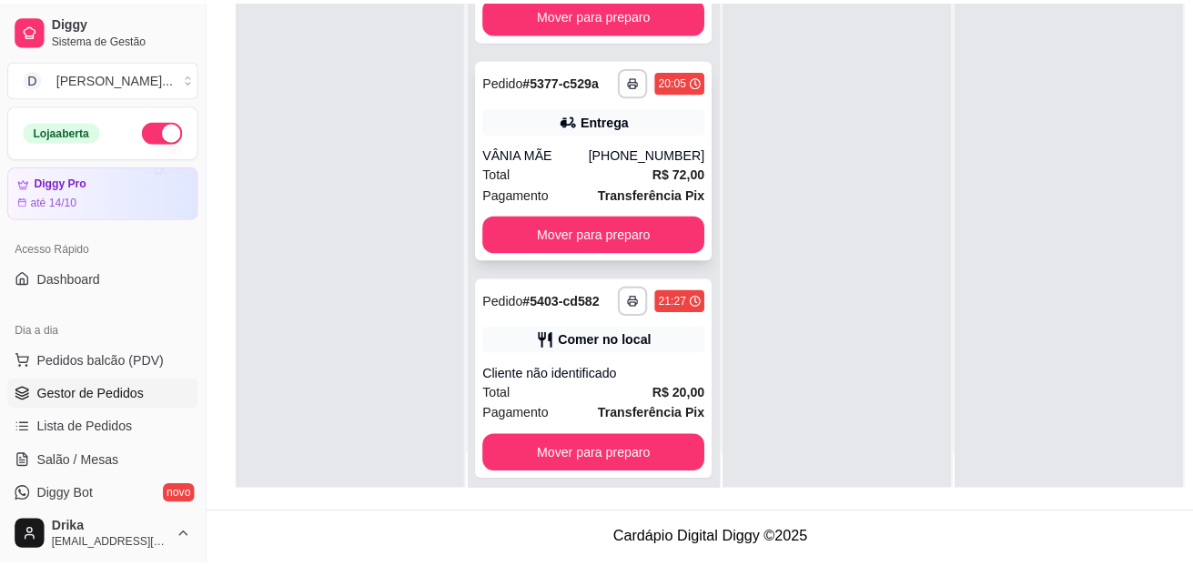
scroll to position [51, 0]
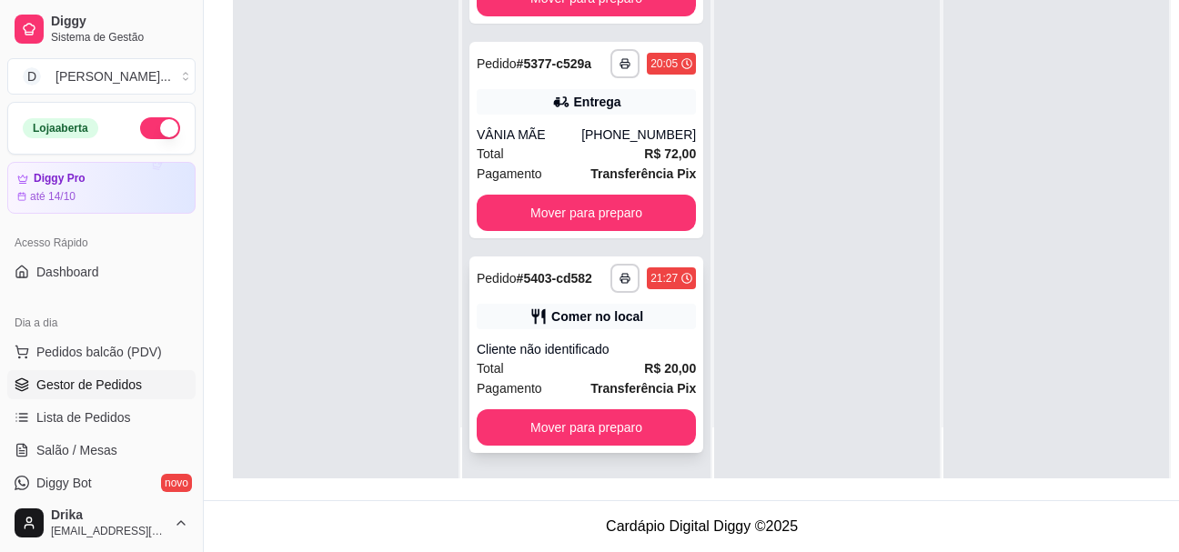
click at [541, 289] on div "Pedido # 5403-cd582" at bounding box center [535, 278] width 116 height 22
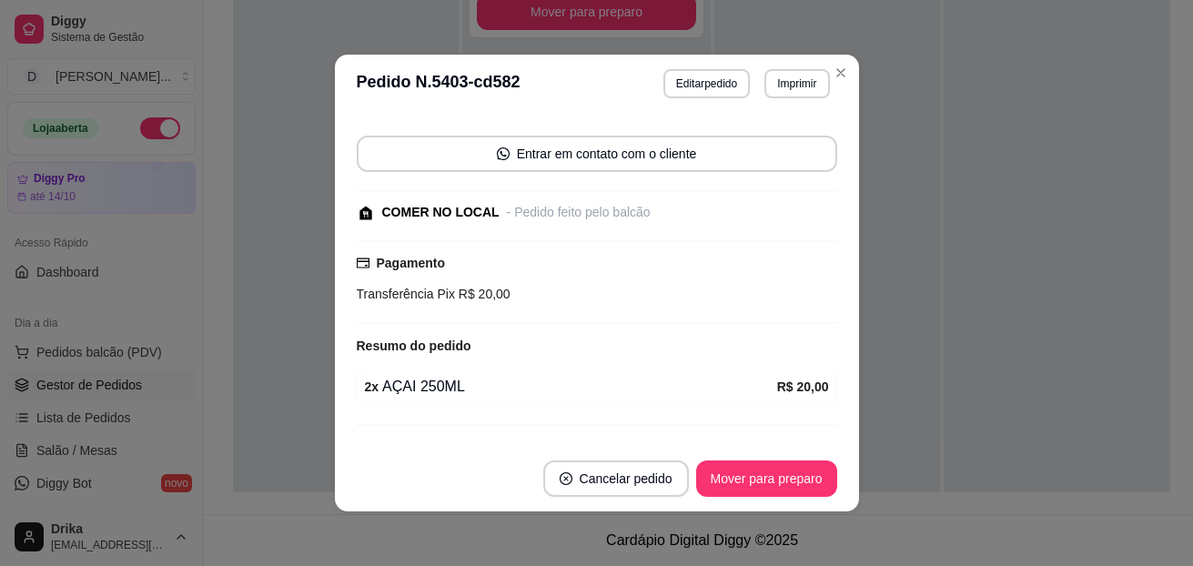
scroll to position [152, 0]
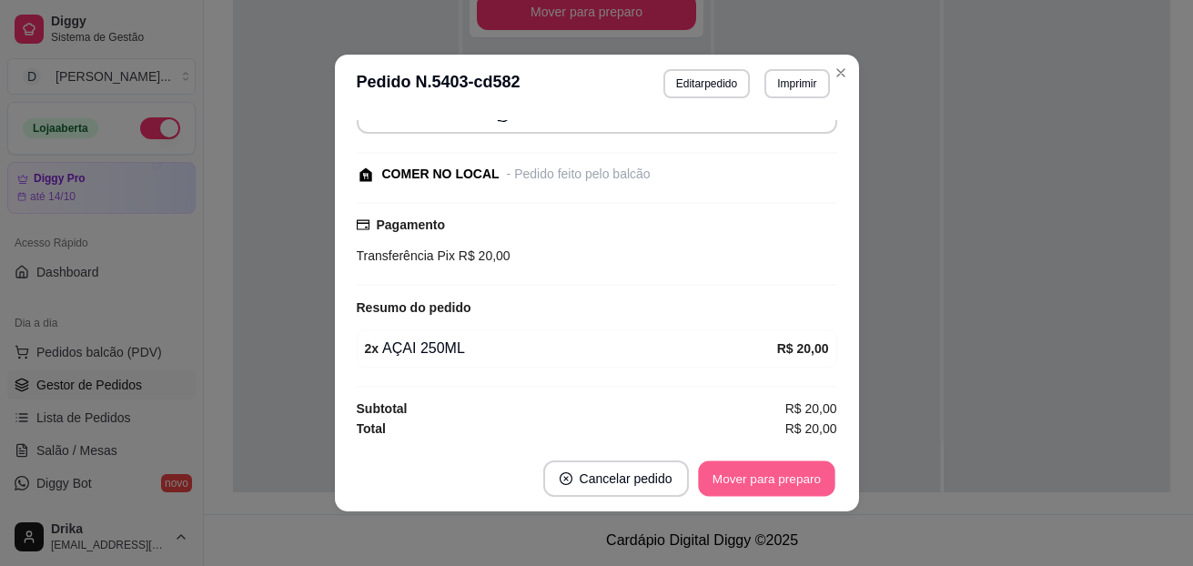
click at [789, 492] on button "Mover para preparo" at bounding box center [766, 478] width 136 height 35
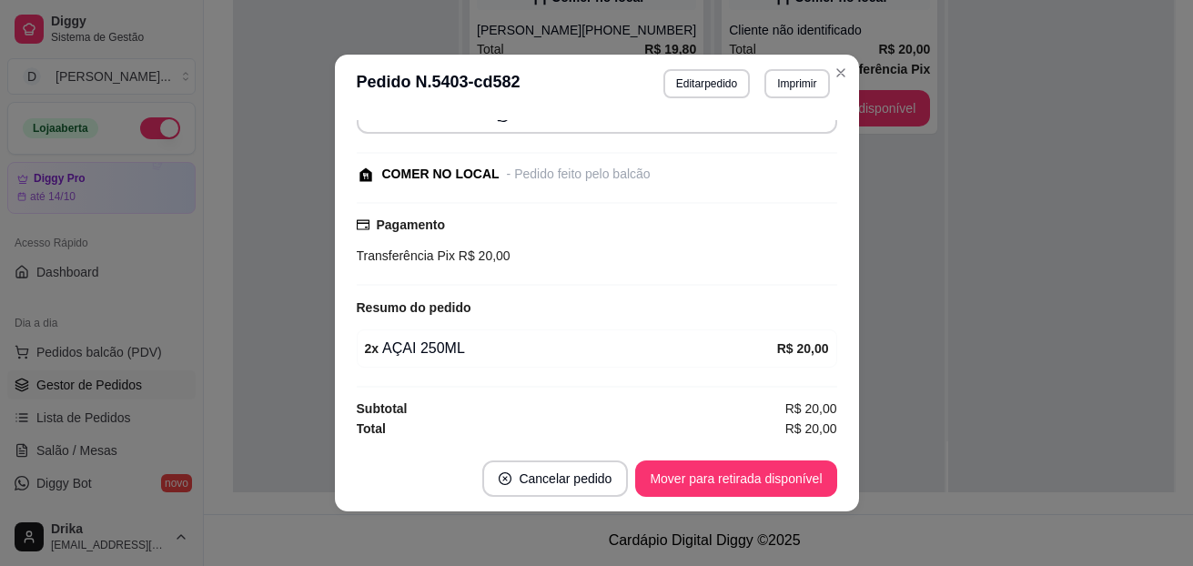
scroll to position [0, 0]
click at [817, 476] on button "Mover para retirada disponível" at bounding box center [735, 478] width 201 height 36
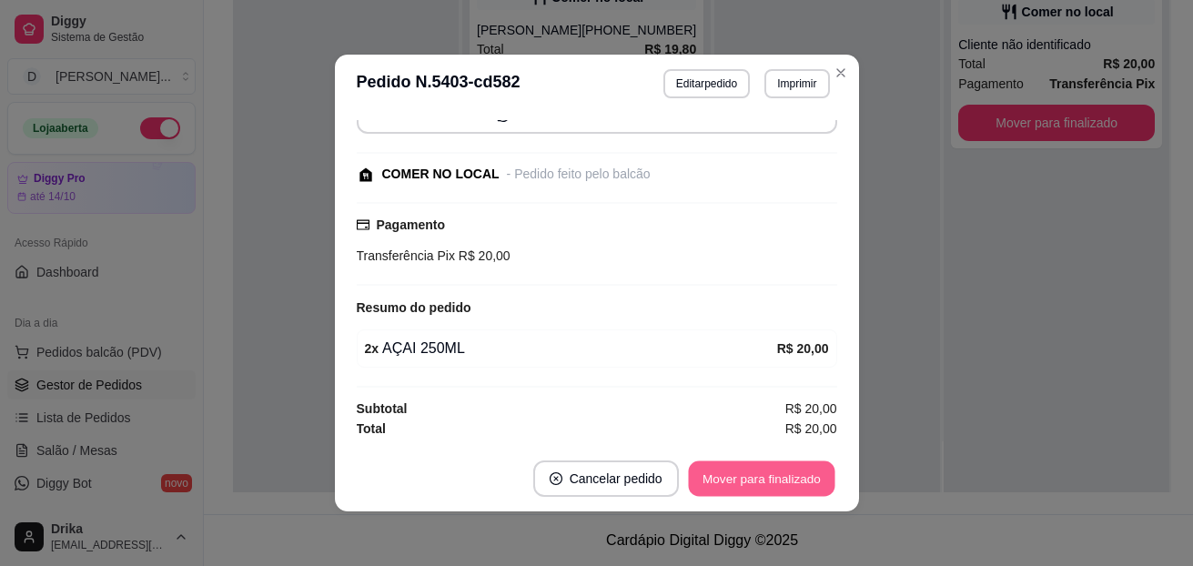
click at [817, 476] on button "Mover para finalizado" at bounding box center [761, 478] width 146 height 35
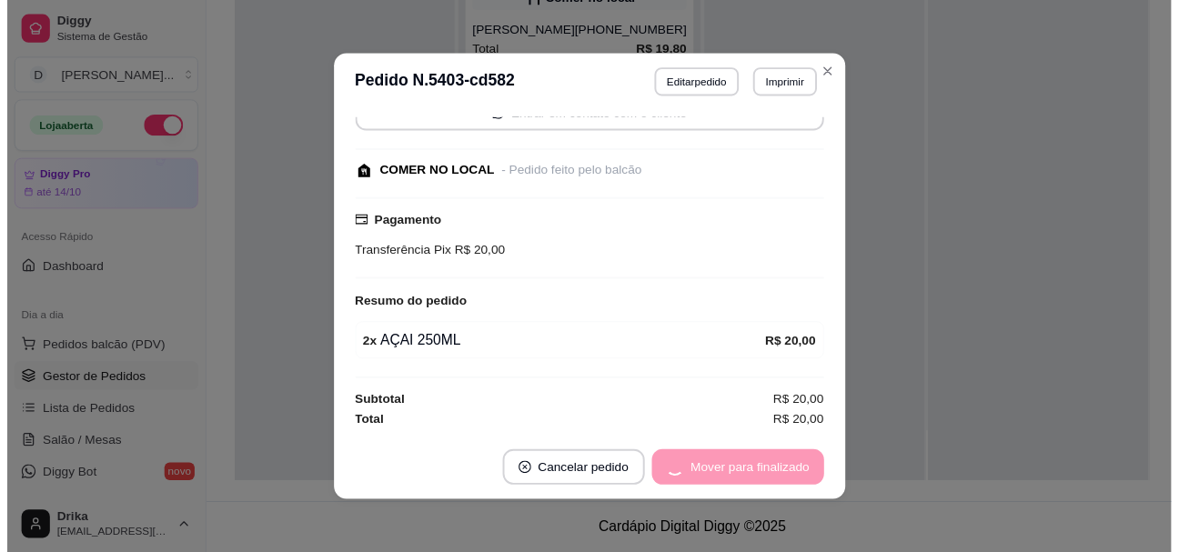
scroll to position [74, 0]
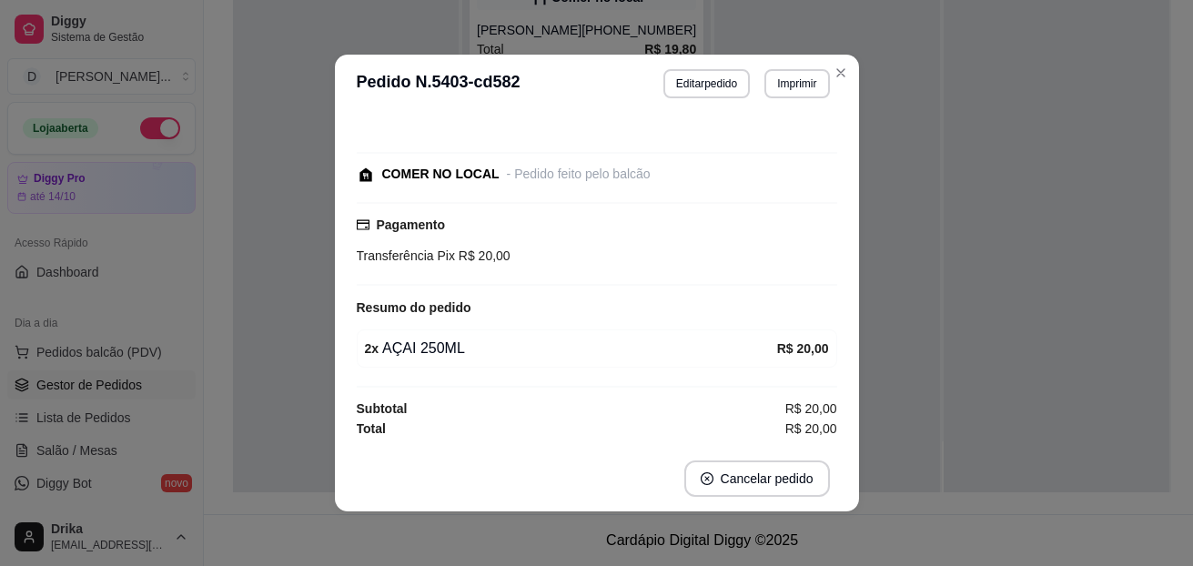
click at [836, 88] on header "**********" at bounding box center [597, 84] width 524 height 58
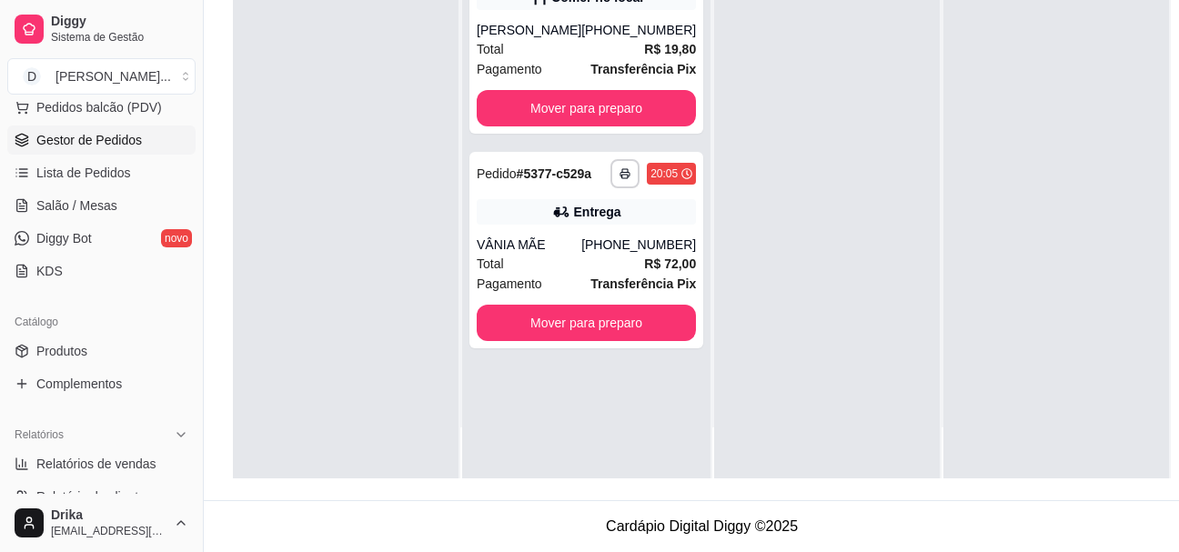
scroll to position [273, 0]
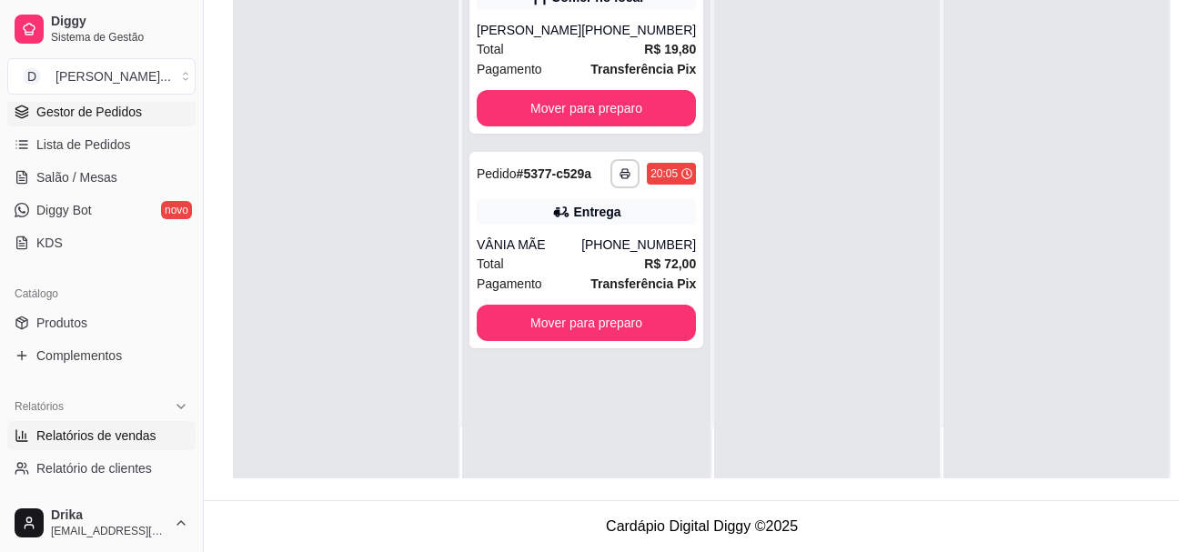
click at [71, 428] on span "Relatórios de vendas" at bounding box center [96, 436] width 120 height 18
select select "ALL"
select select "0"
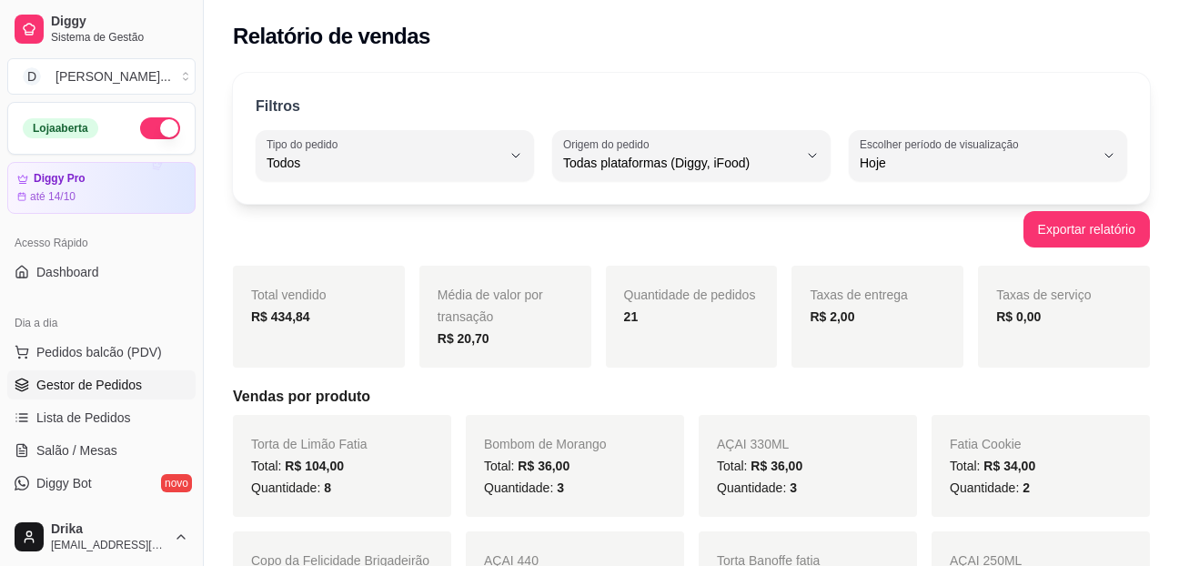
click at [100, 378] on span "Gestor de Pedidos" at bounding box center [89, 385] width 106 height 18
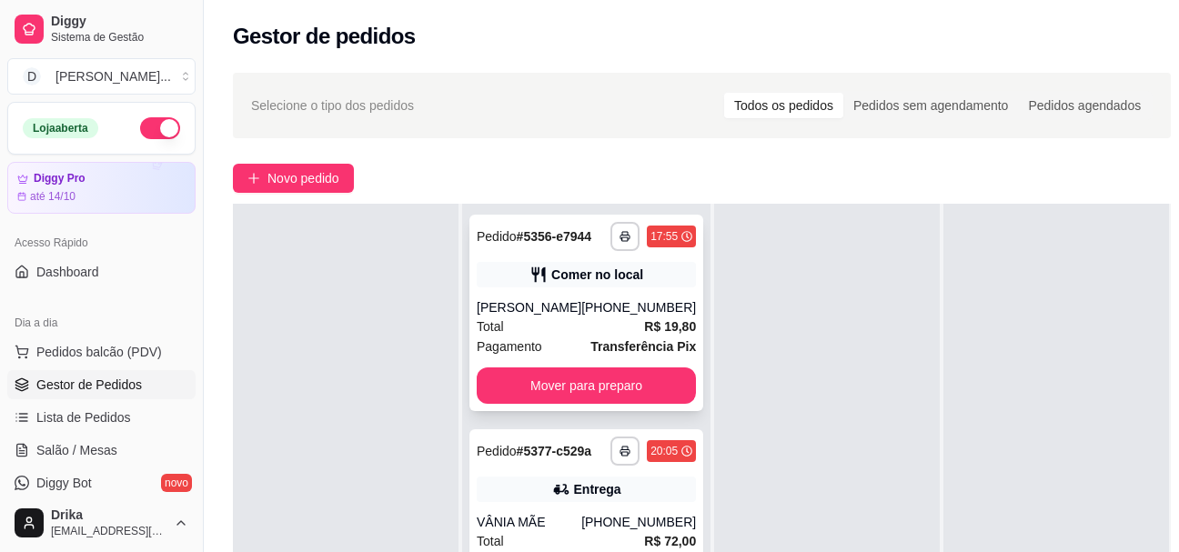
scroll to position [65, 0]
click at [765, 341] on div at bounding box center [827, 480] width 226 height 552
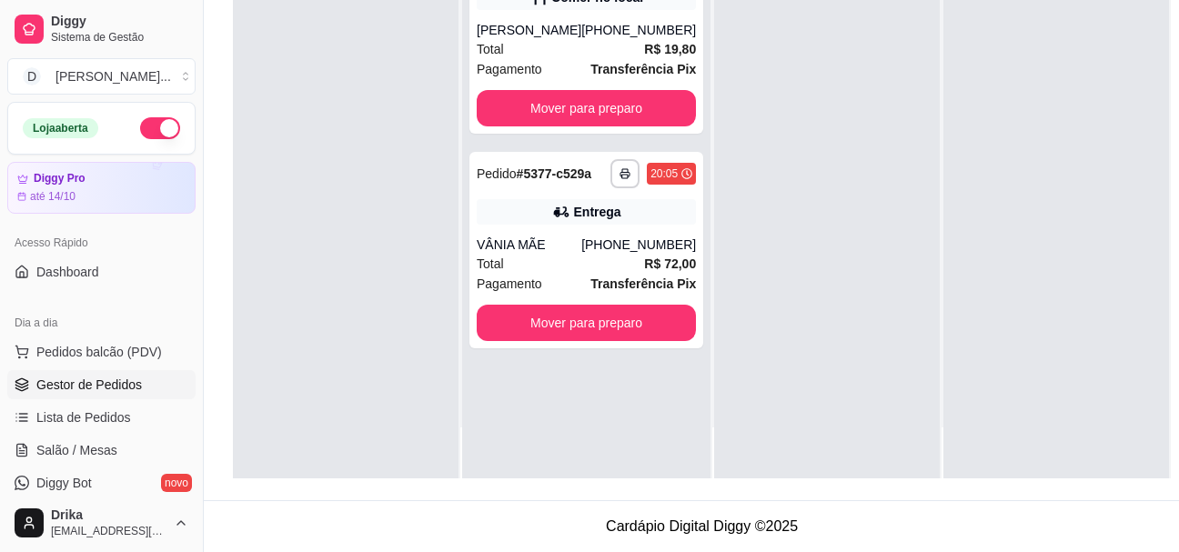
scroll to position [291, 0]
click at [757, 354] on div at bounding box center [827, 202] width 226 height 552
click at [55, 360] on span "Pedidos balcão (PDV)" at bounding box center [99, 352] width 126 height 18
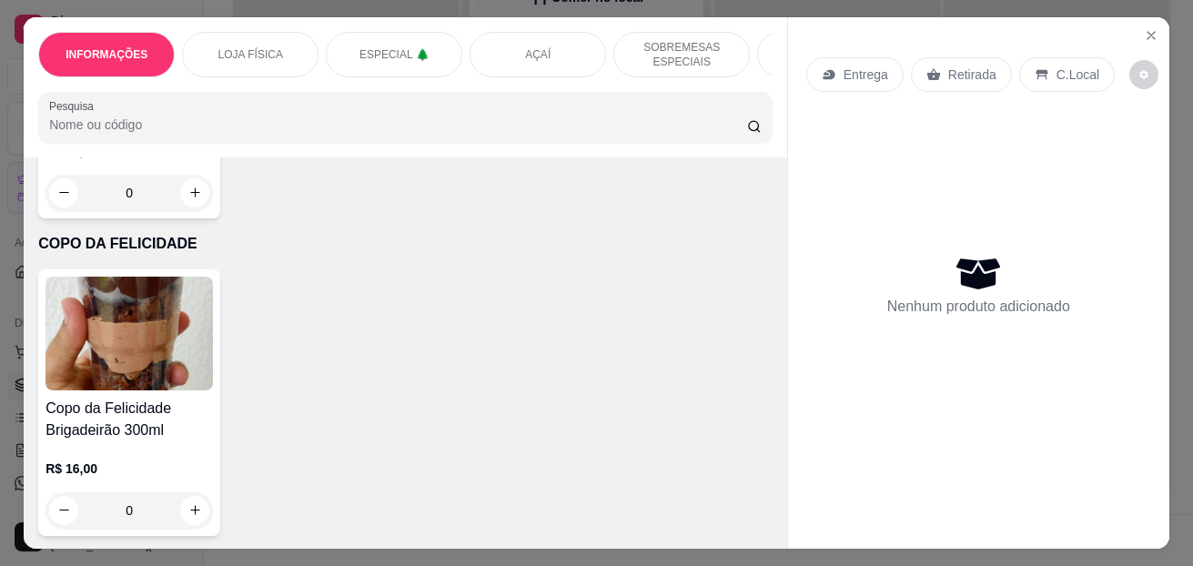
scroll to position [6109, 0]
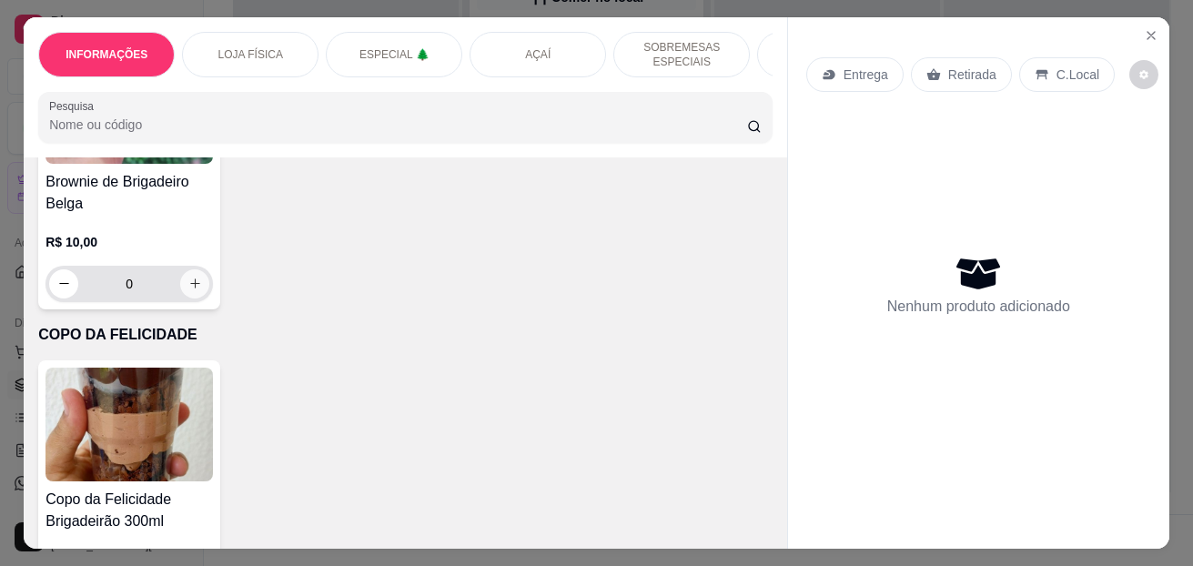
click at [188, 288] on icon "increase-product-quantity" at bounding box center [195, 284] width 14 height 14
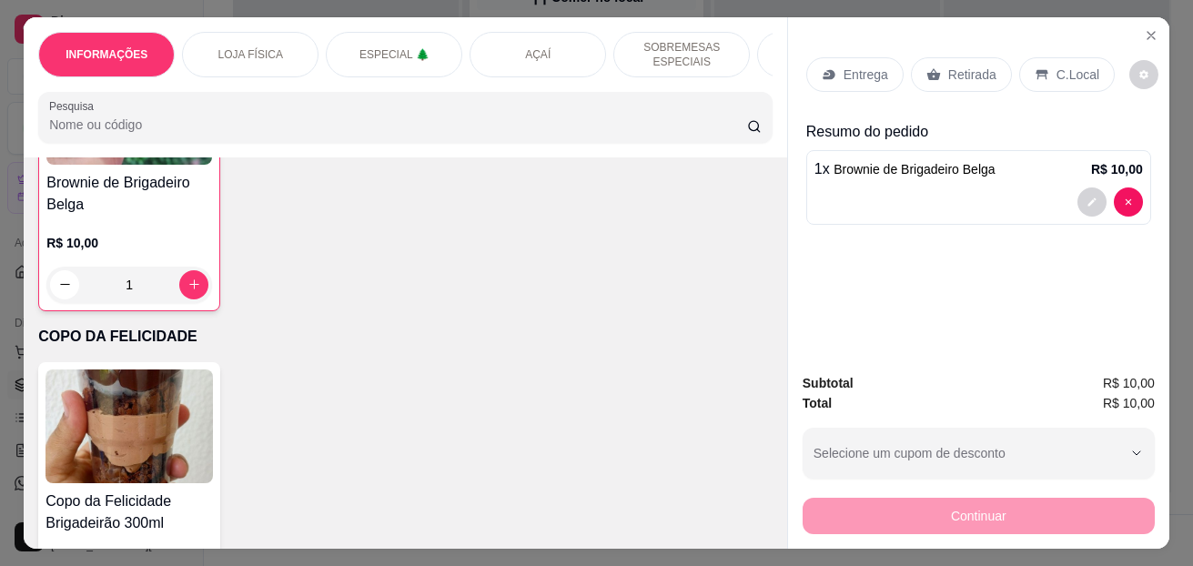
scroll to position [6110, 0]
click at [189, 288] on icon "increase-product-quantity" at bounding box center [194, 283] width 10 height 10
type input "2"
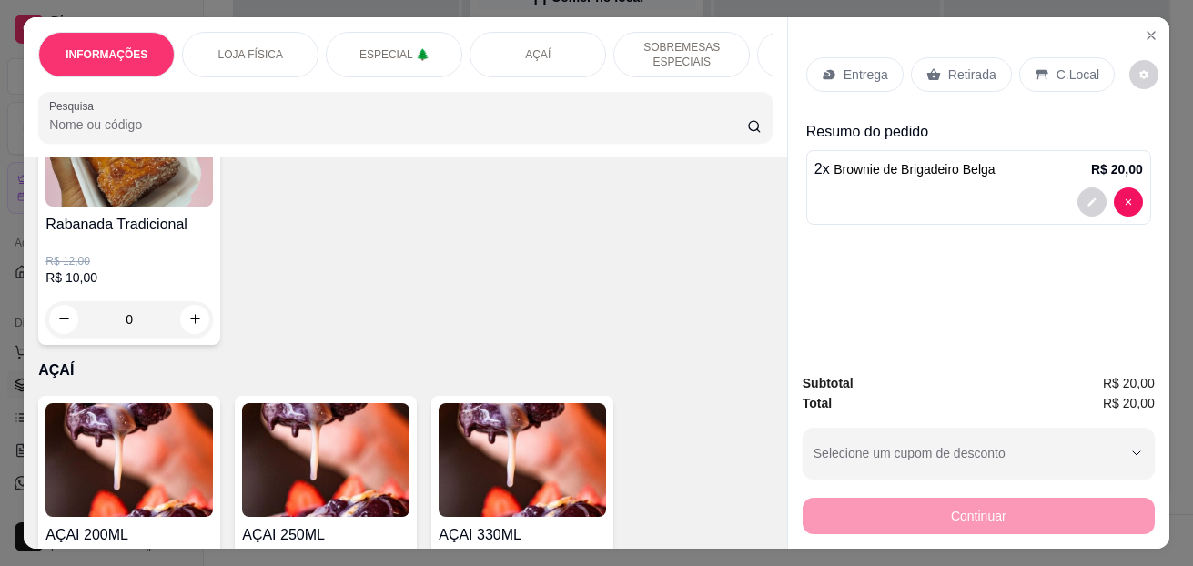
scroll to position [1653, 0]
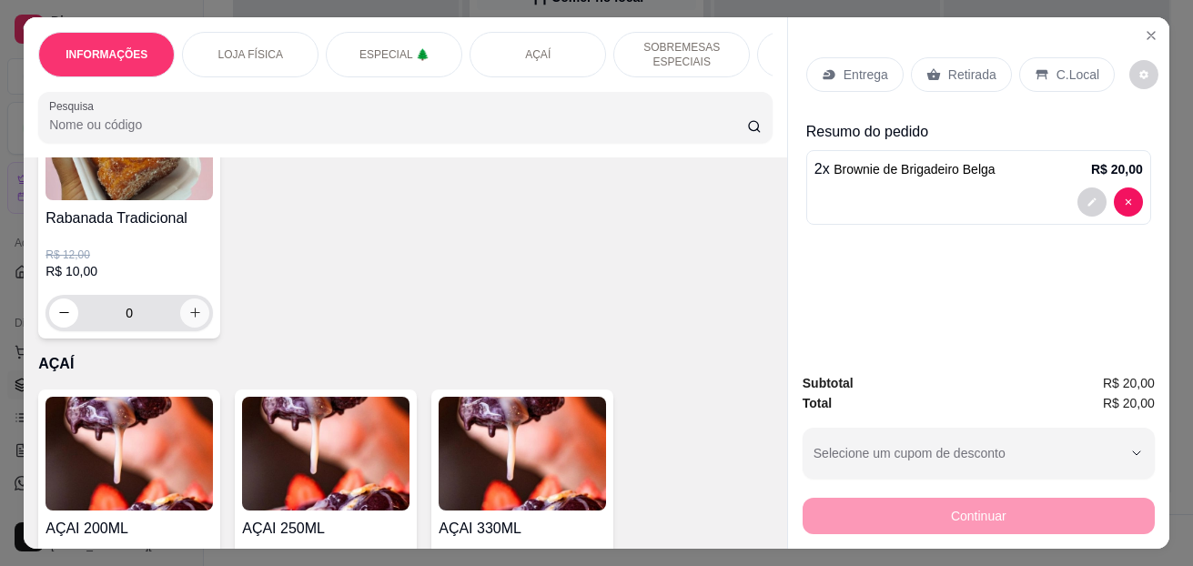
click at [189, 319] on icon "increase-product-quantity" at bounding box center [195, 313] width 14 height 14
type input "1"
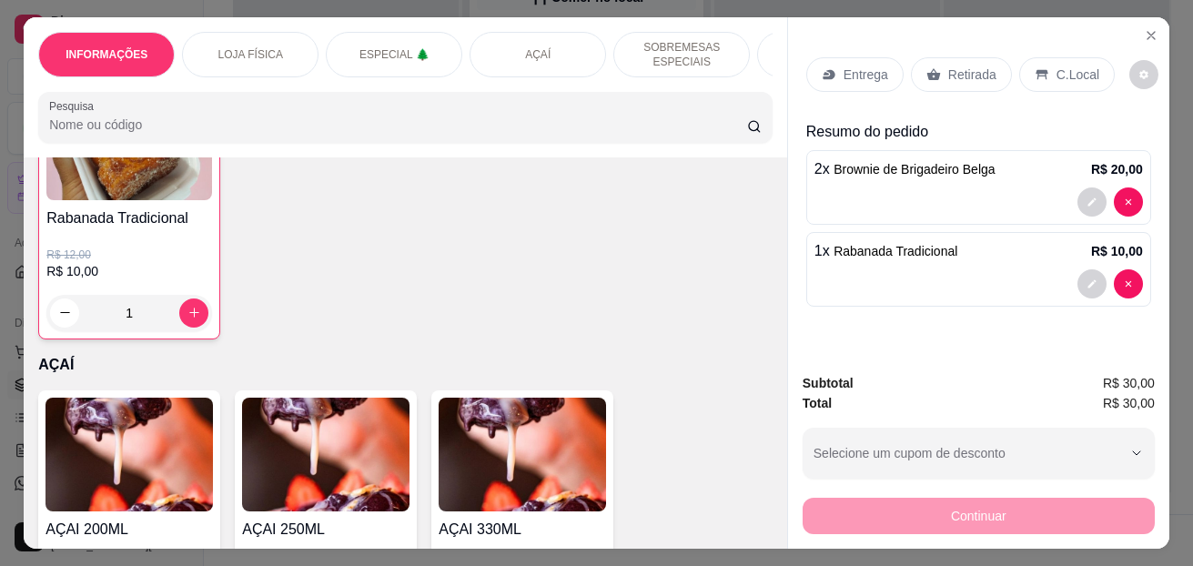
scroll to position [1563, 0]
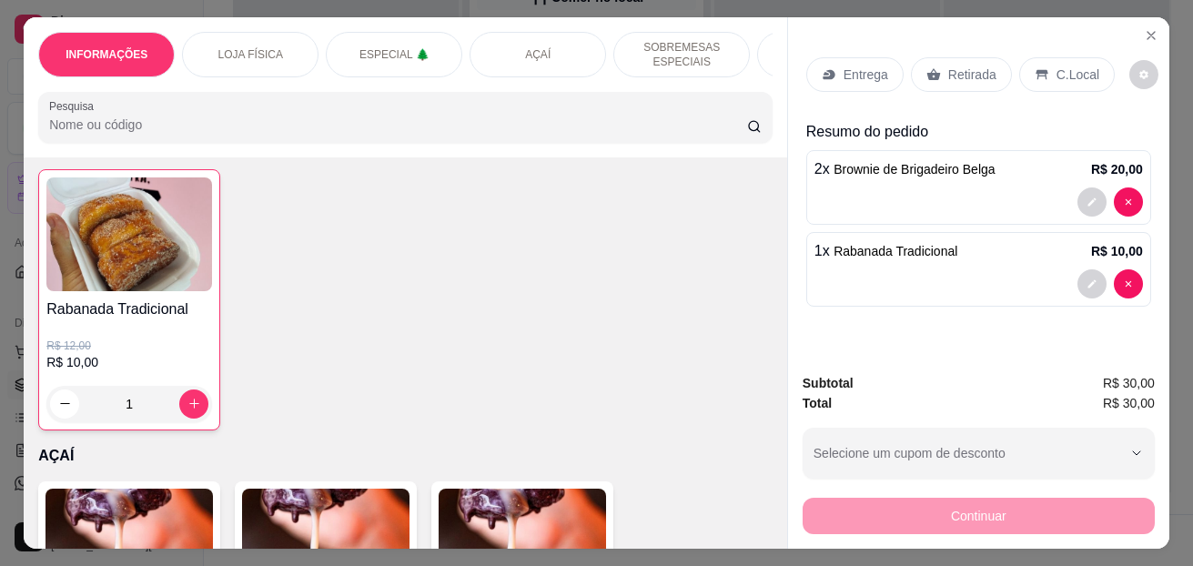
click at [1056, 65] on p "C.Local" at bounding box center [1077, 74] width 43 height 18
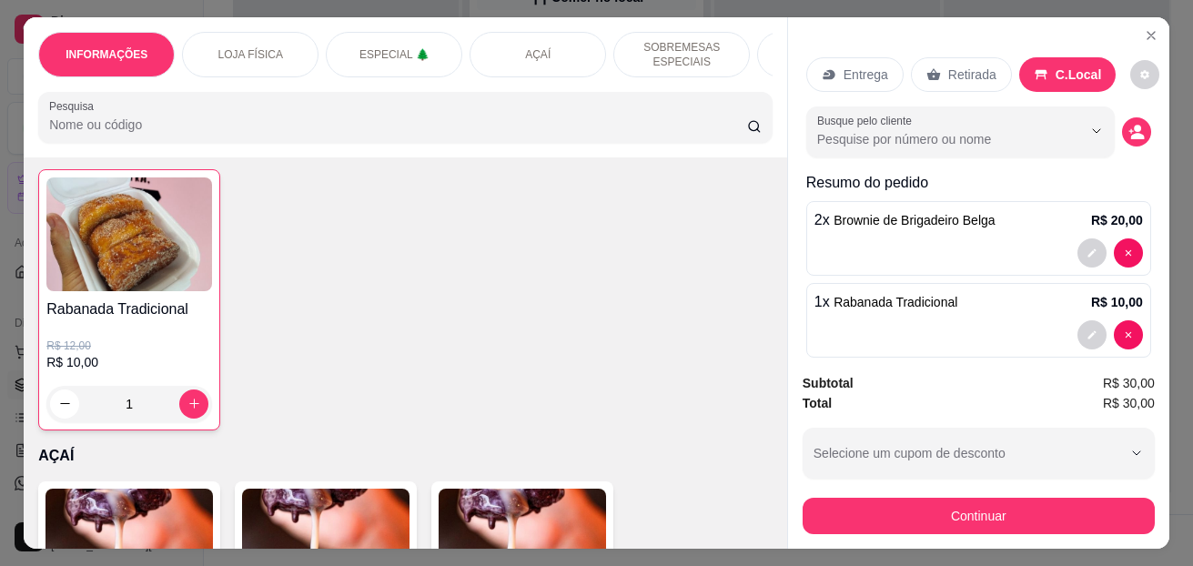
scroll to position [24, 0]
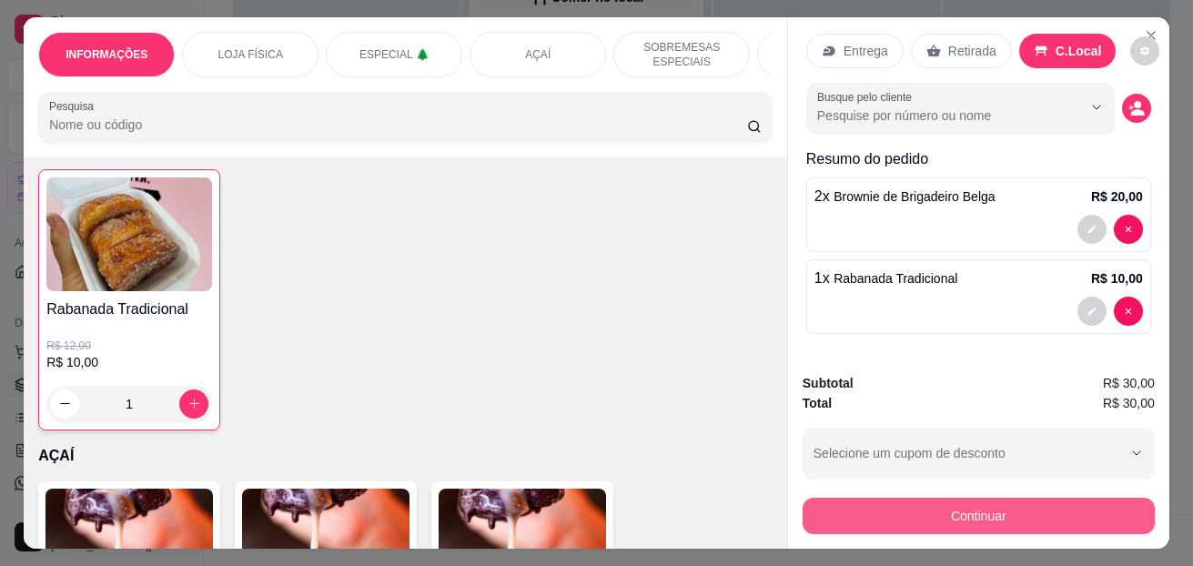
click at [922, 499] on button "Continuar" at bounding box center [978, 516] width 352 height 36
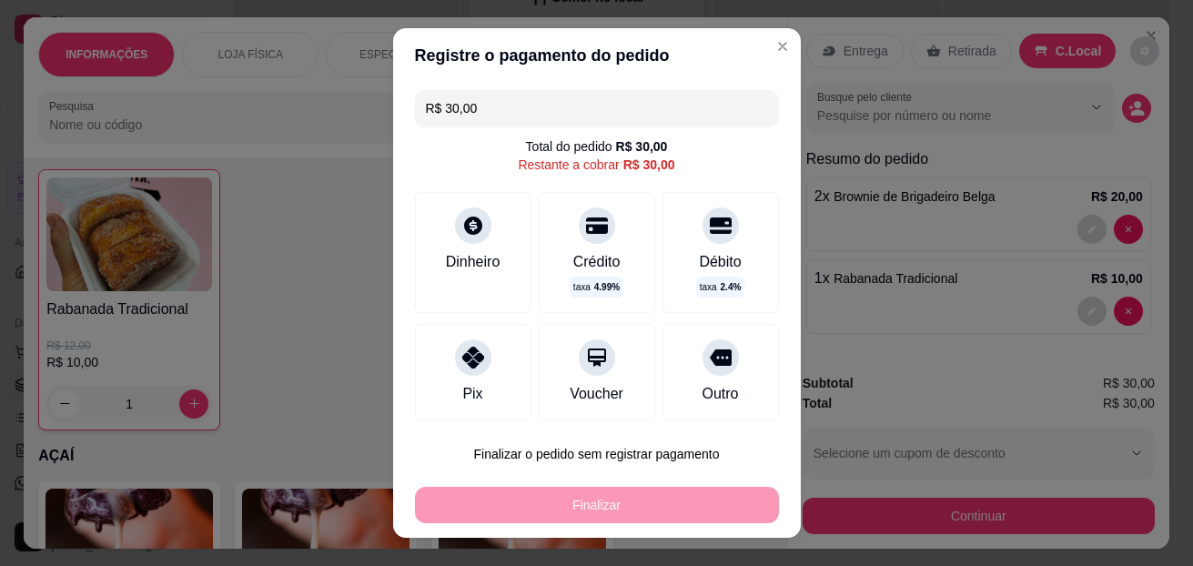
scroll to position [114, 0]
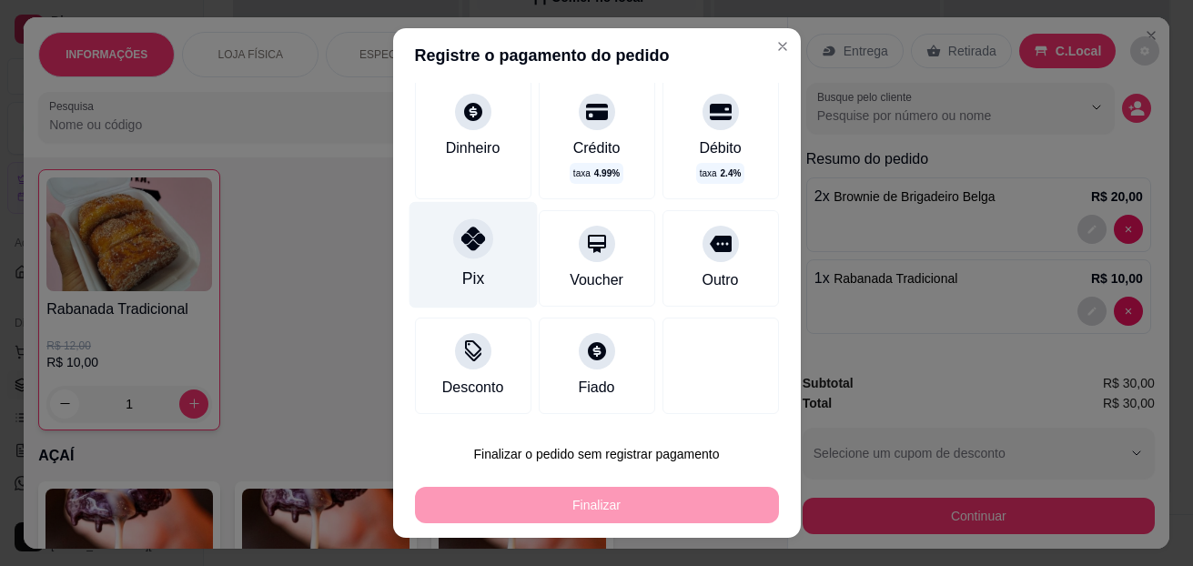
click at [478, 250] on div "Pix" at bounding box center [472, 255] width 128 height 106
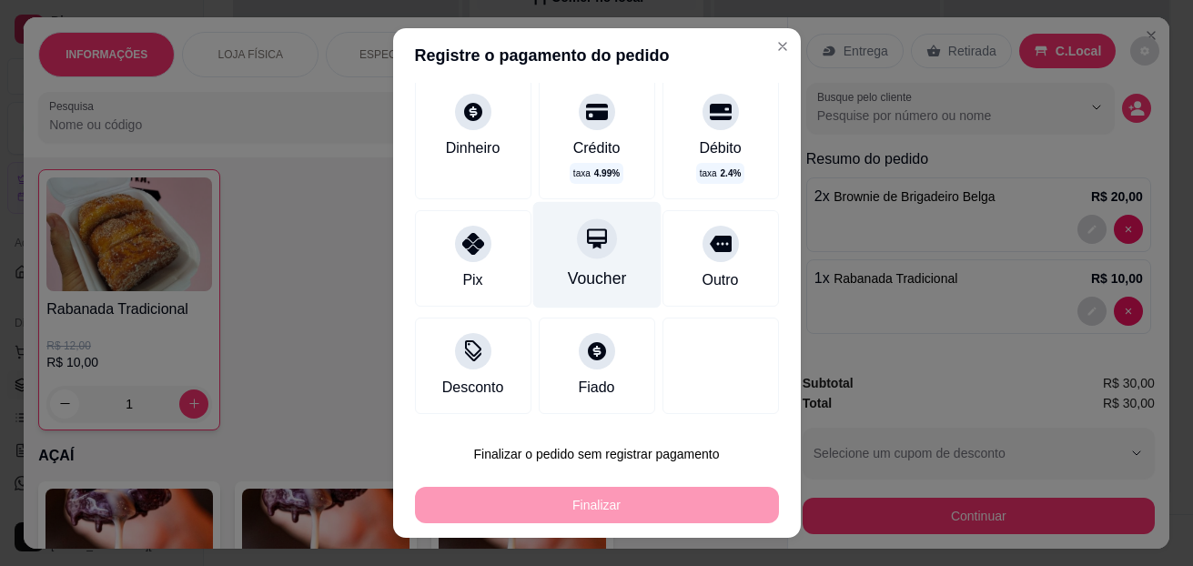
type input "R$ 0,00"
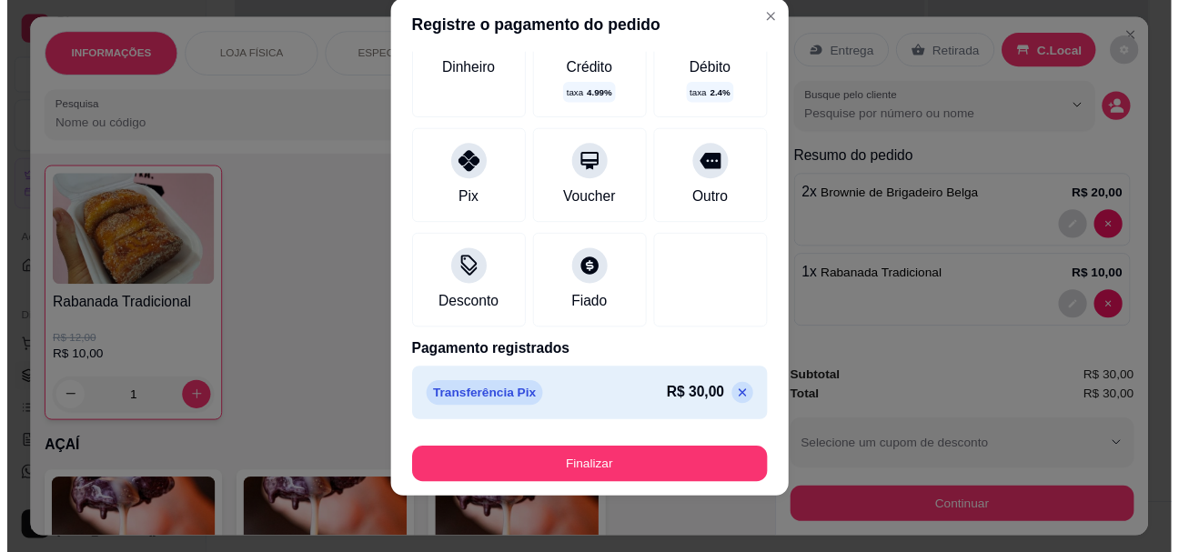
scroll to position [146, 0]
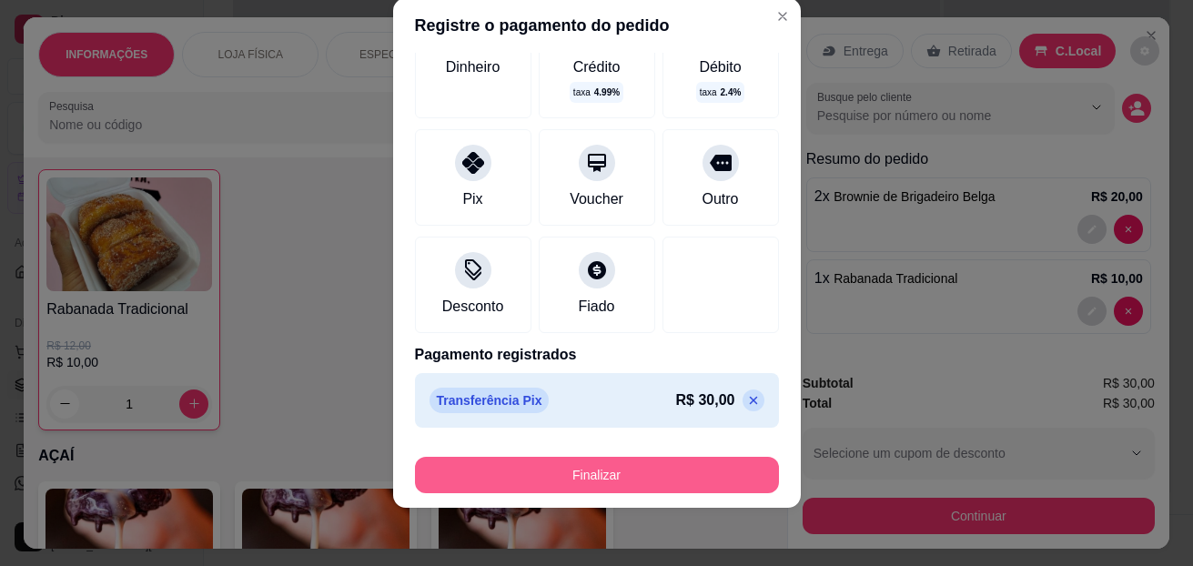
click at [565, 466] on button "Finalizar" at bounding box center [597, 475] width 364 height 36
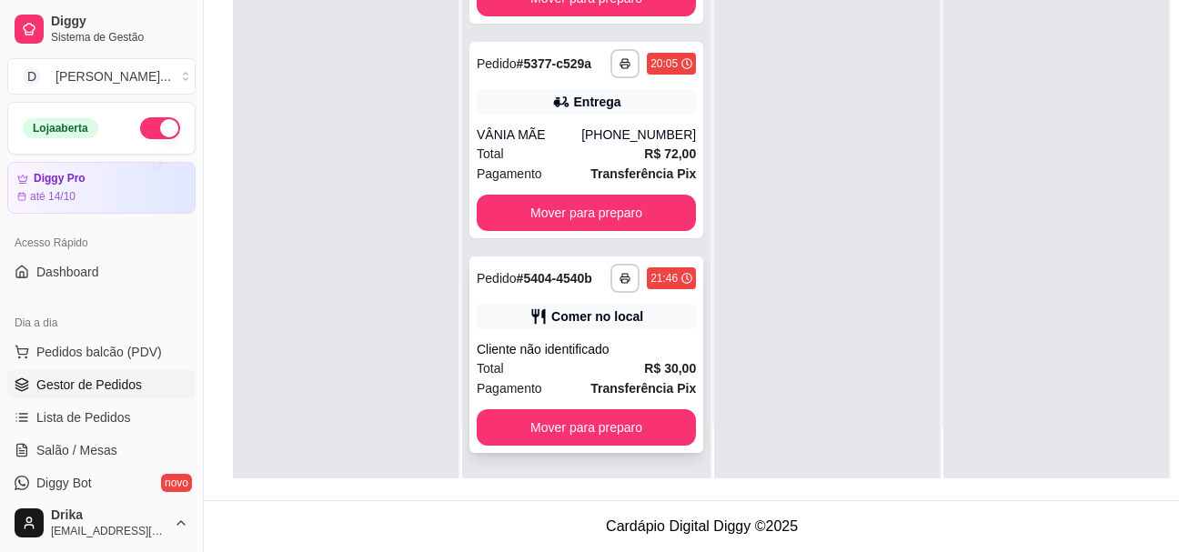
scroll to position [291, 0]
click at [798, 233] on div at bounding box center [827, 202] width 226 height 552
click at [106, 353] on span "Pedidos balcão (PDV)" at bounding box center [99, 352] width 126 height 18
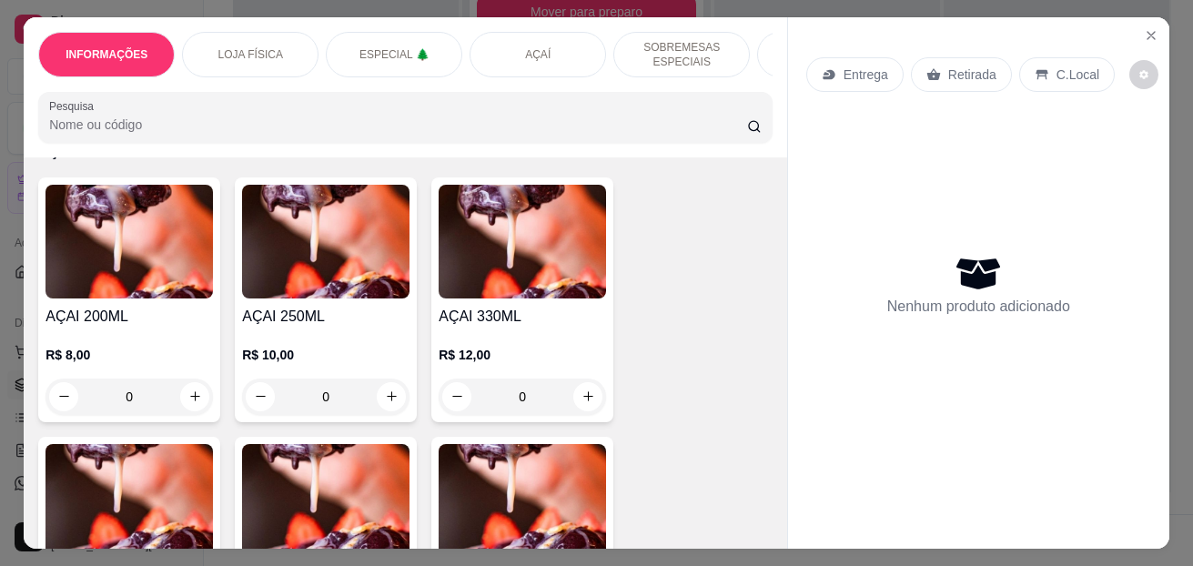
scroll to position [1910, 0]
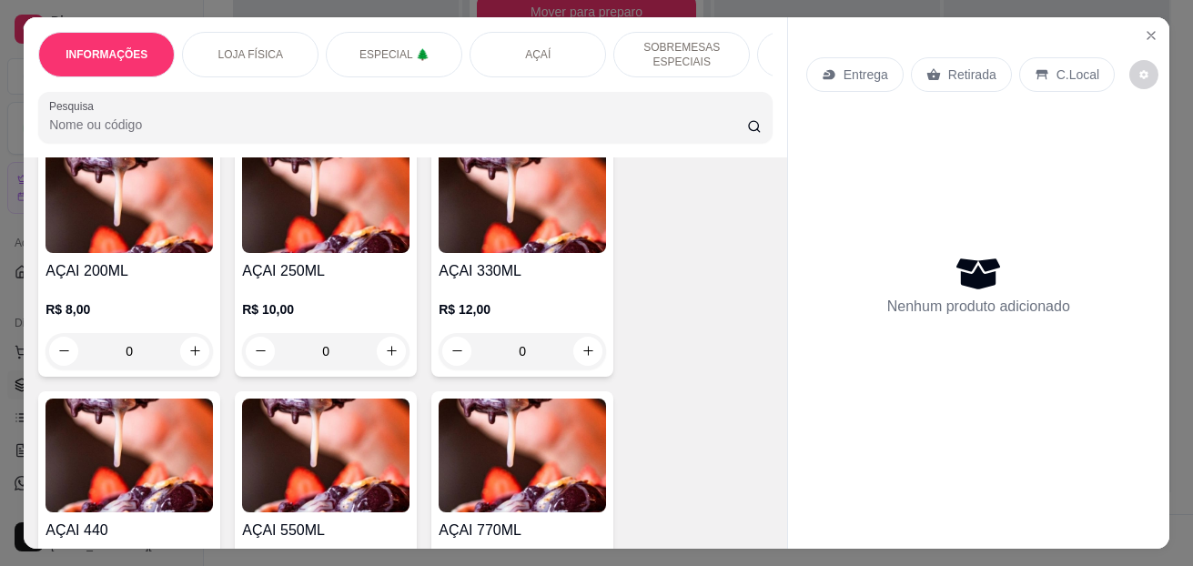
click at [579, 348] on div "0" at bounding box center [521, 351] width 167 height 36
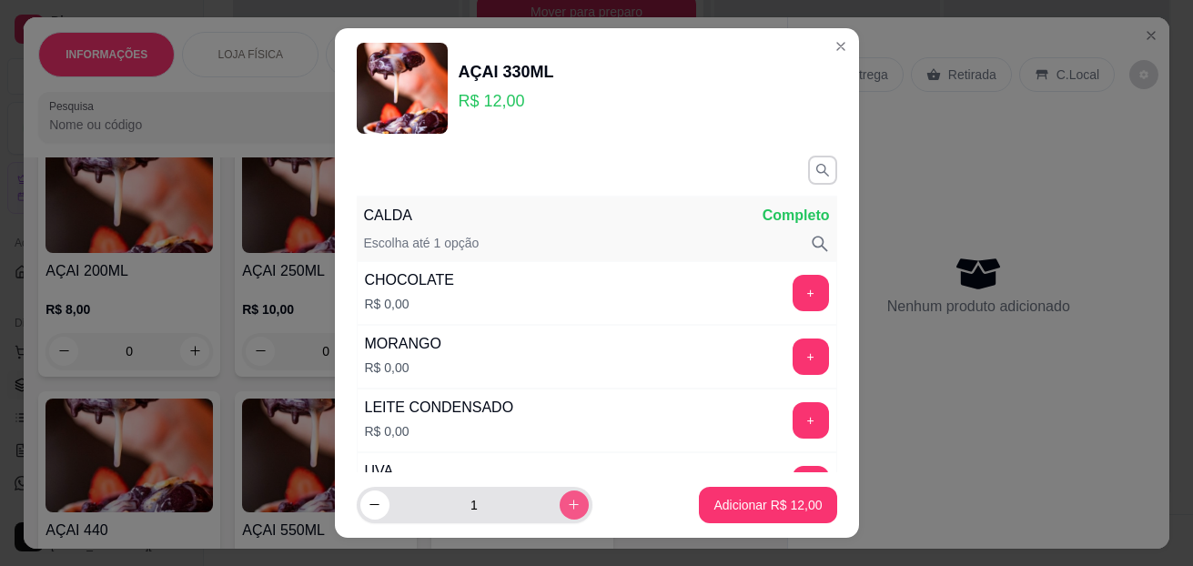
click at [560, 504] on button "increase-product-quantity" at bounding box center [573, 504] width 29 height 29
type input "2"
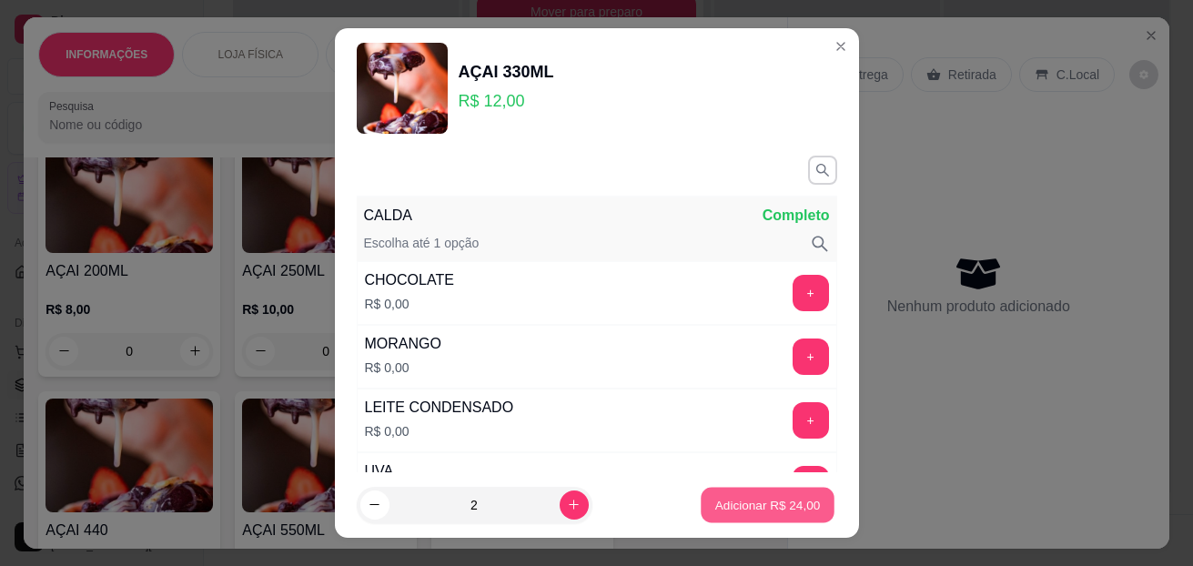
click at [715, 502] on p "Adicionar R$ 24,00" at bounding box center [768, 504] width 106 height 17
type input "2"
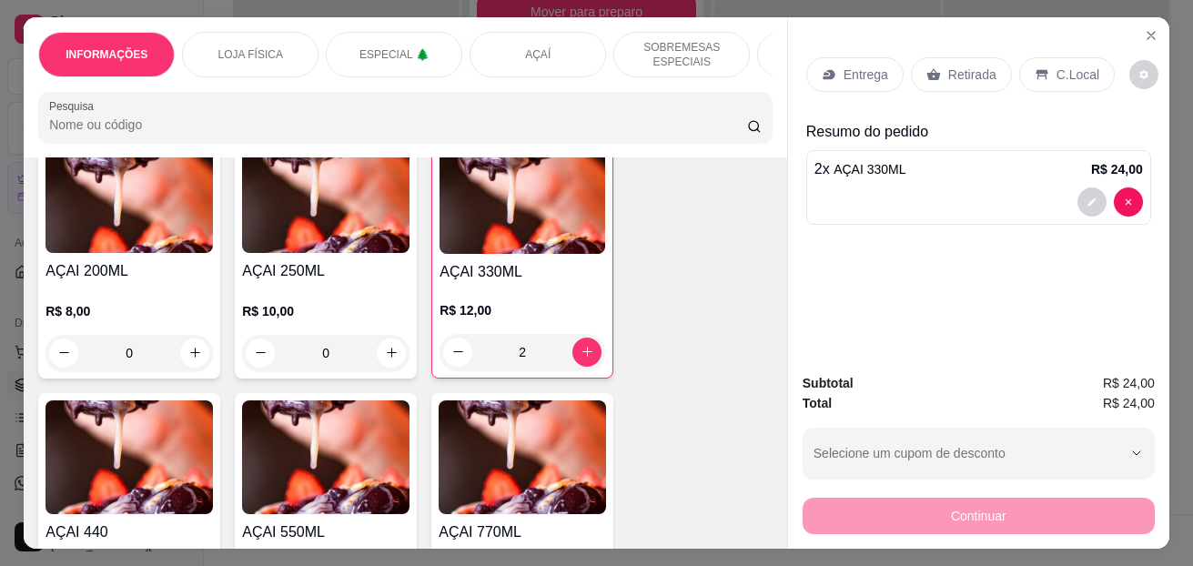
click at [1057, 65] on p "C.Local" at bounding box center [1077, 74] width 43 height 18
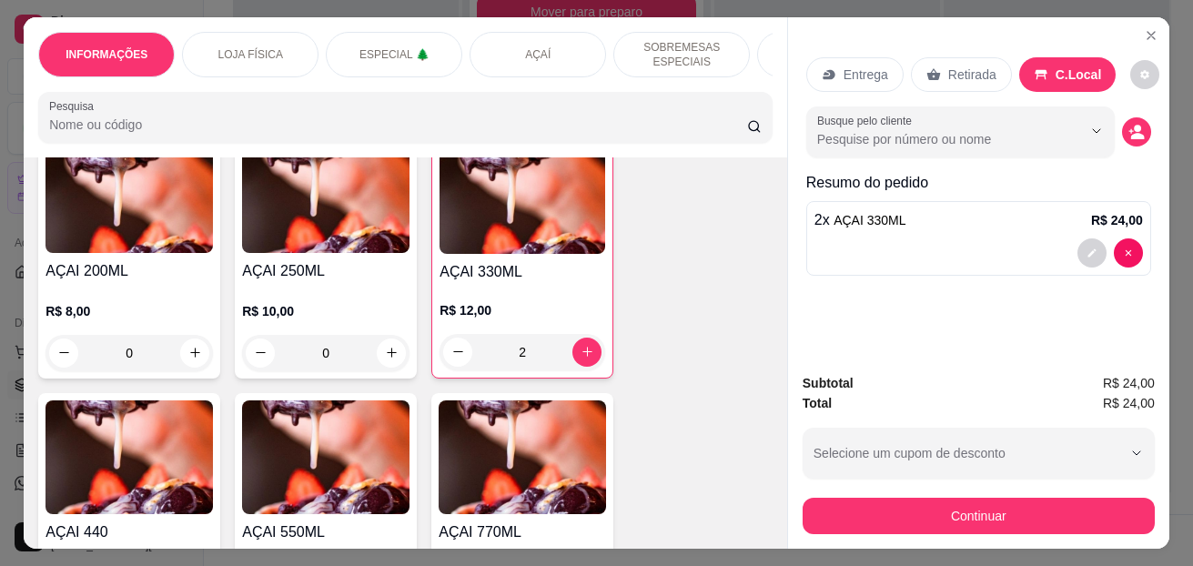
click at [944, 511] on button "Continuar" at bounding box center [978, 516] width 352 height 36
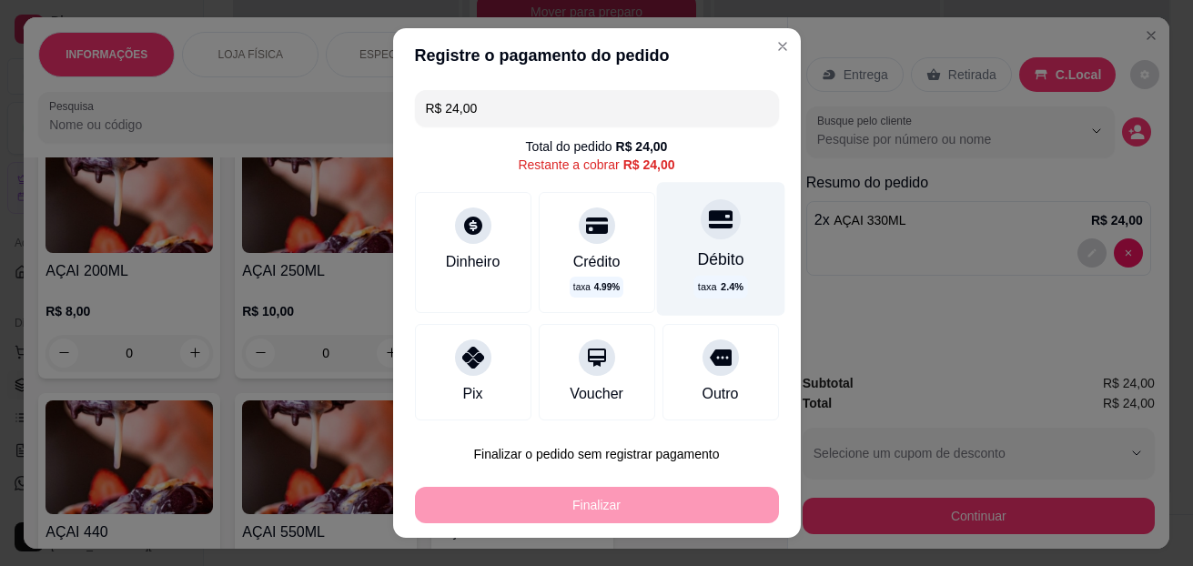
click at [705, 241] on div "Débito taxa 2.4 %" at bounding box center [720, 248] width 128 height 133
type input "R$ 0,00"
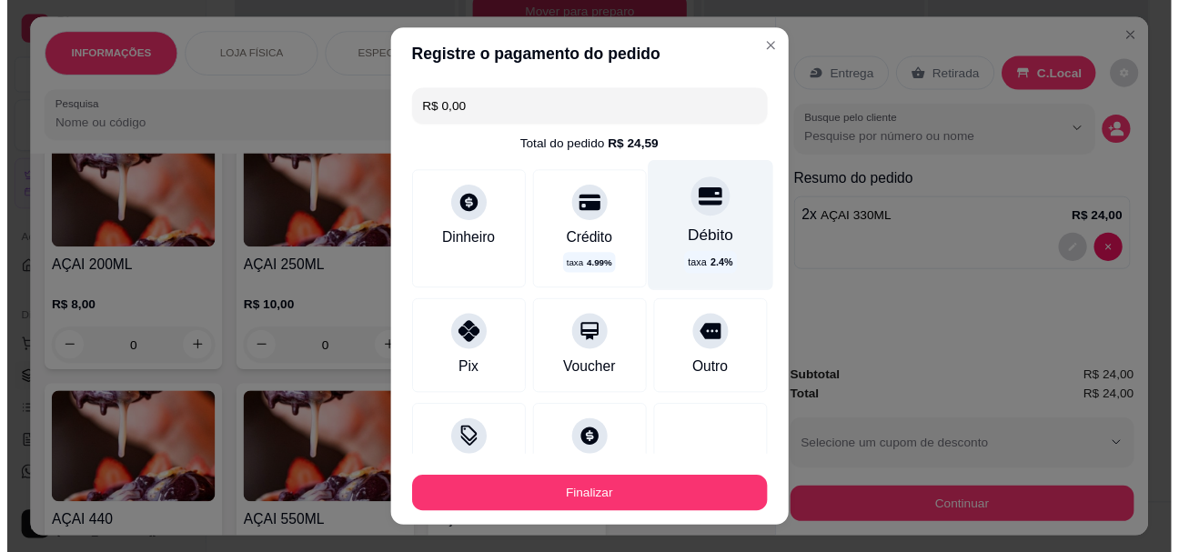
scroll to position [146, 0]
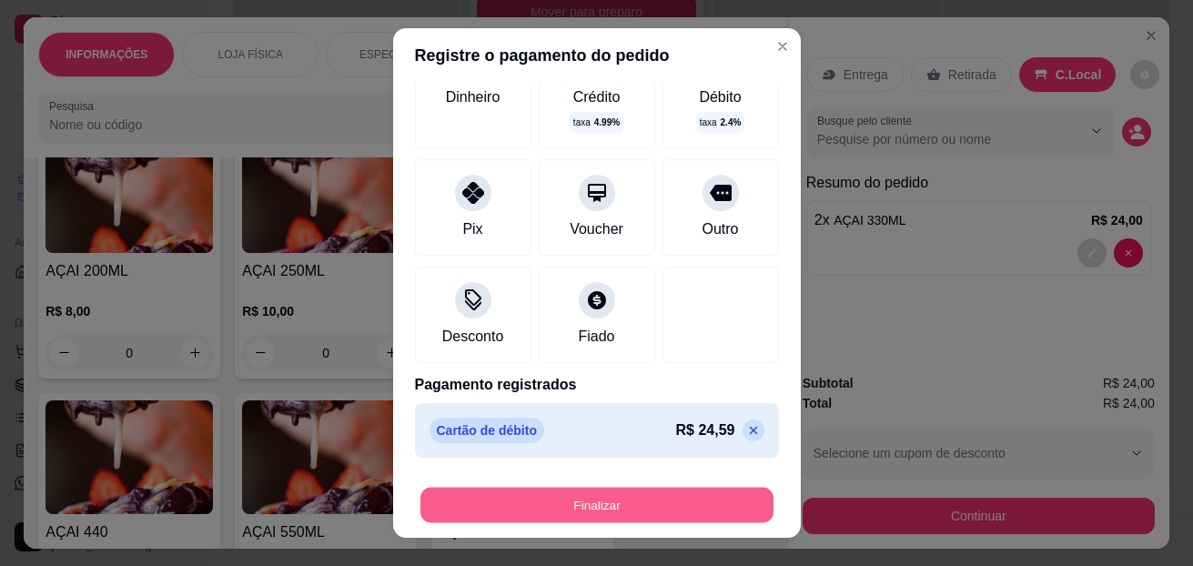
click at [575, 504] on button "Finalizar" at bounding box center [596, 505] width 353 height 35
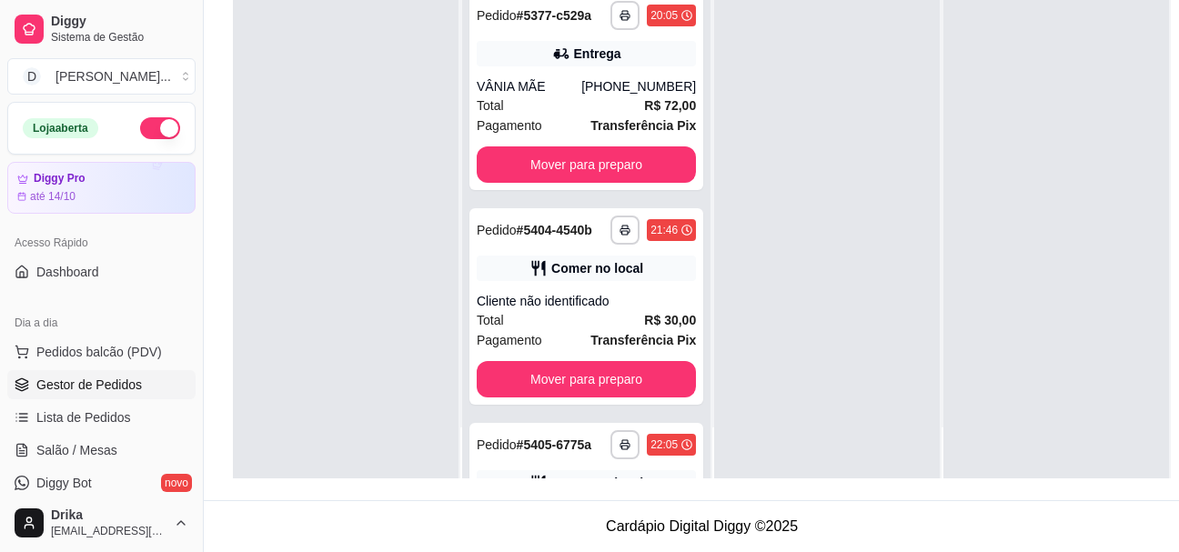
scroll to position [291, 0]
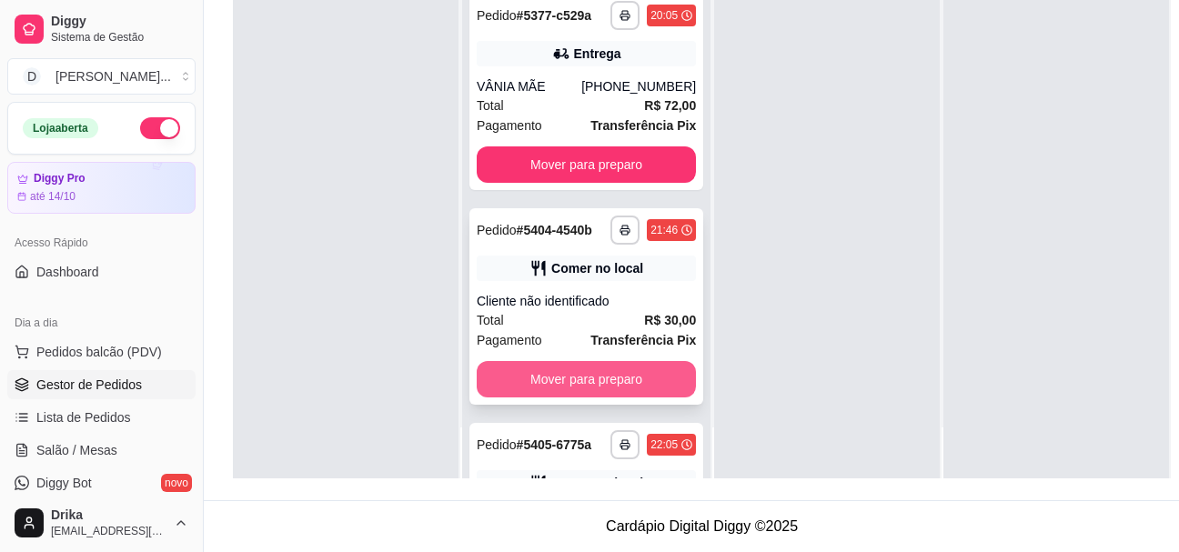
click at [563, 398] on button "Mover para preparo" at bounding box center [586, 379] width 219 height 36
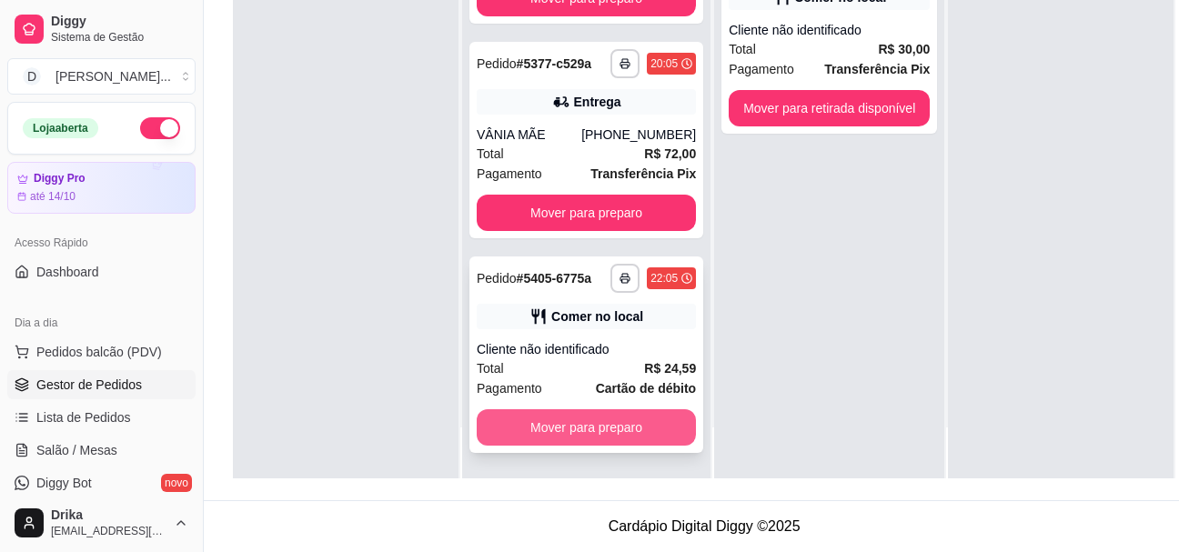
click at [622, 422] on button "Mover para preparo" at bounding box center [586, 427] width 219 height 36
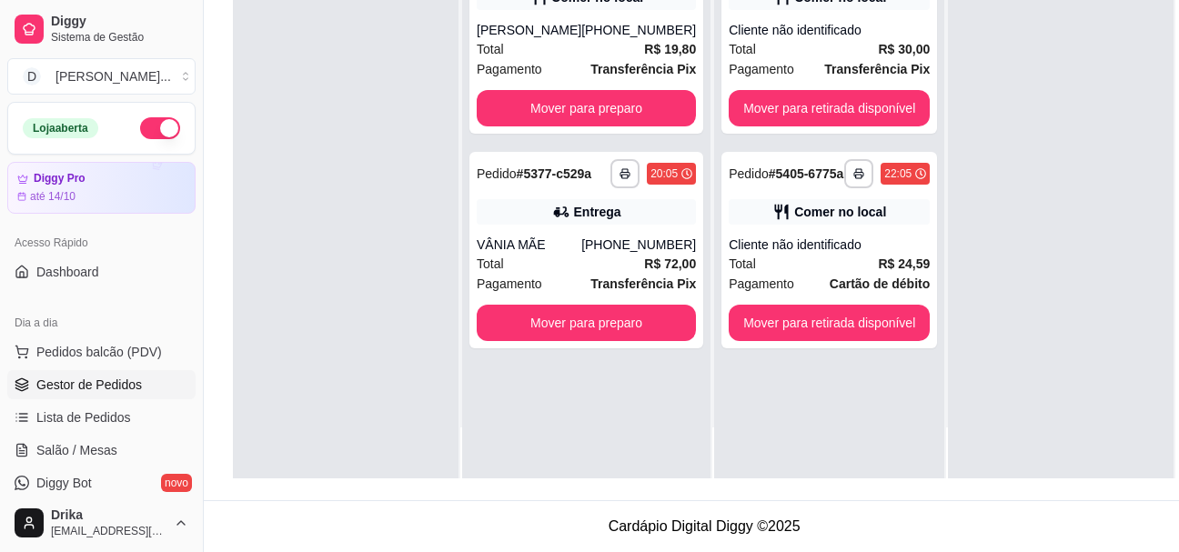
scroll to position [0, 0]
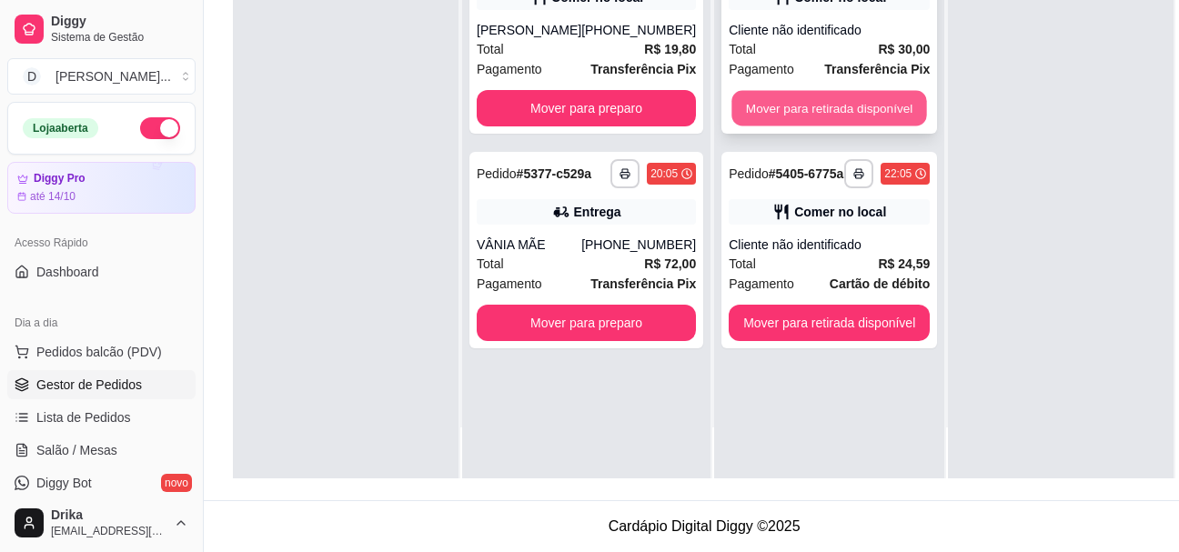
click at [772, 115] on button "Mover para retirada disponível" at bounding box center [828, 108] width 195 height 35
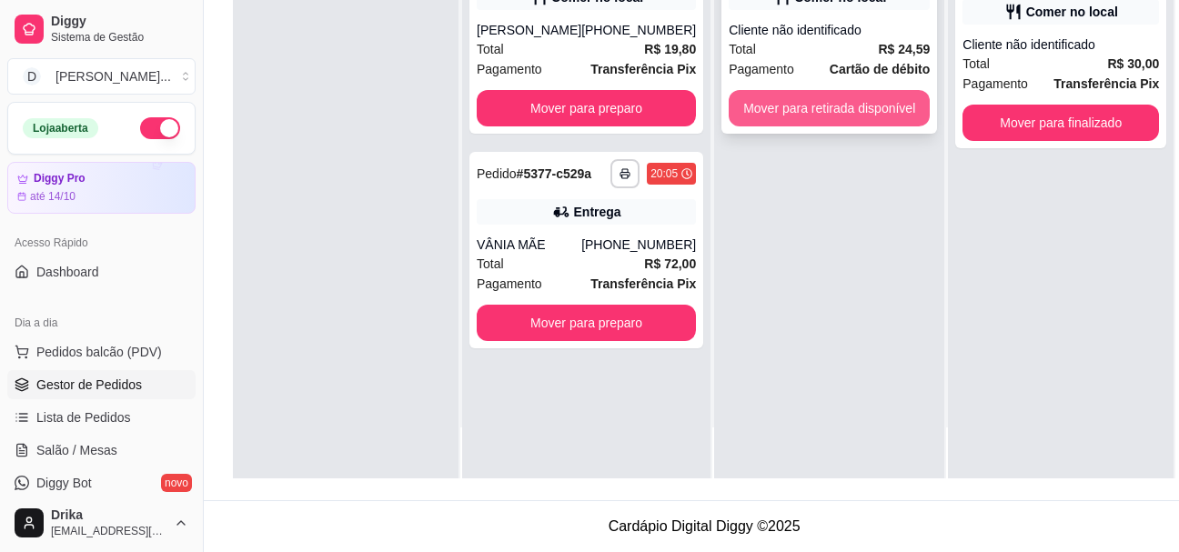
click at [818, 111] on button "Mover para retirada disponível" at bounding box center [829, 108] width 201 height 36
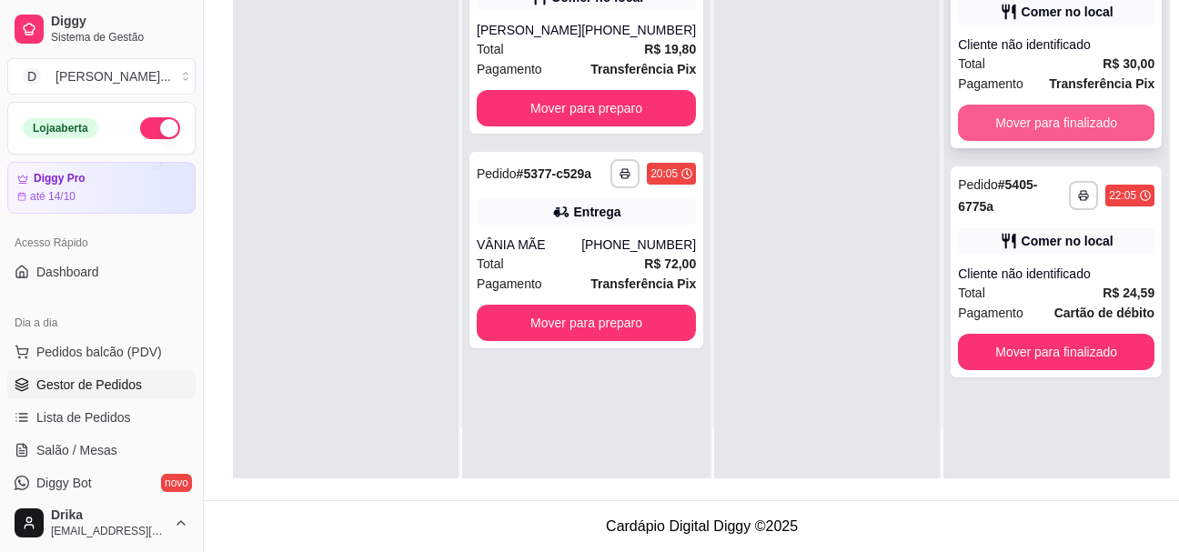
click at [1048, 111] on button "Mover para finalizado" at bounding box center [1056, 123] width 196 height 36
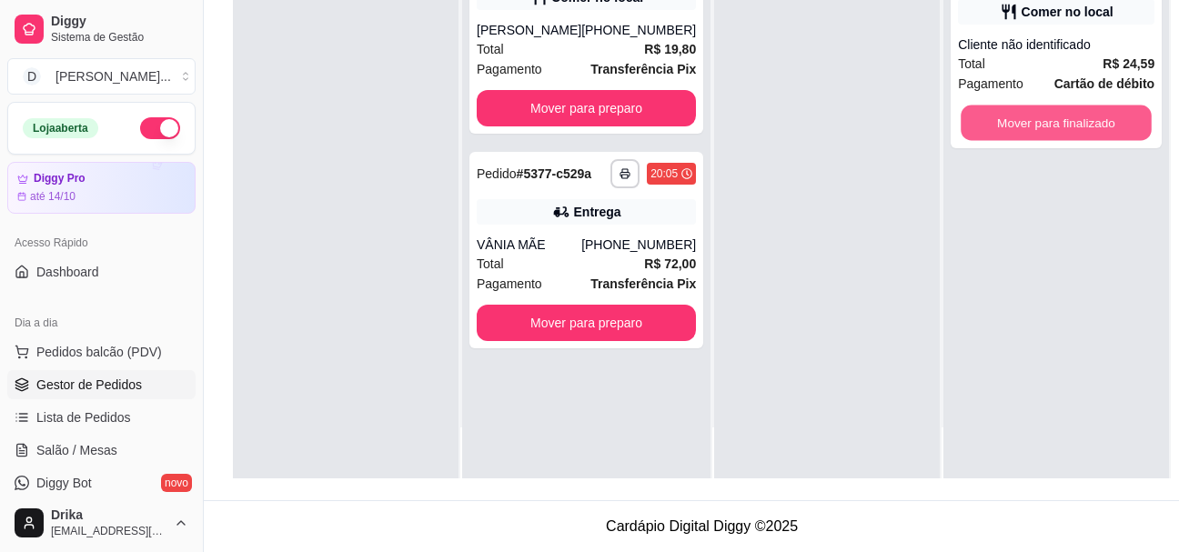
click at [1048, 111] on button "Mover para finalizado" at bounding box center [1056, 123] width 191 height 35
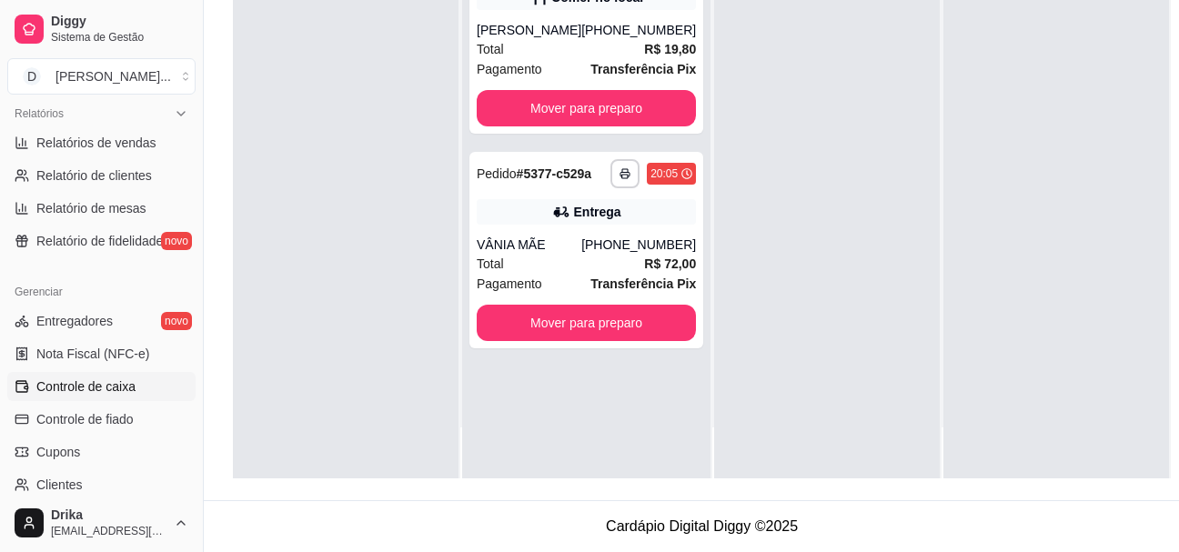
scroll to position [561, 0]
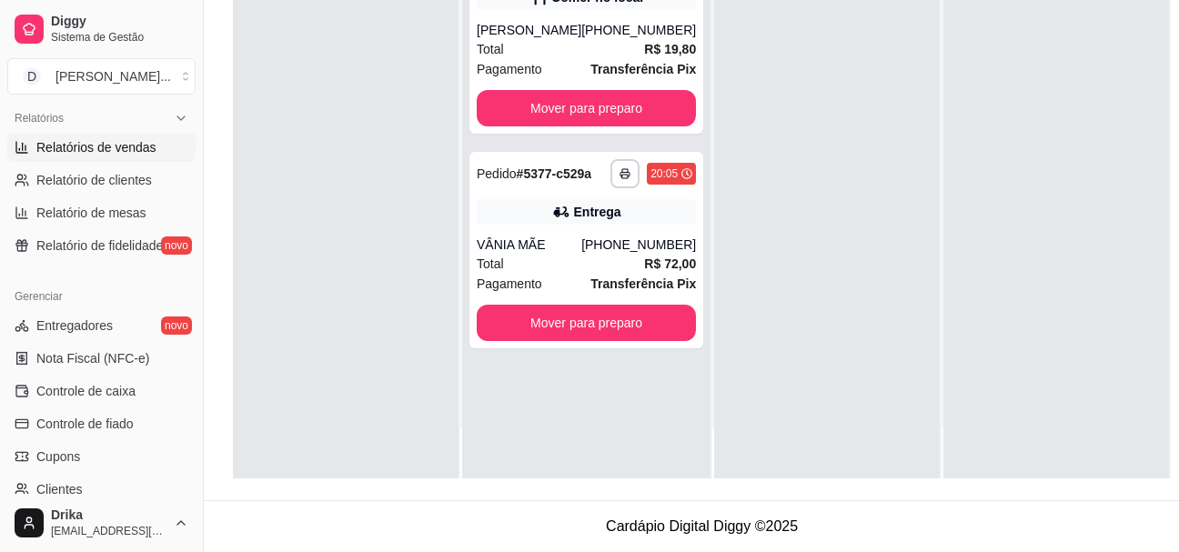
click at [176, 156] on link "Relatórios de vendas" at bounding box center [101, 147] width 188 height 29
select select "ALL"
select select "0"
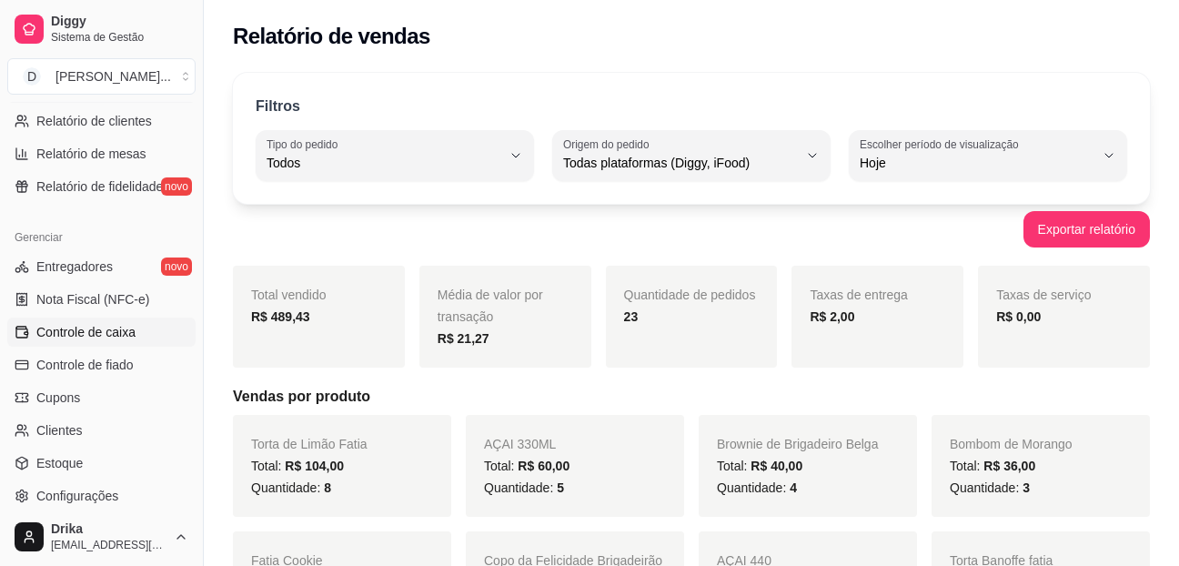
scroll to position [652, 0]
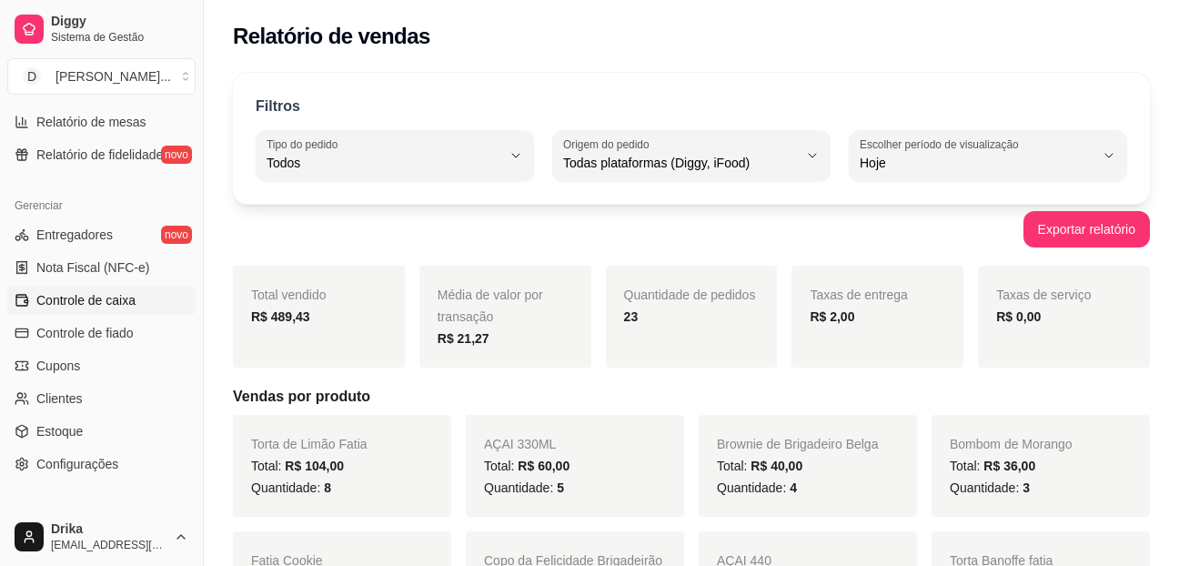
click at [96, 300] on span "Controle de caixa" at bounding box center [85, 300] width 99 height 18
